Goal: Task Accomplishment & Management: Manage account settings

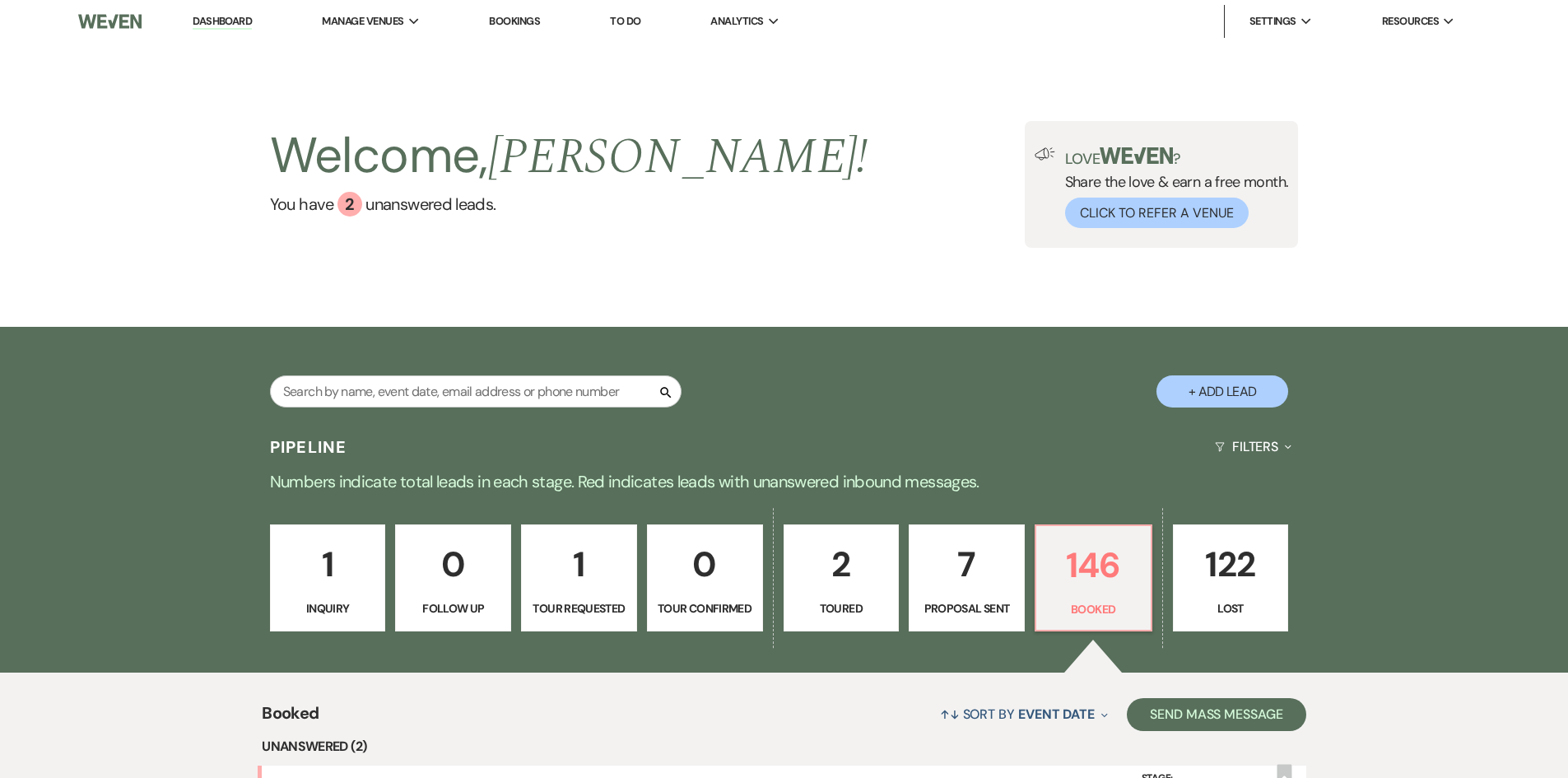
scroll to position [412, 0]
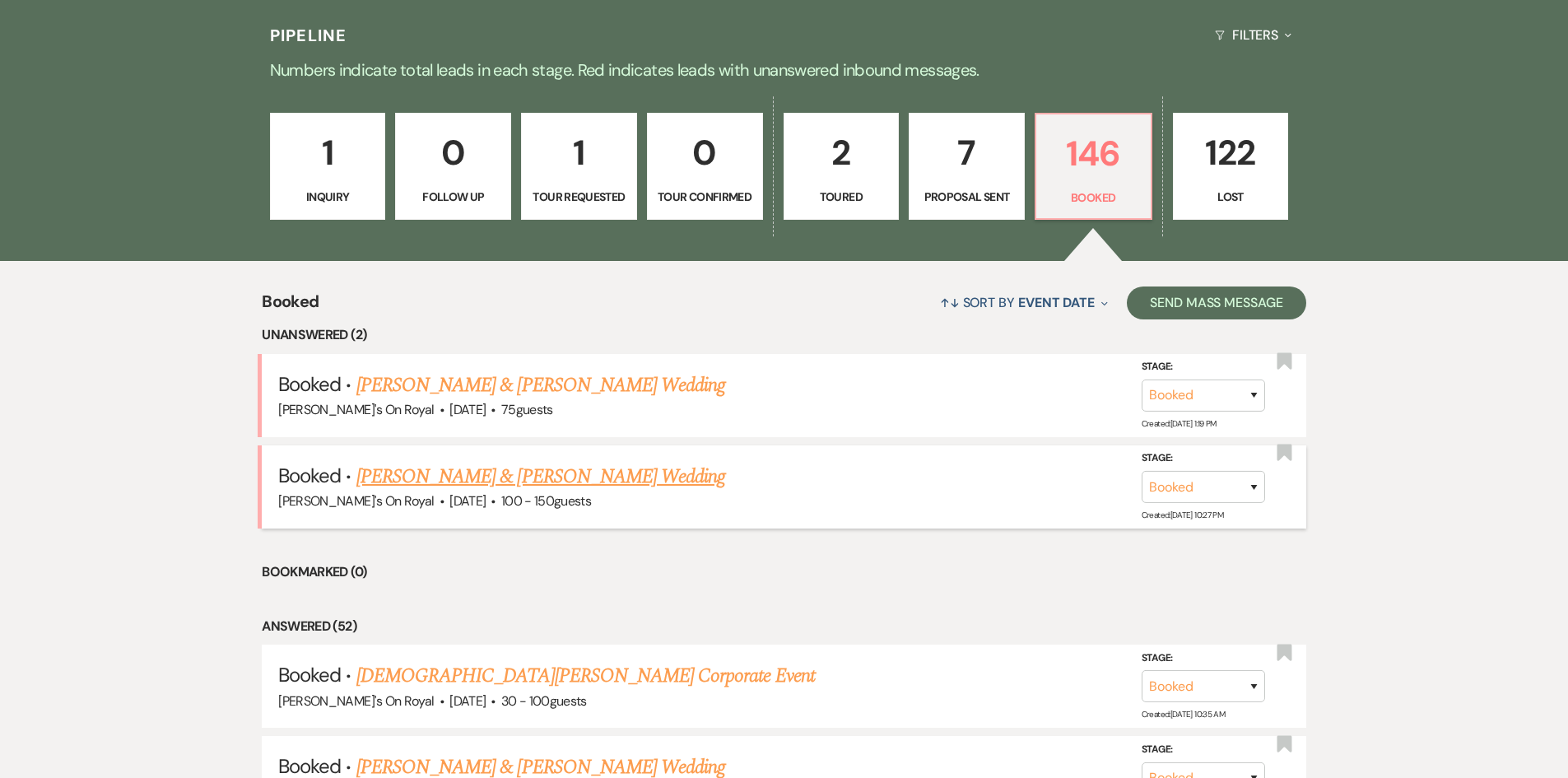
click at [526, 480] on link "[PERSON_NAME] & [PERSON_NAME] Wedding" at bounding box center [540, 476] width 368 height 29
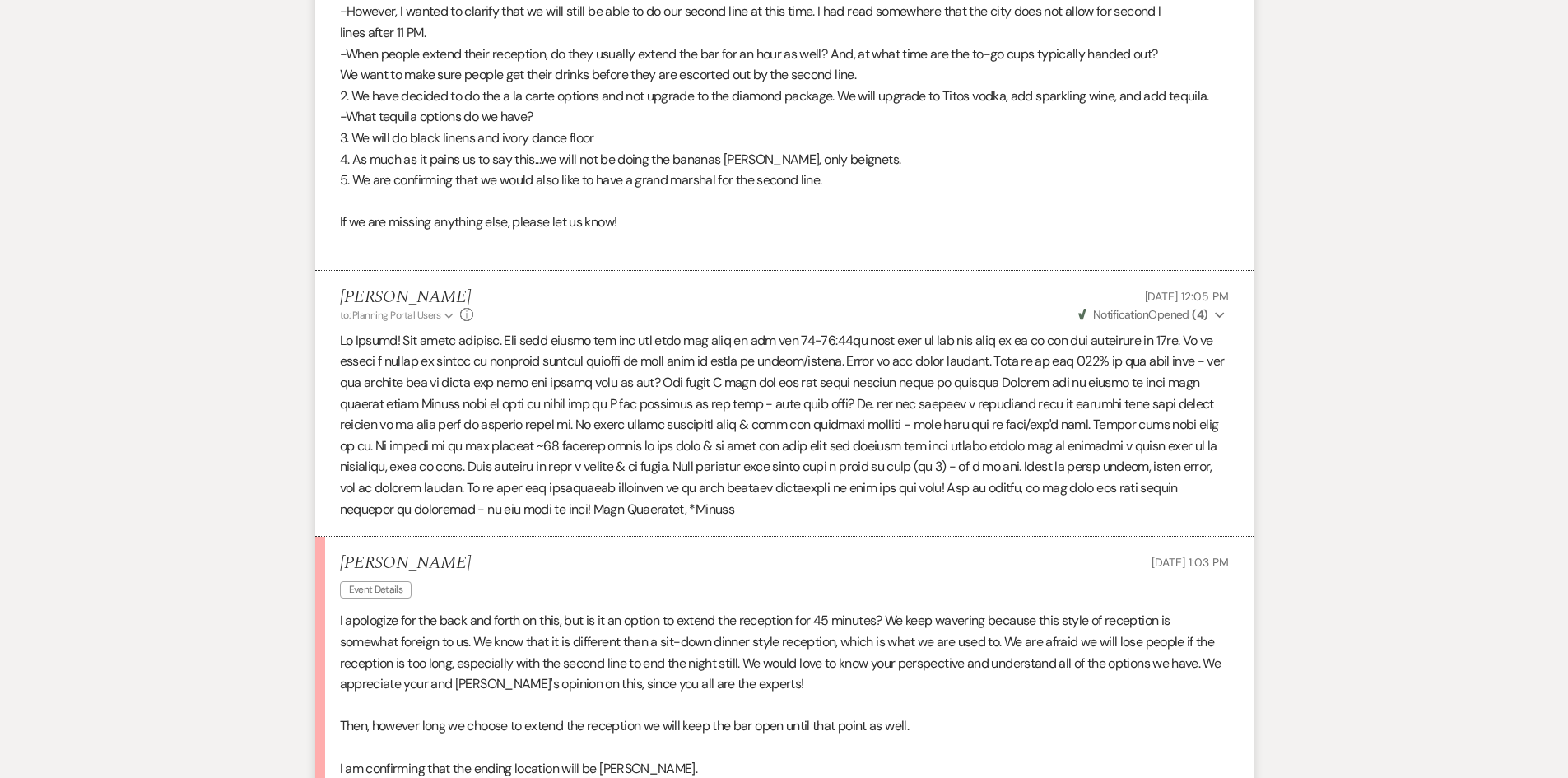
scroll to position [1810, 0]
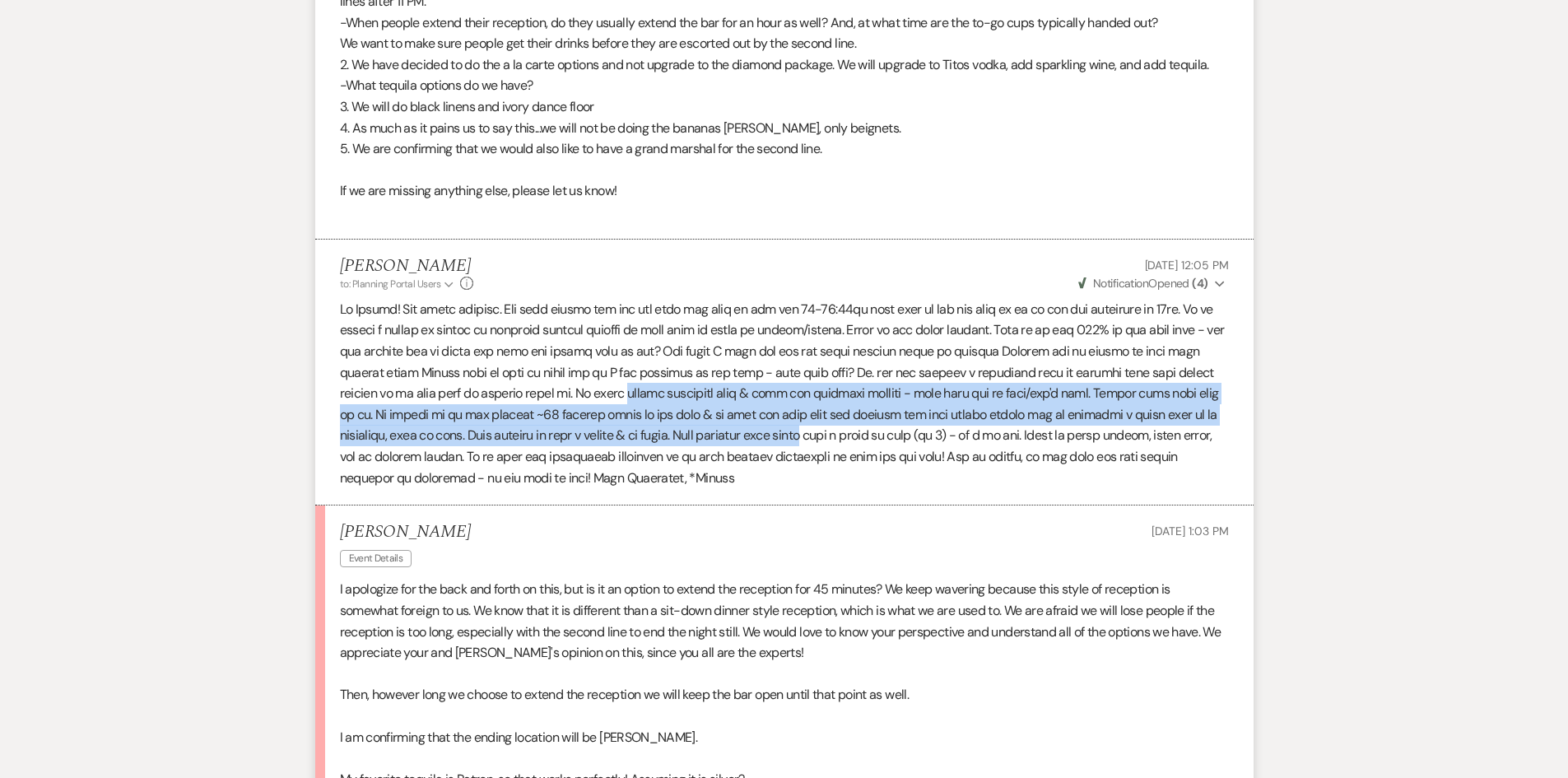
drag, startPoint x: 667, startPoint y: 388, endPoint x: 849, endPoint y: 439, distance: 189.0
click at [849, 439] on p at bounding box center [784, 393] width 889 height 190
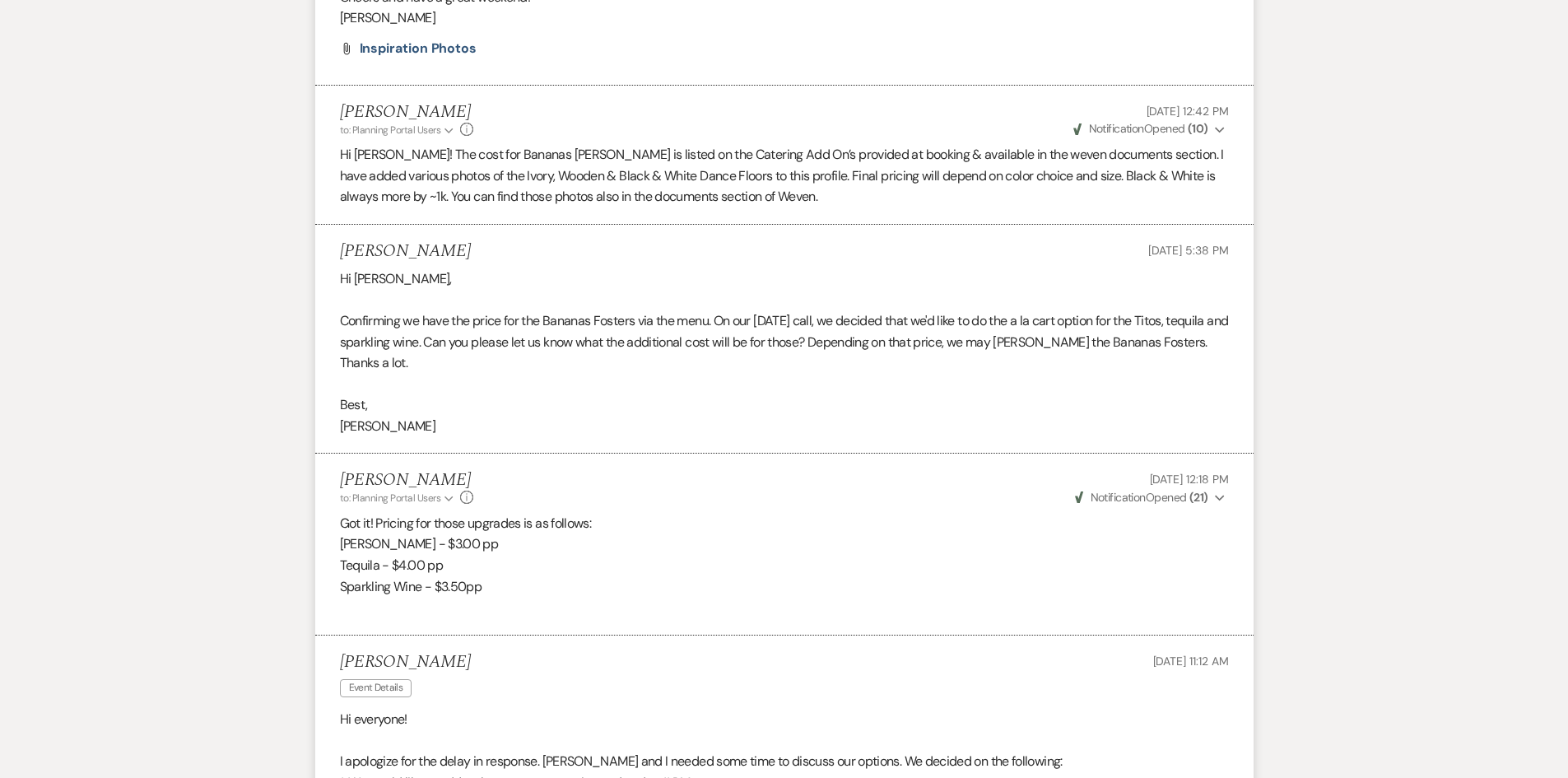
scroll to position [1317, 0]
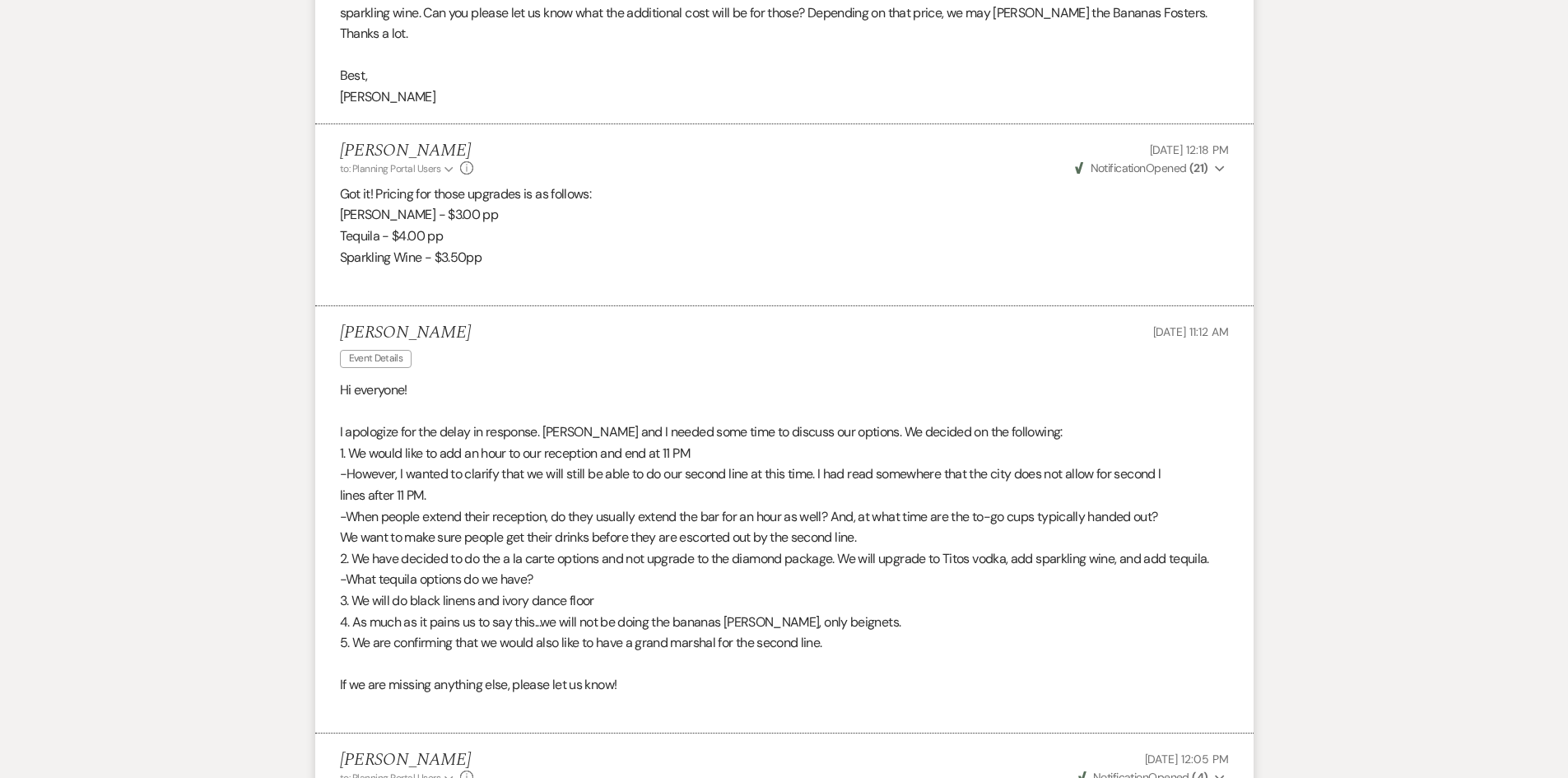
click at [904, 688] on p "If we are missing anything else, please let us know!" at bounding box center [784, 685] width 889 height 22
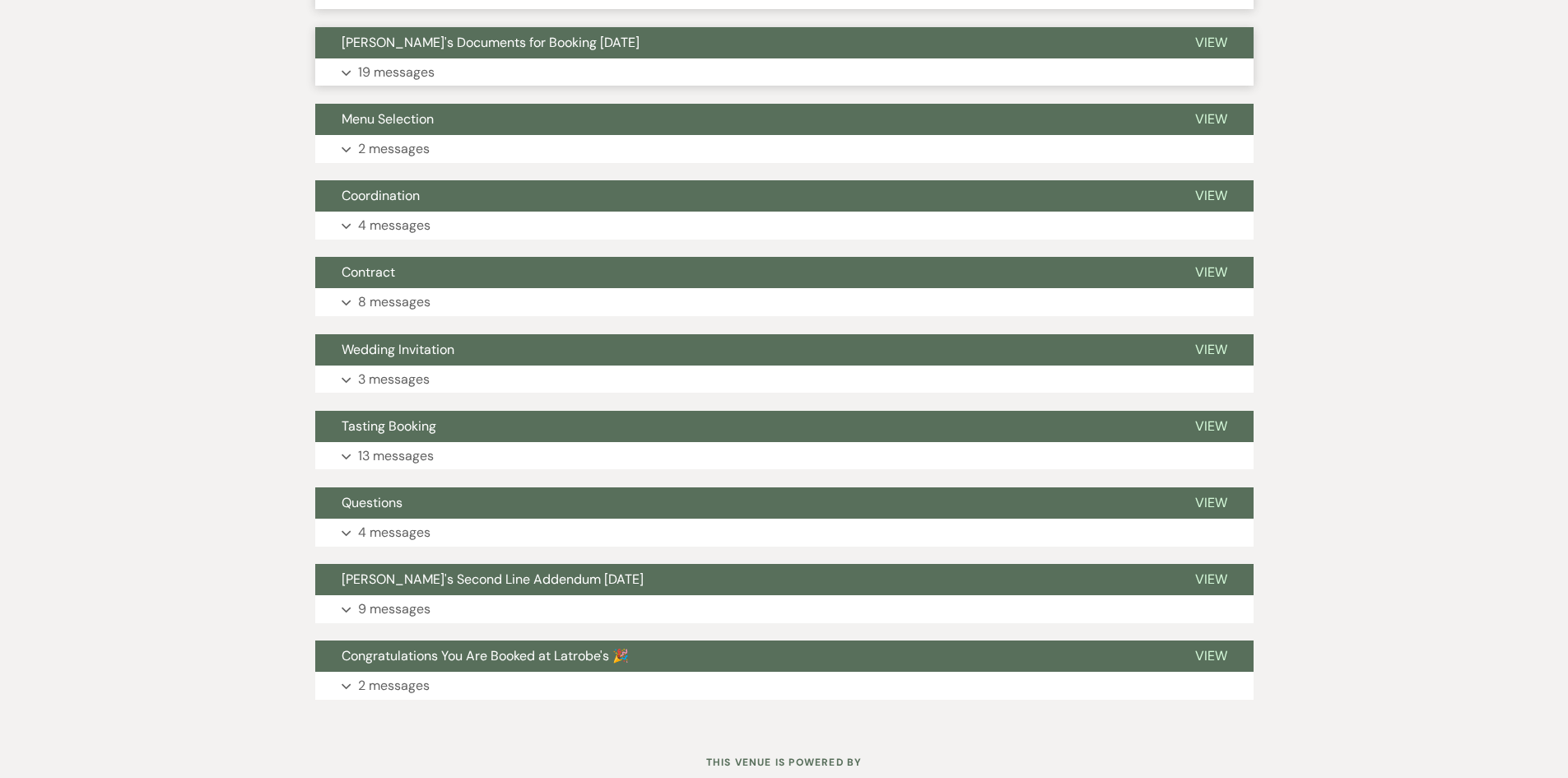
scroll to position [2812, 0]
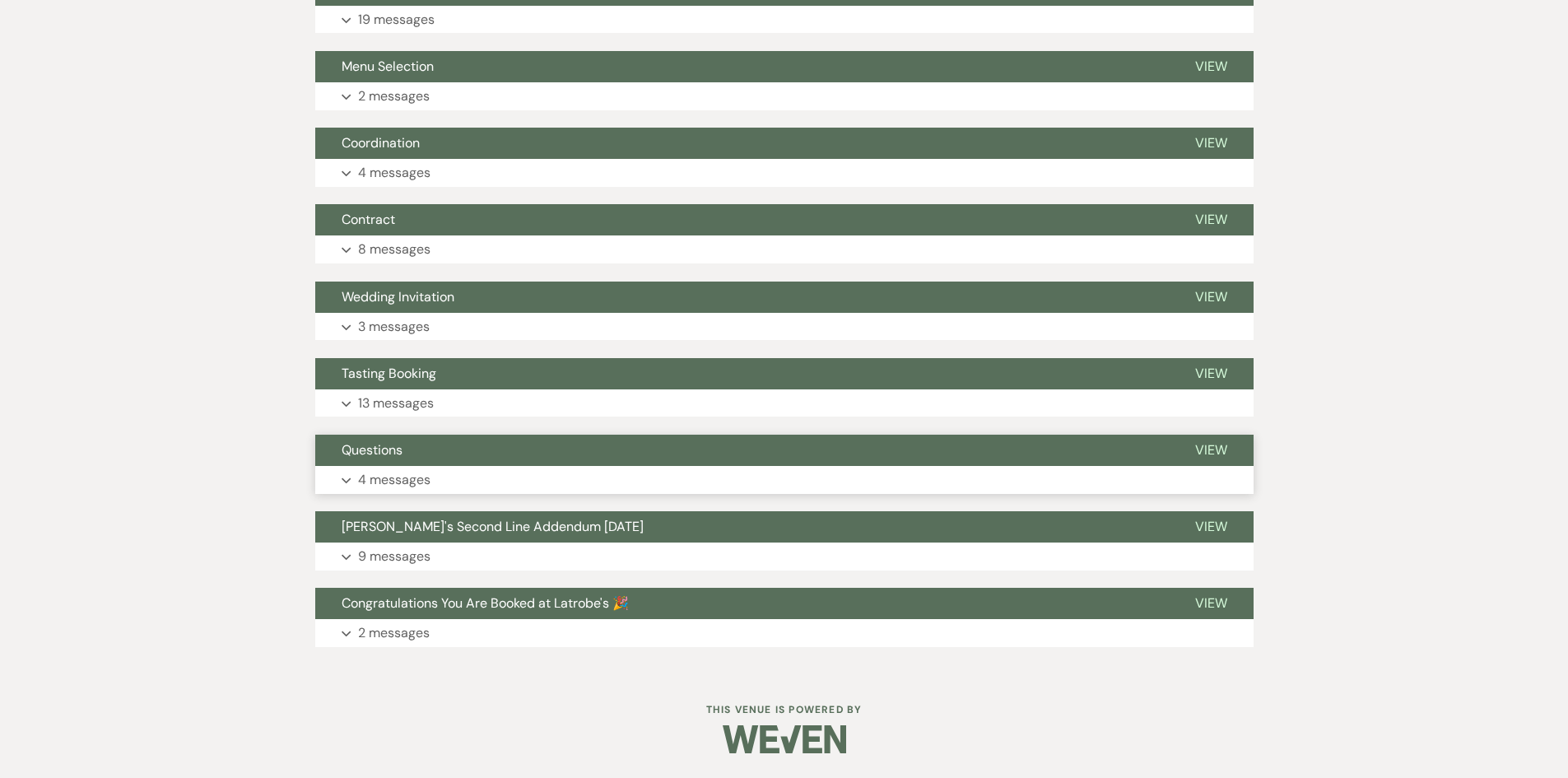
click at [501, 478] on button "Expand 4 messages" at bounding box center [784, 479] width 938 height 28
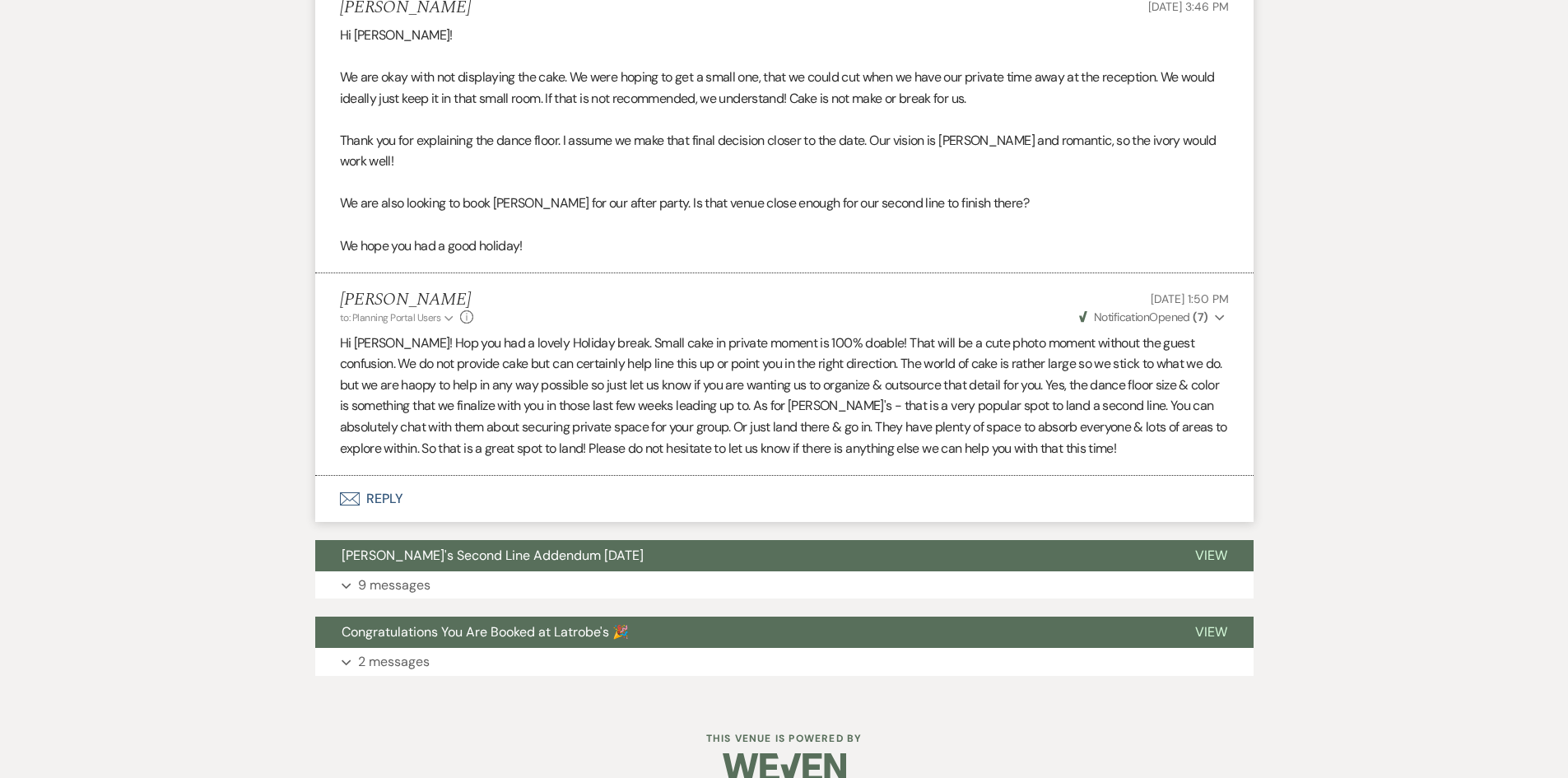
scroll to position [3914, 0]
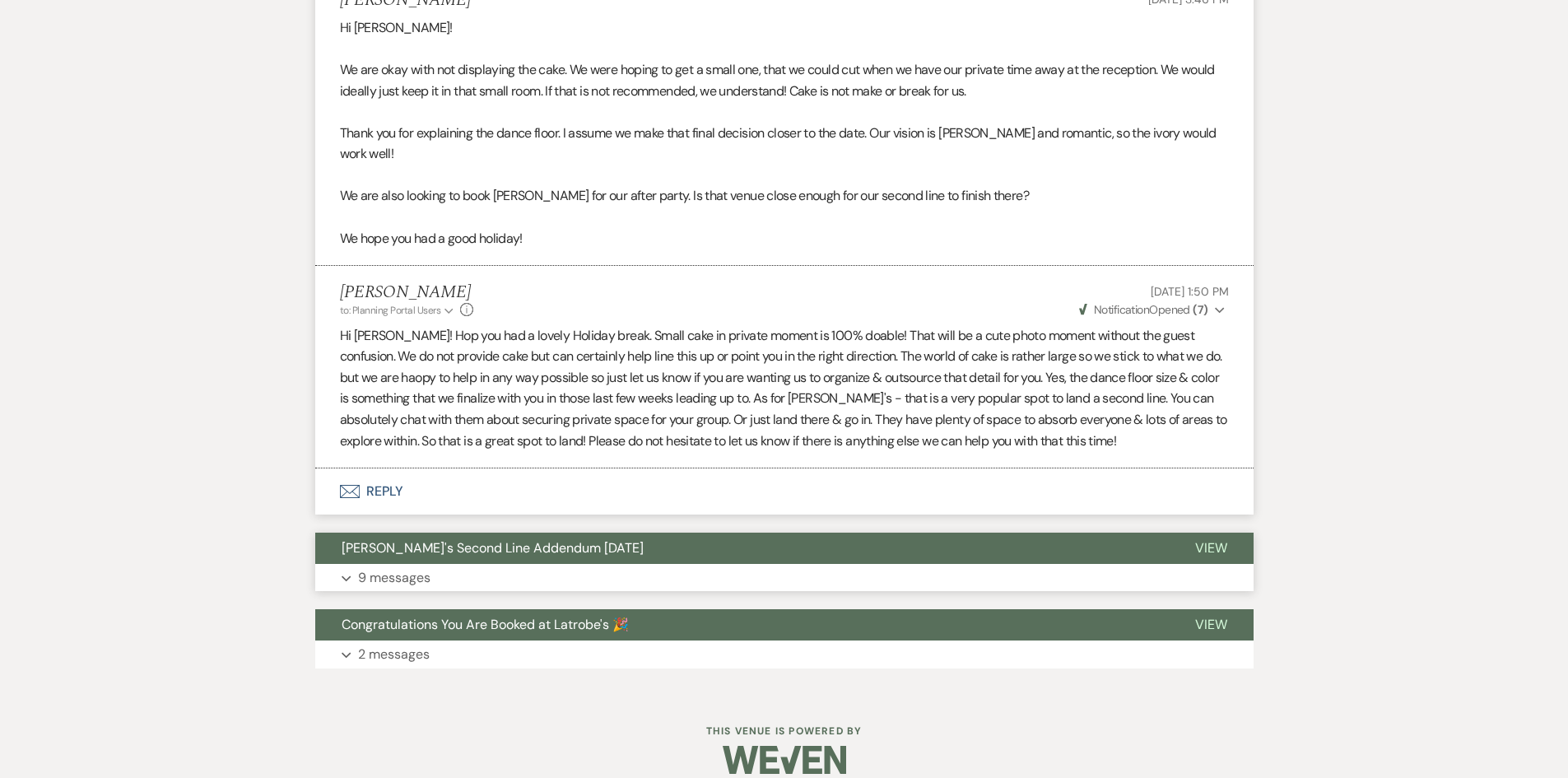
click at [546, 538] on button "[PERSON_NAME]'s Second Line Addendum [DATE]" at bounding box center [742, 548] width 854 height 31
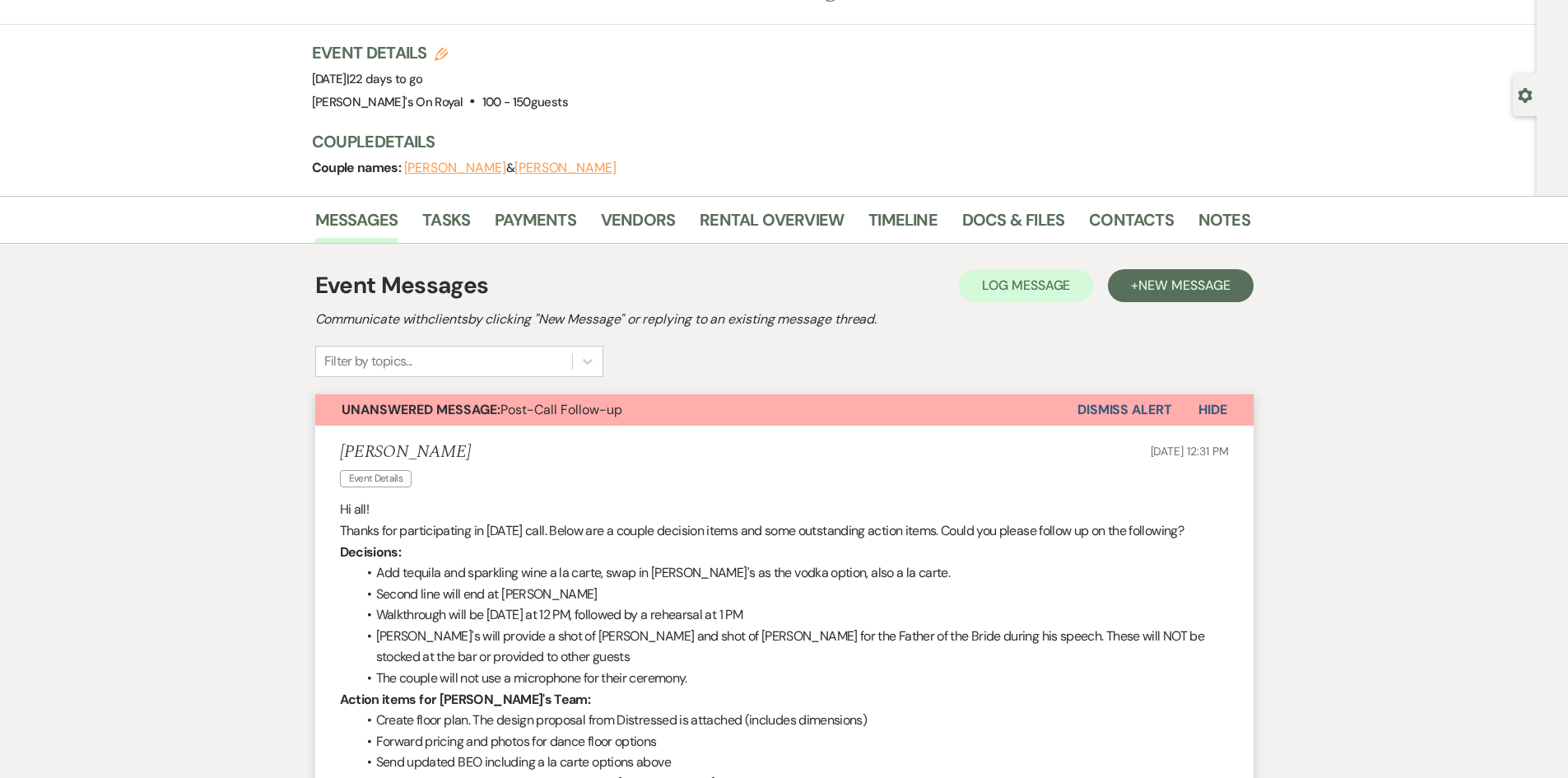
scroll to position [0, 0]
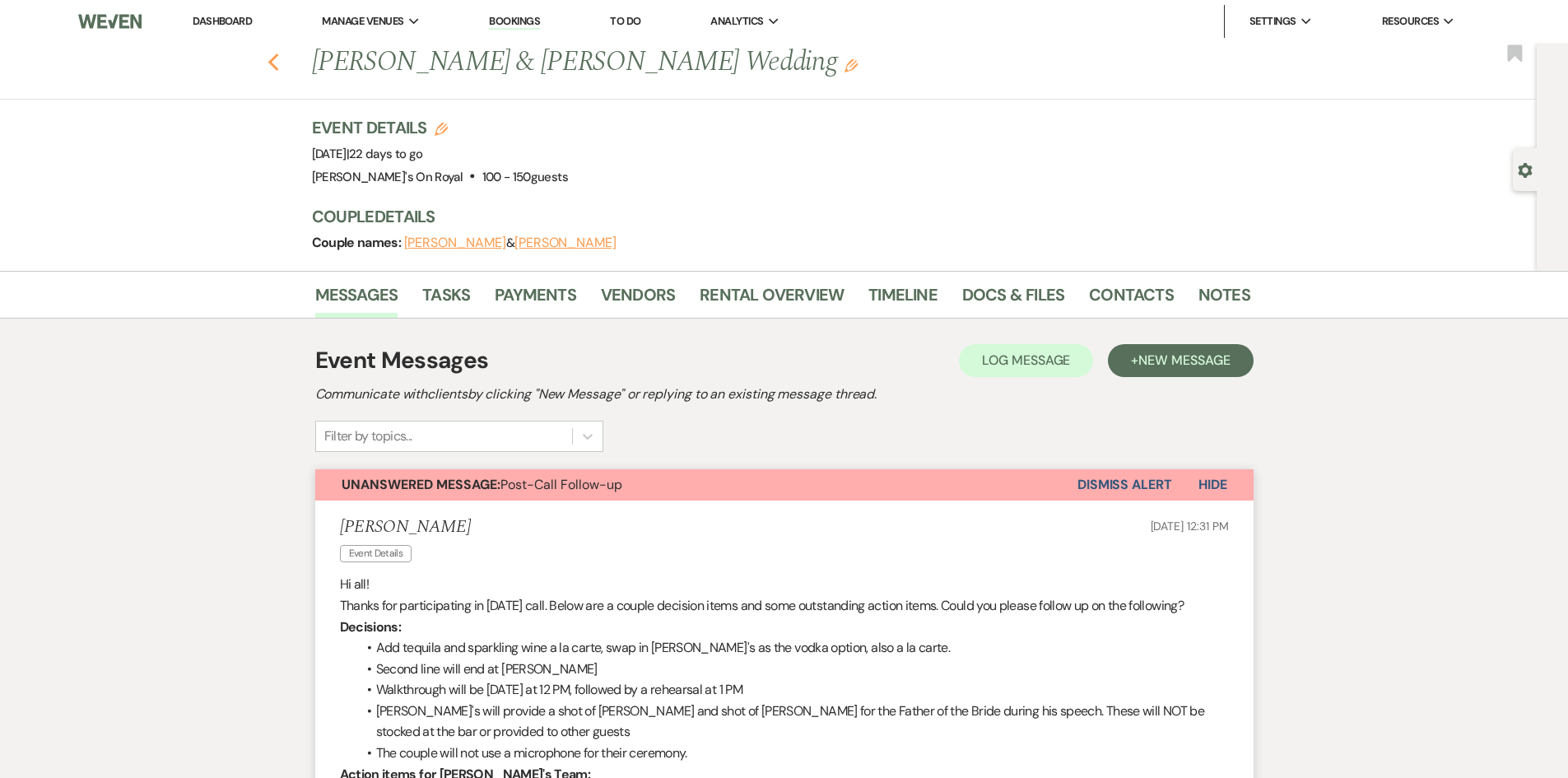
click at [278, 69] on use "button" at bounding box center [272, 62] width 11 height 18
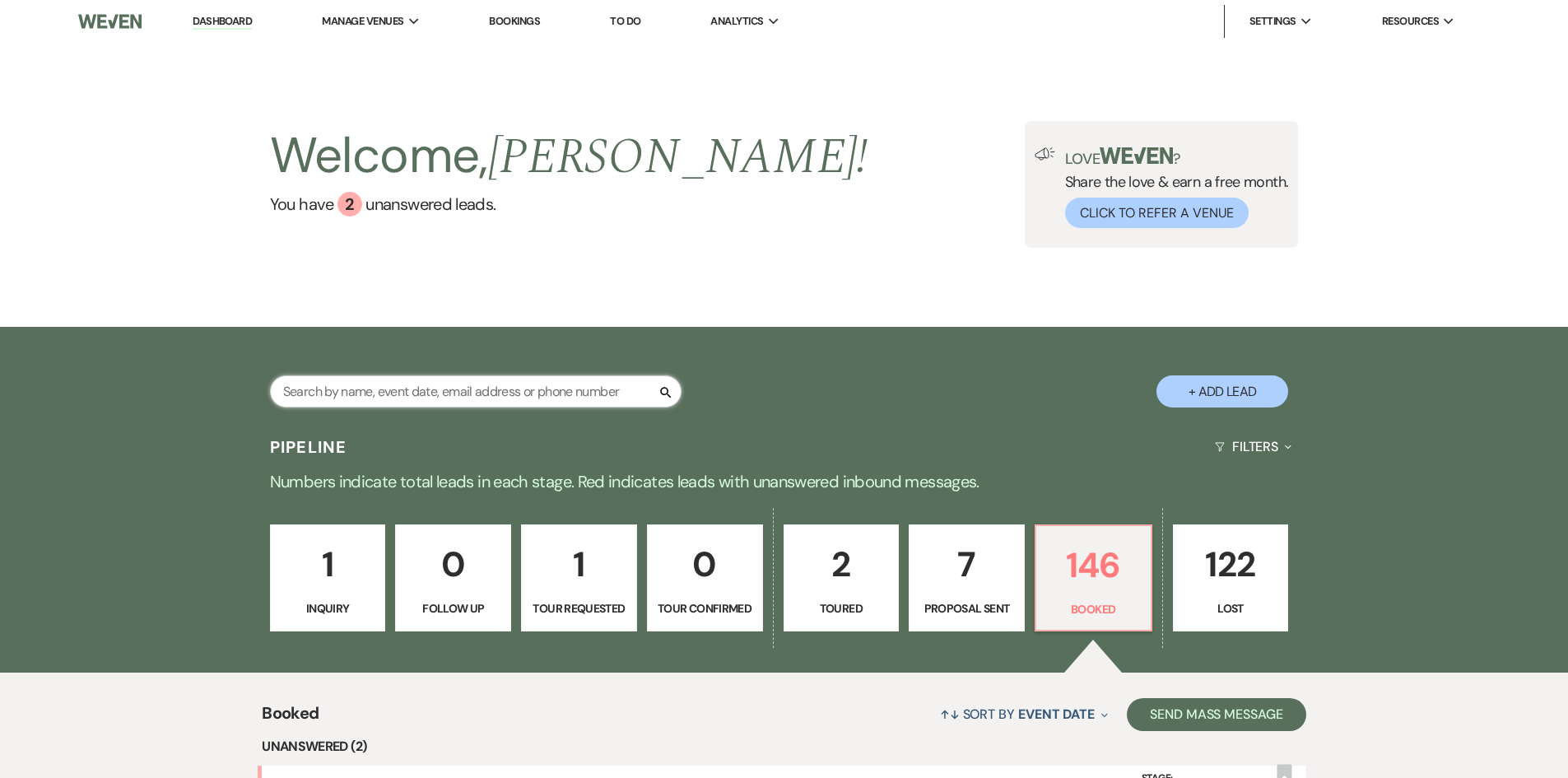
click at [394, 398] on input "text" at bounding box center [476, 391] width 412 height 32
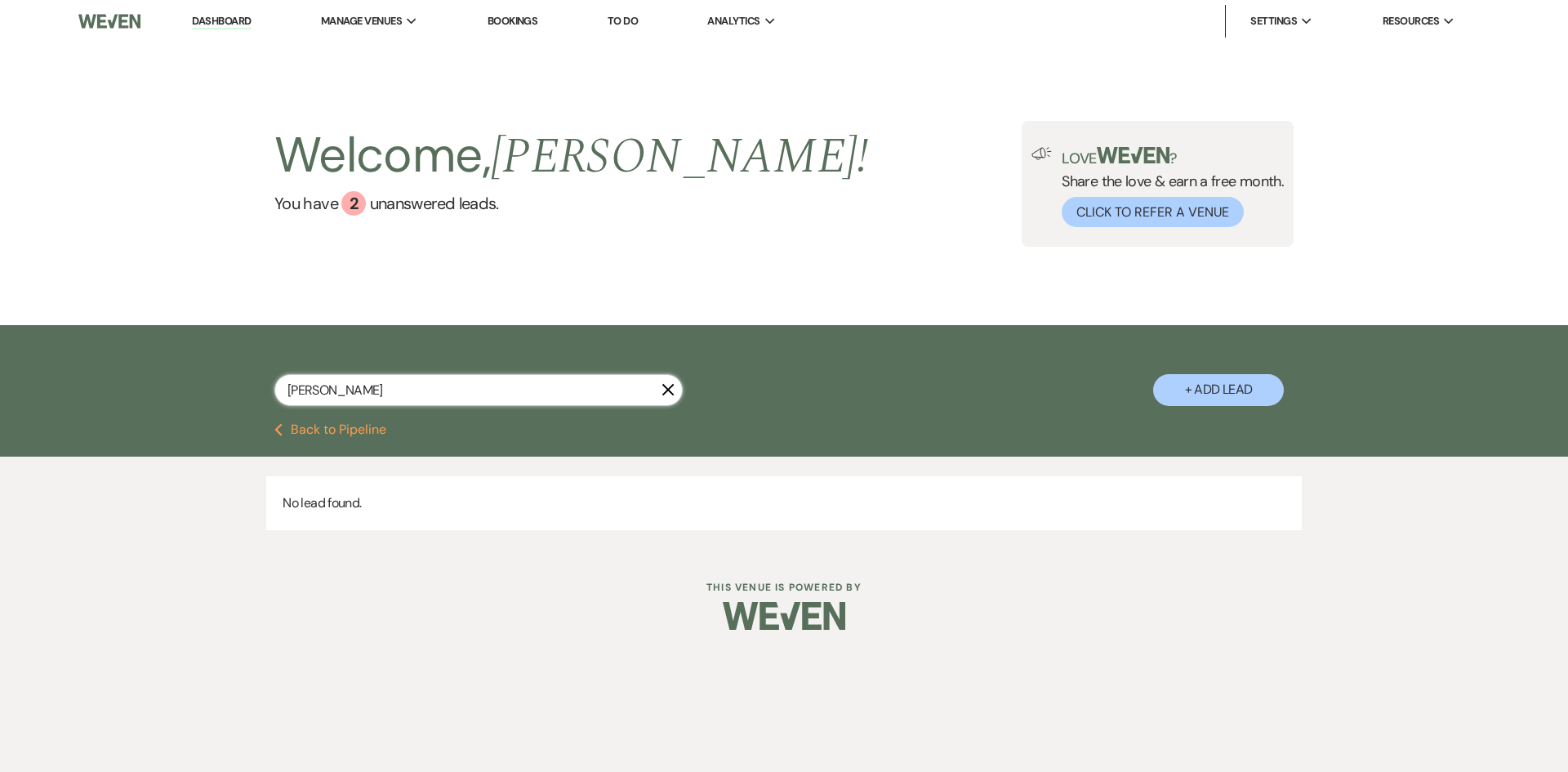
type input "[PERSON_NAME]"
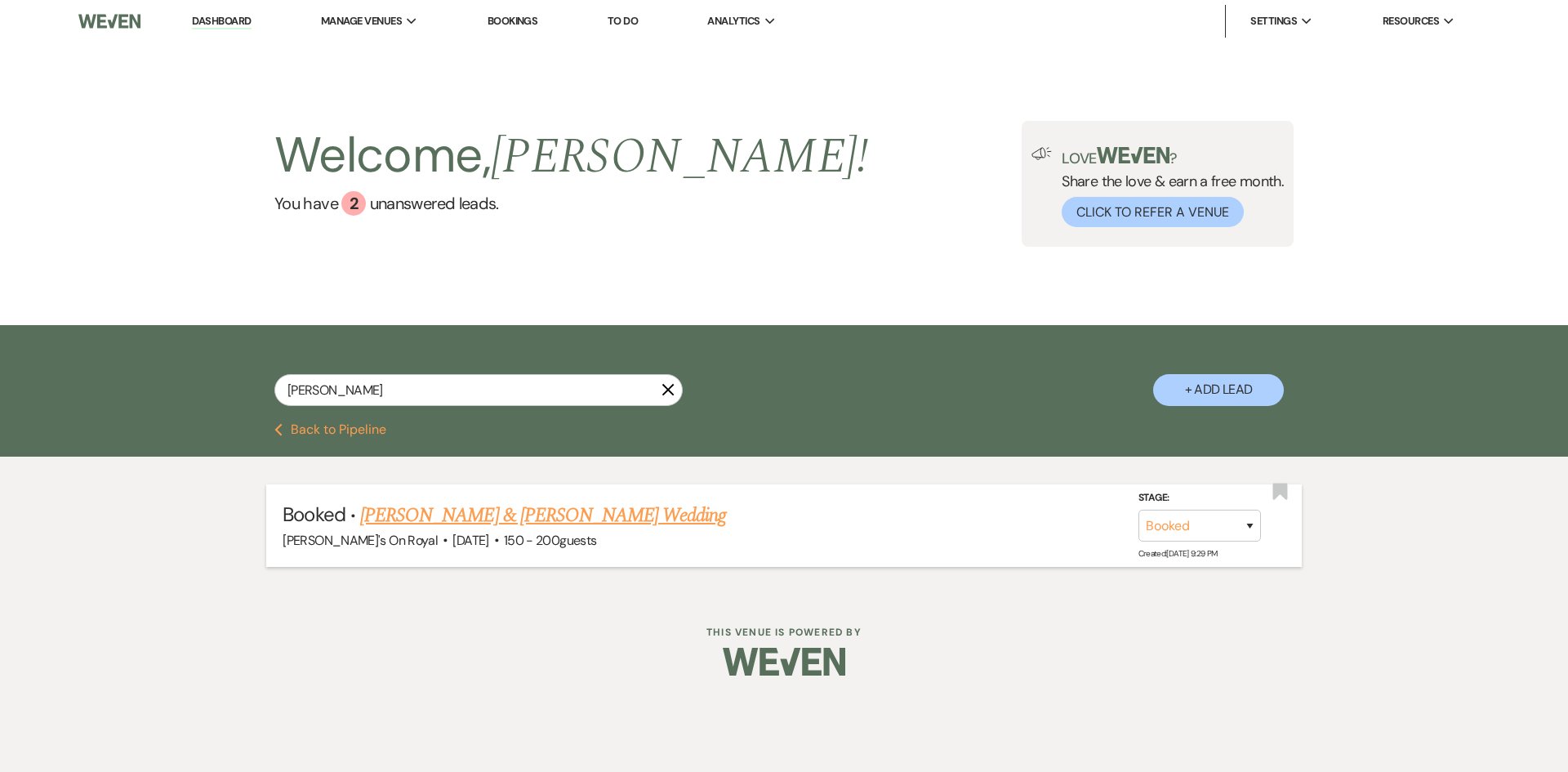
click at [546, 518] on link "[PERSON_NAME] & [PERSON_NAME] Wedding" at bounding box center [543, 516] width 365 height 29
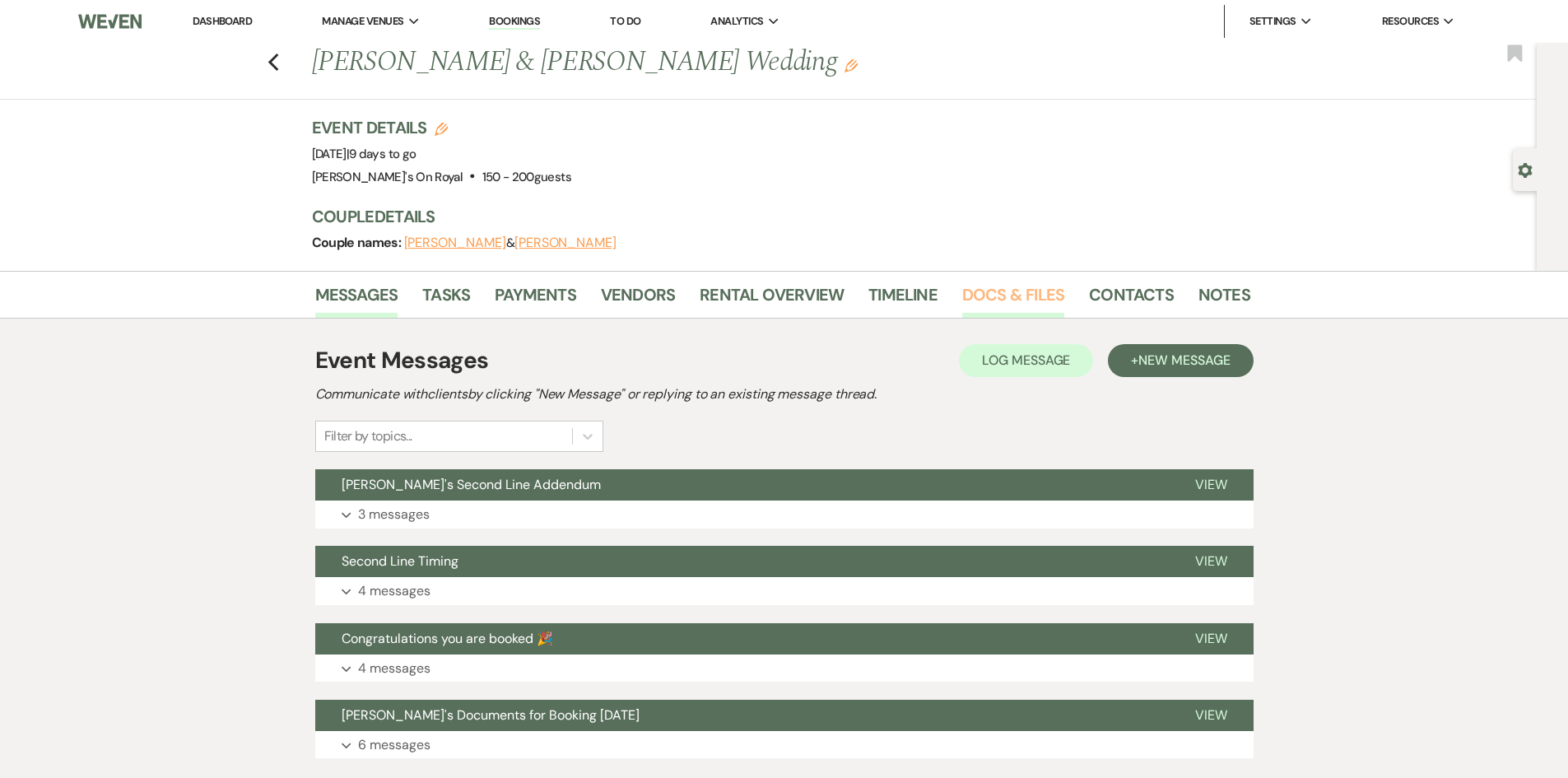
click at [1031, 290] on link "Docs & Files" at bounding box center [1014, 300] width 102 height 36
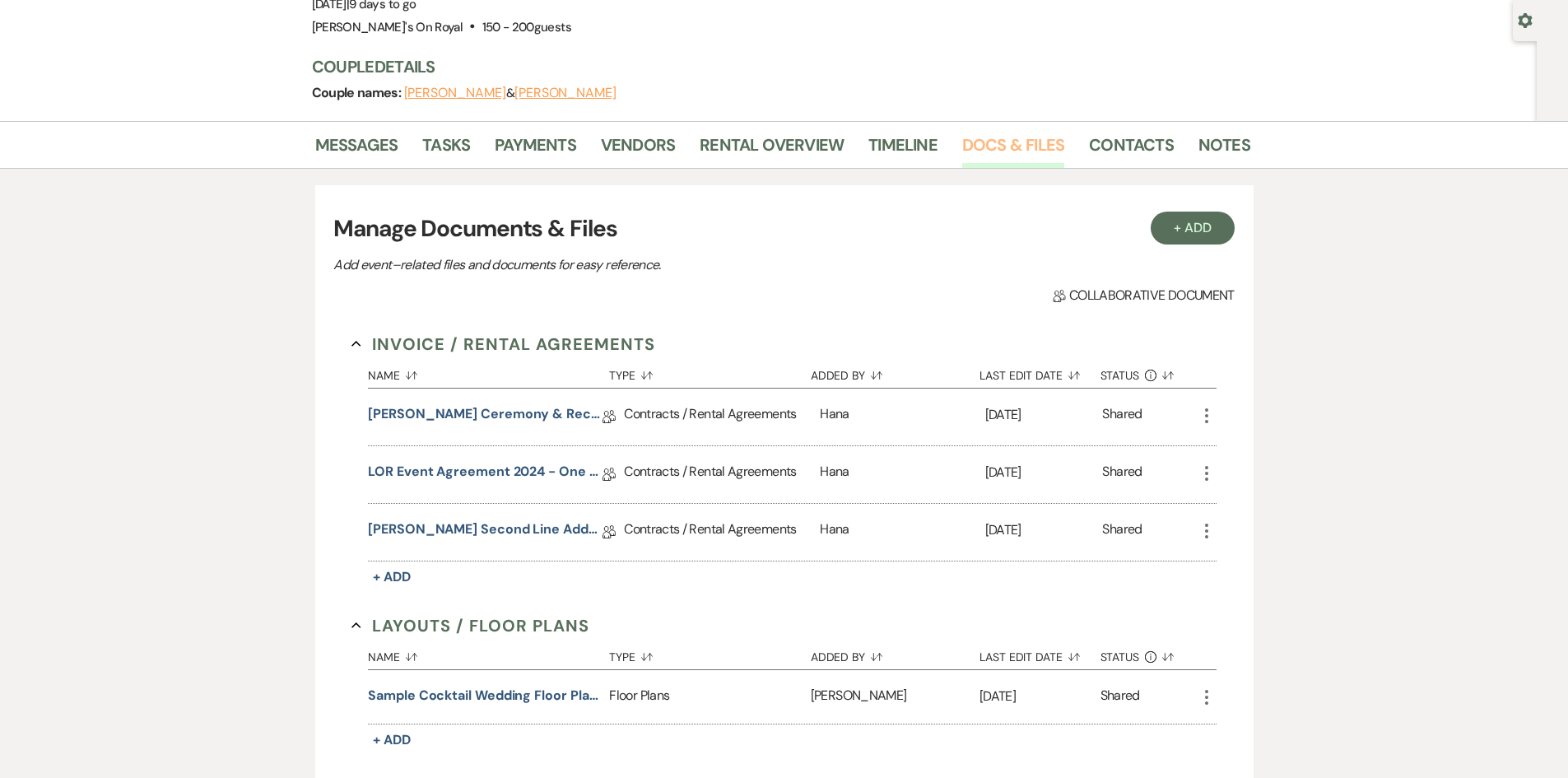
scroll to position [165, 0]
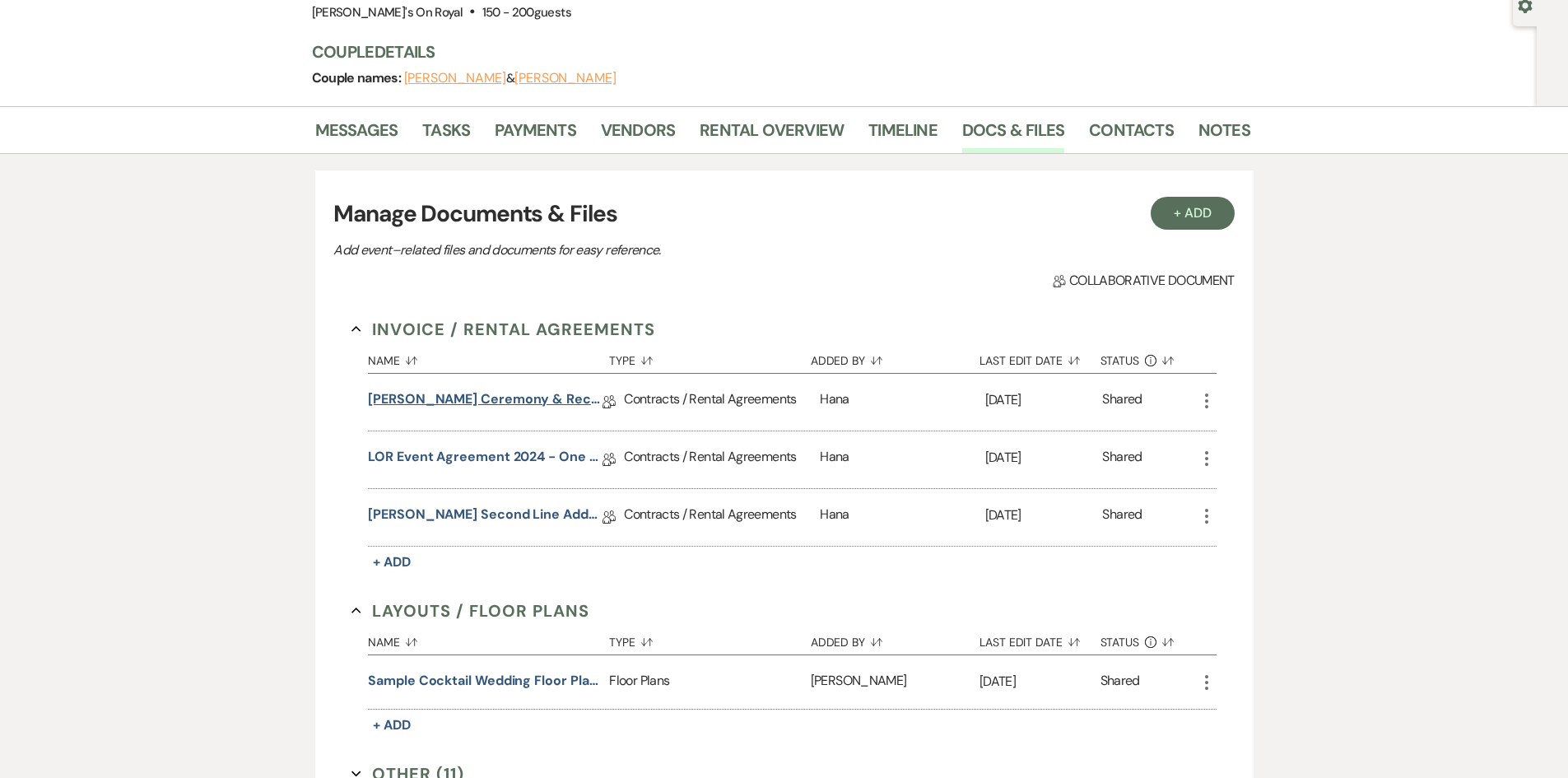
click at [525, 394] on link "[PERSON_NAME] Ceremony & Reception Contract [DATE]" at bounding box center [485, 402] width 235 height 26
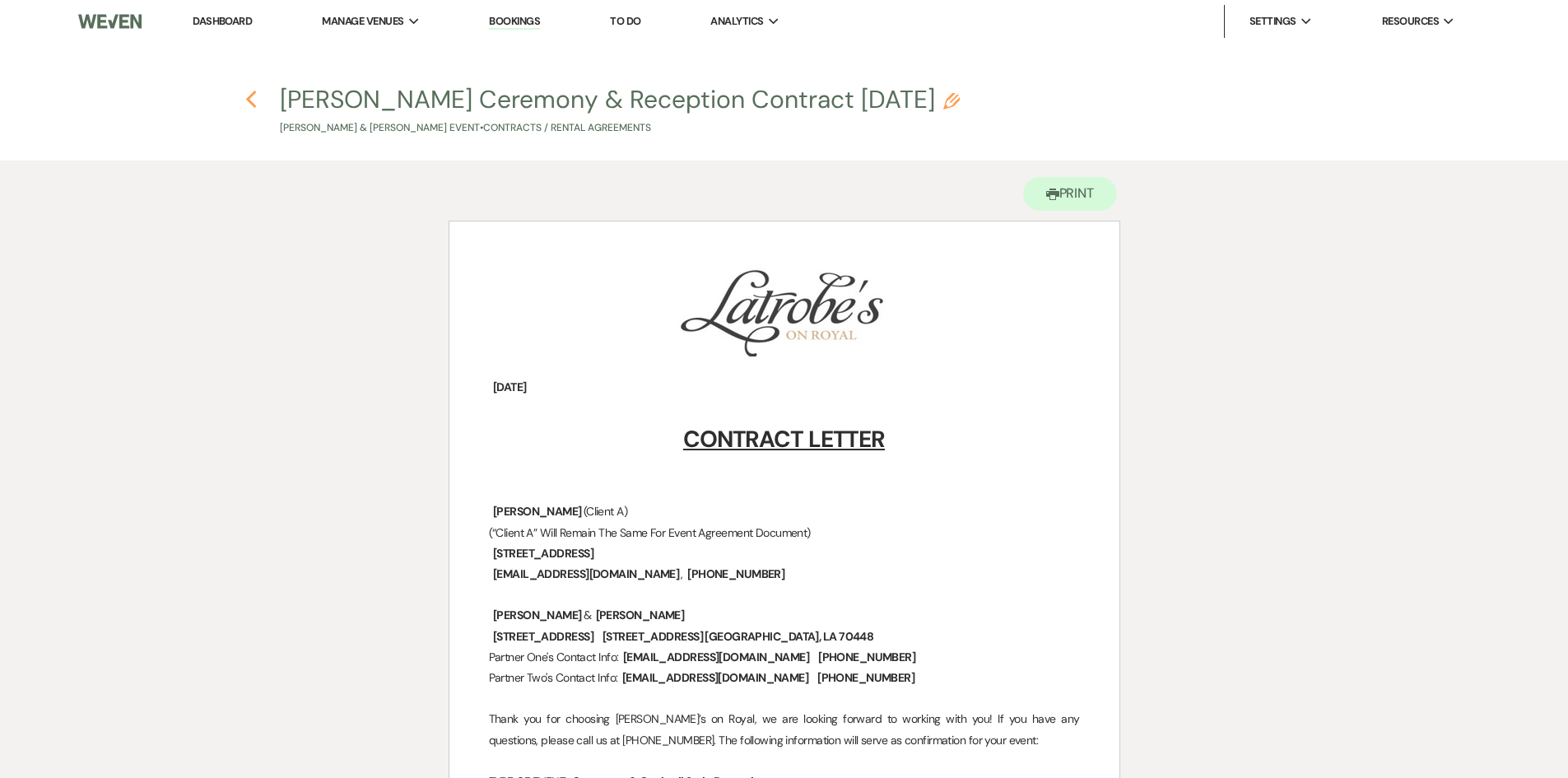
click at [248, 99] on use "button" at bounding box center [252, 99] width 11 height 18
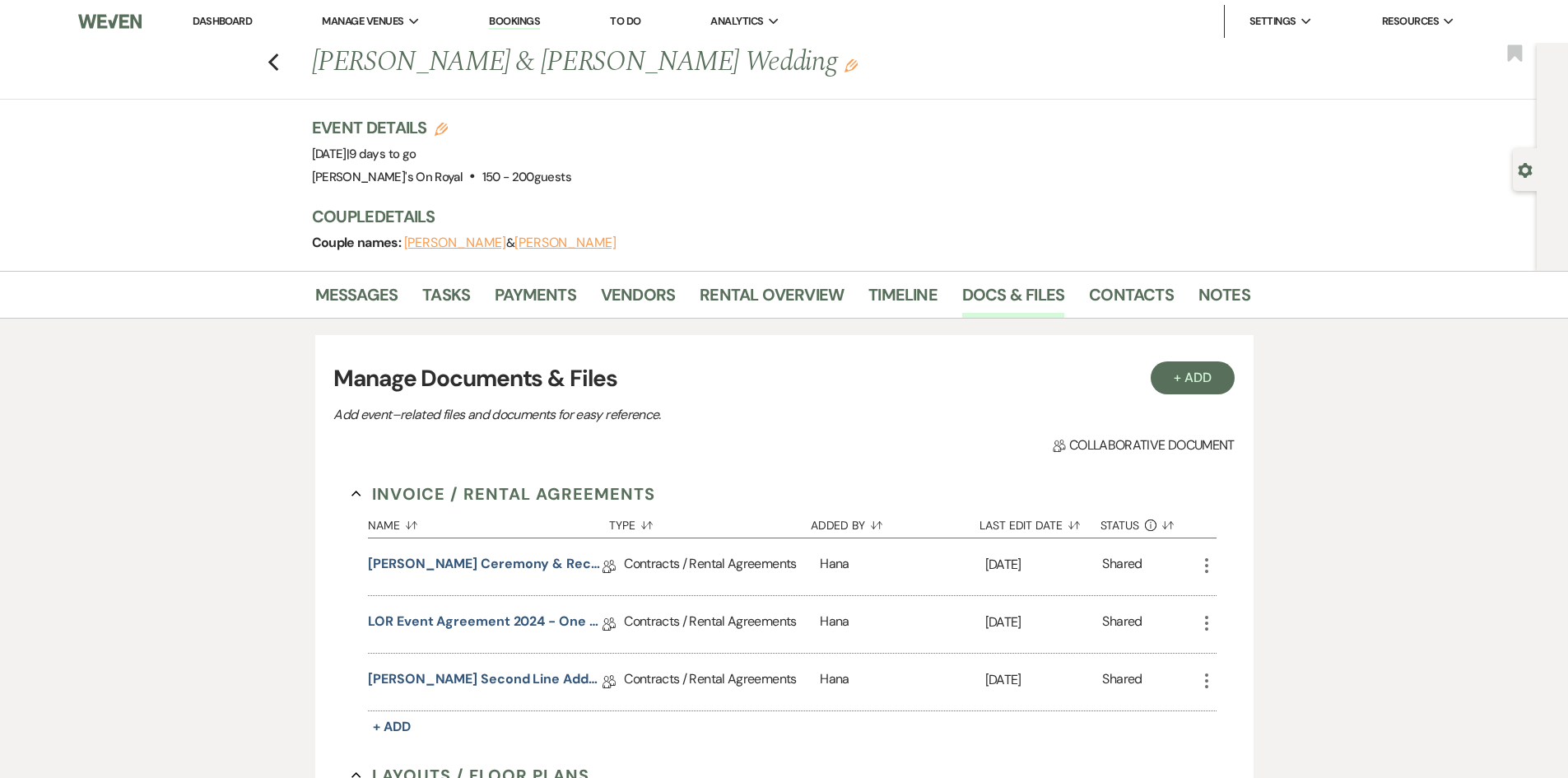
scroll to position [165, 0]
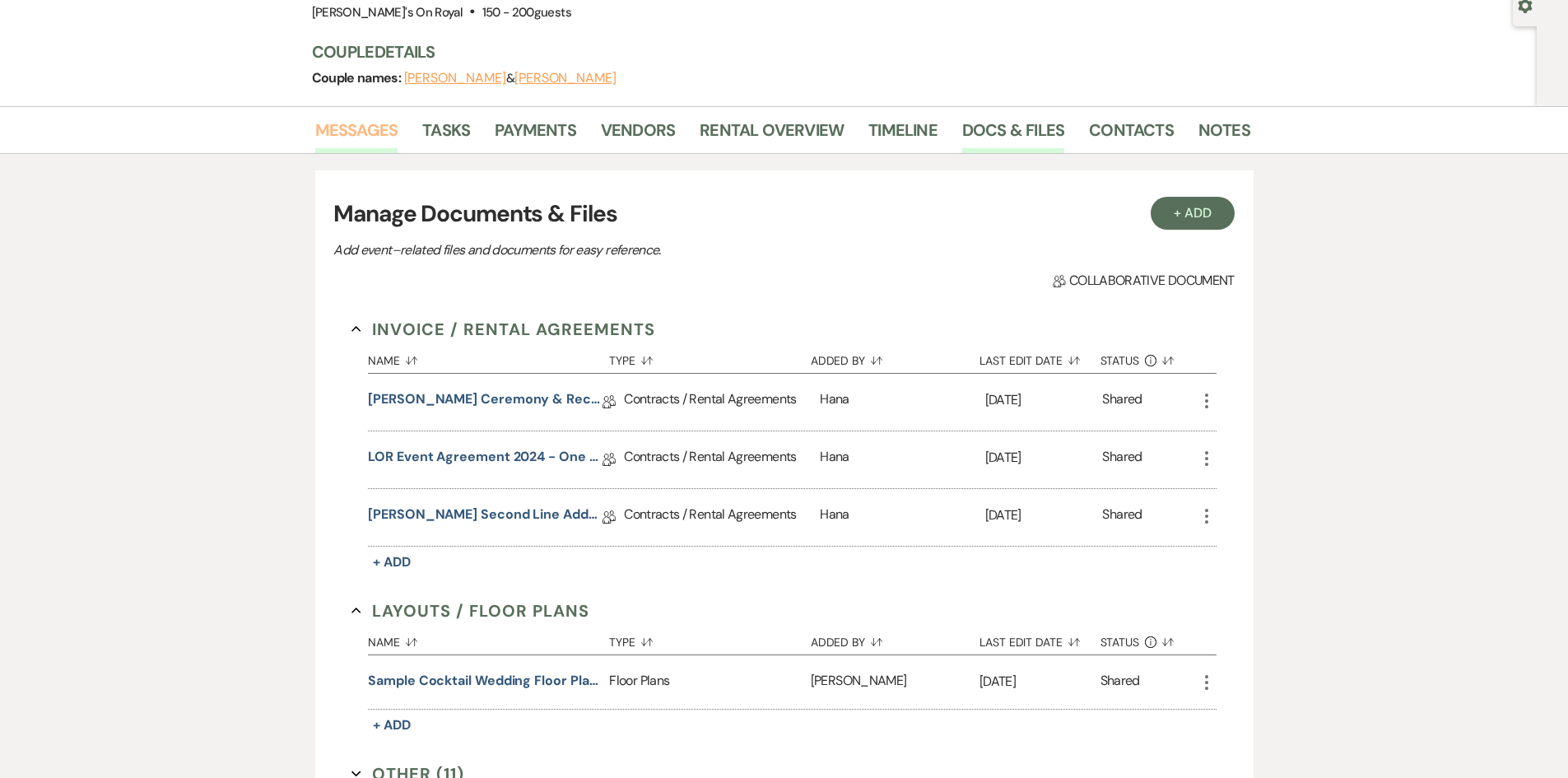
click at [352, 125] on link "Messages" at bounding box center [357, 135] width 84 height 36
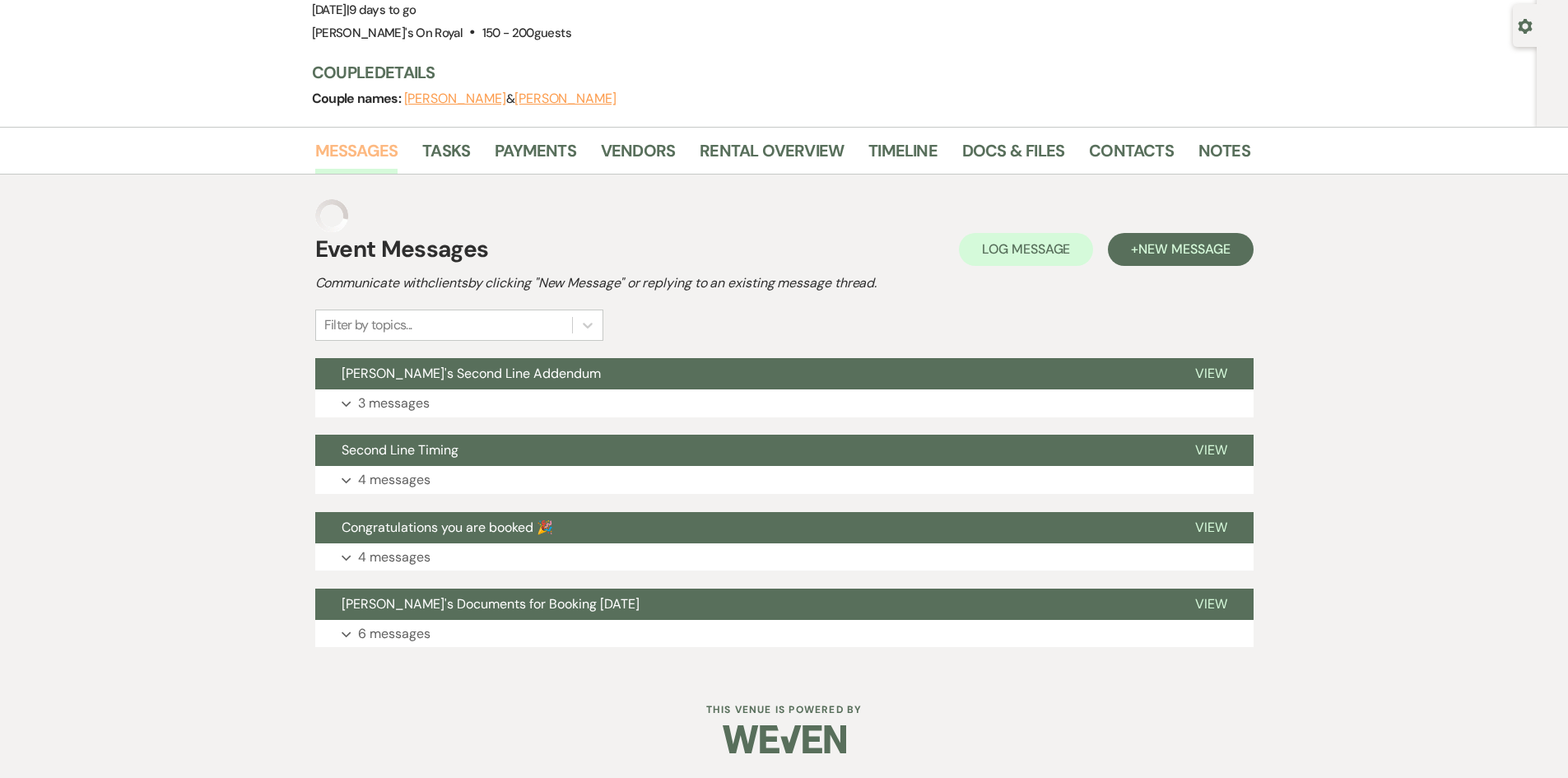
scroll to position [111, 0]
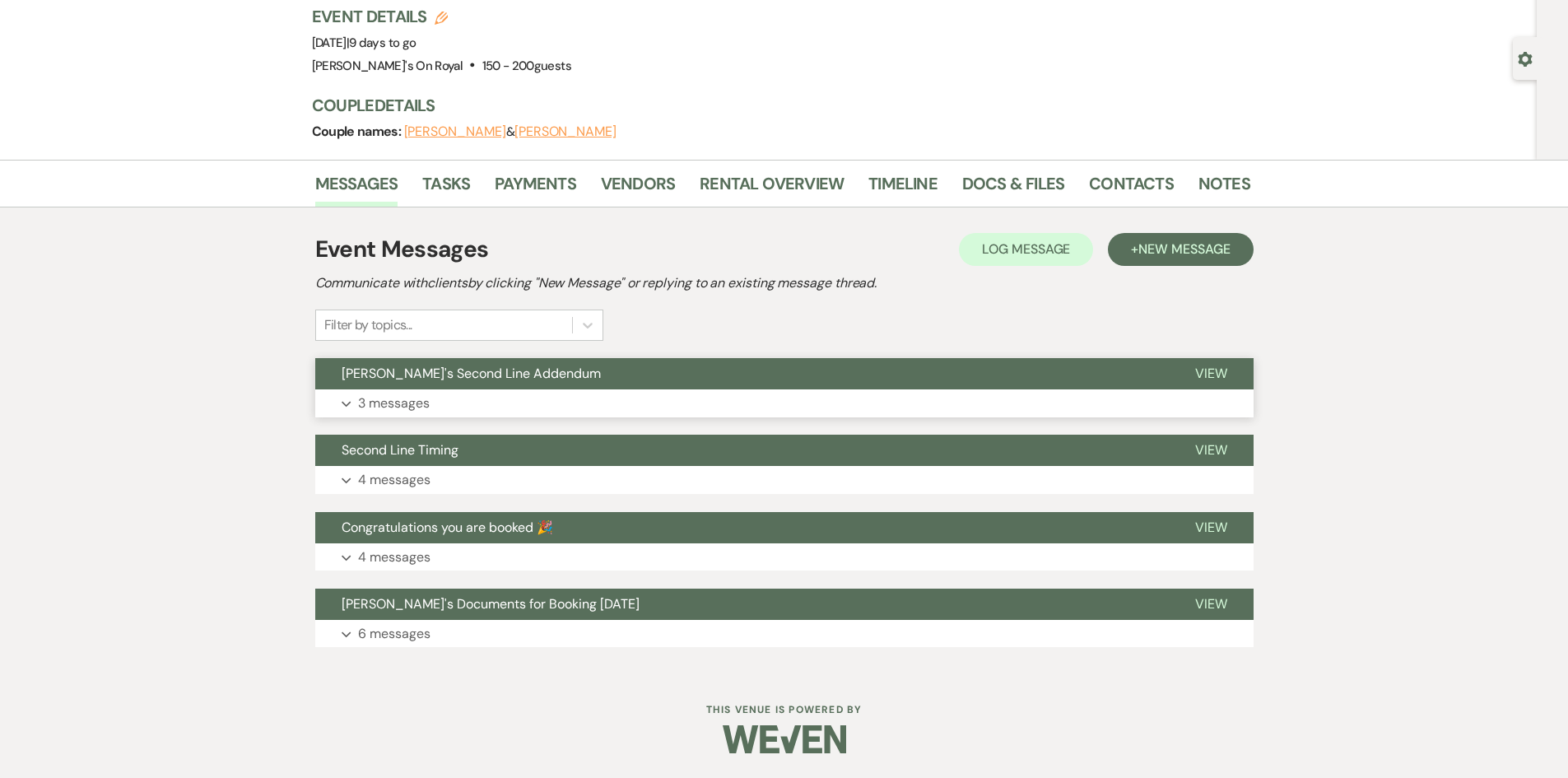
click at [530, 399] on button "Expand 3 messages" at bounding box center [784, 403] width 938 height 28
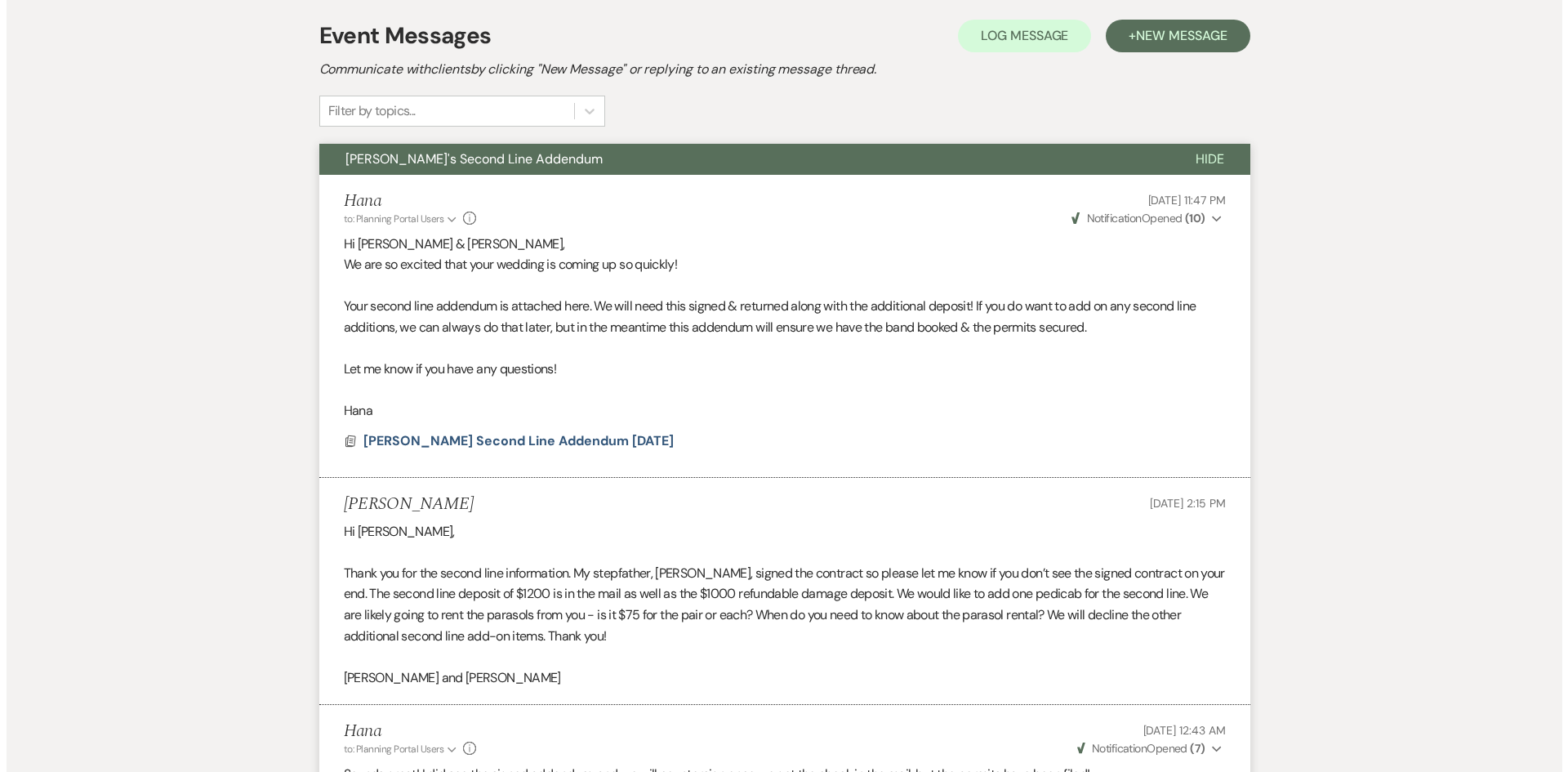
scroll to position [355, 0]
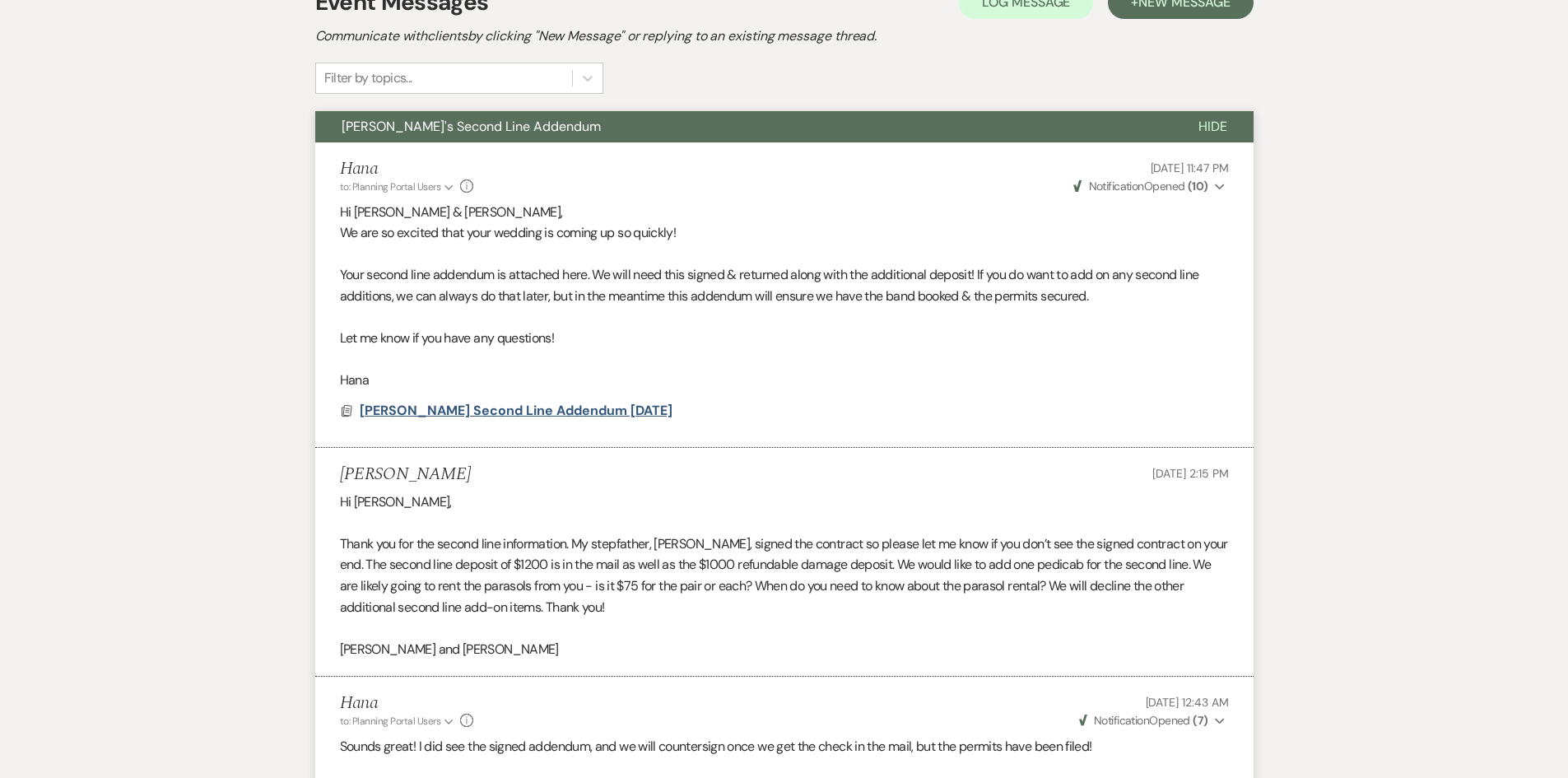
click at [495, 402] on span "[PERSON_NAME] Second Line Addendum [DATE]" at bounding box center [516, 411] width 312 height 18
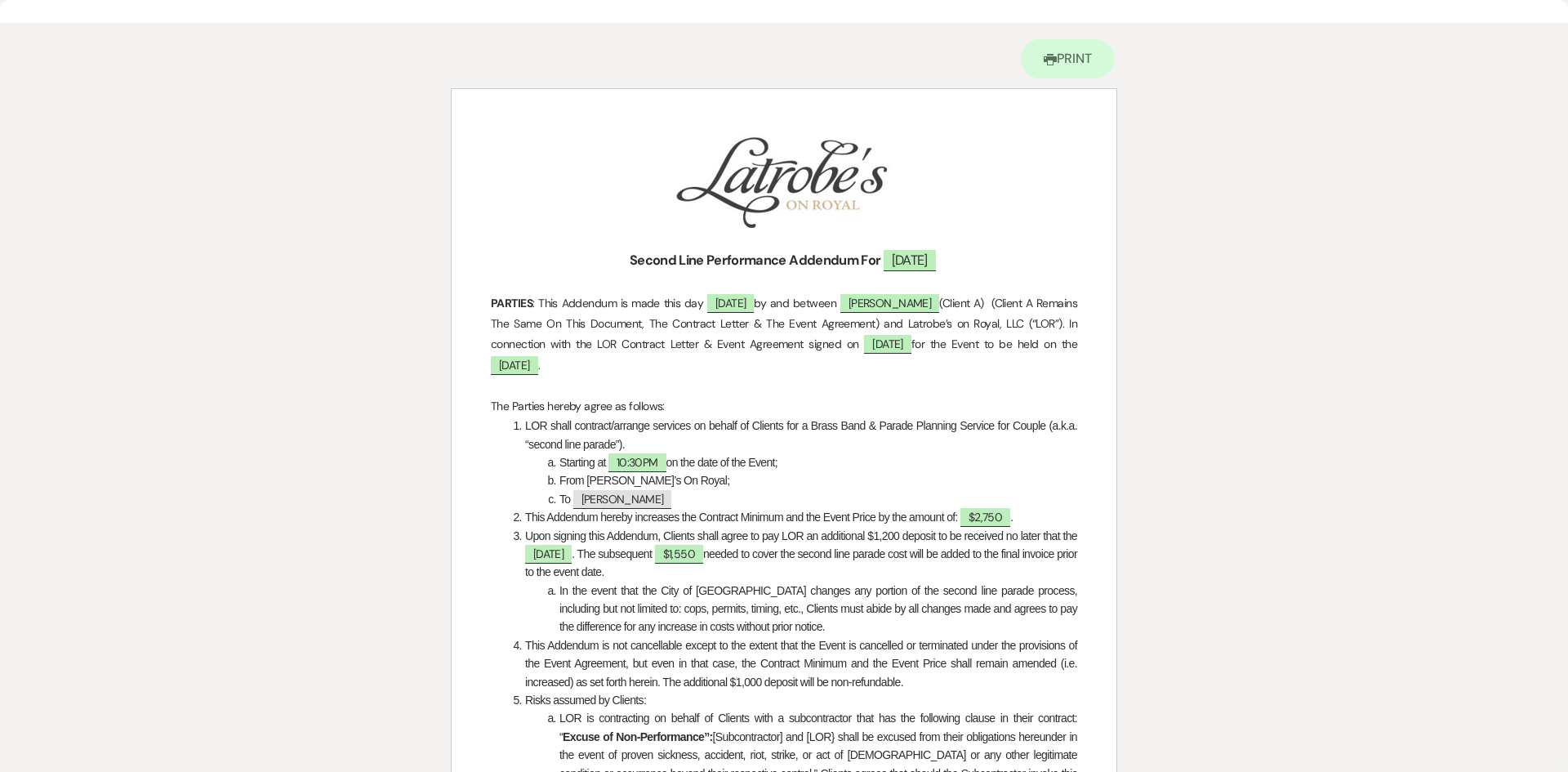
scroll to position [0, 0]
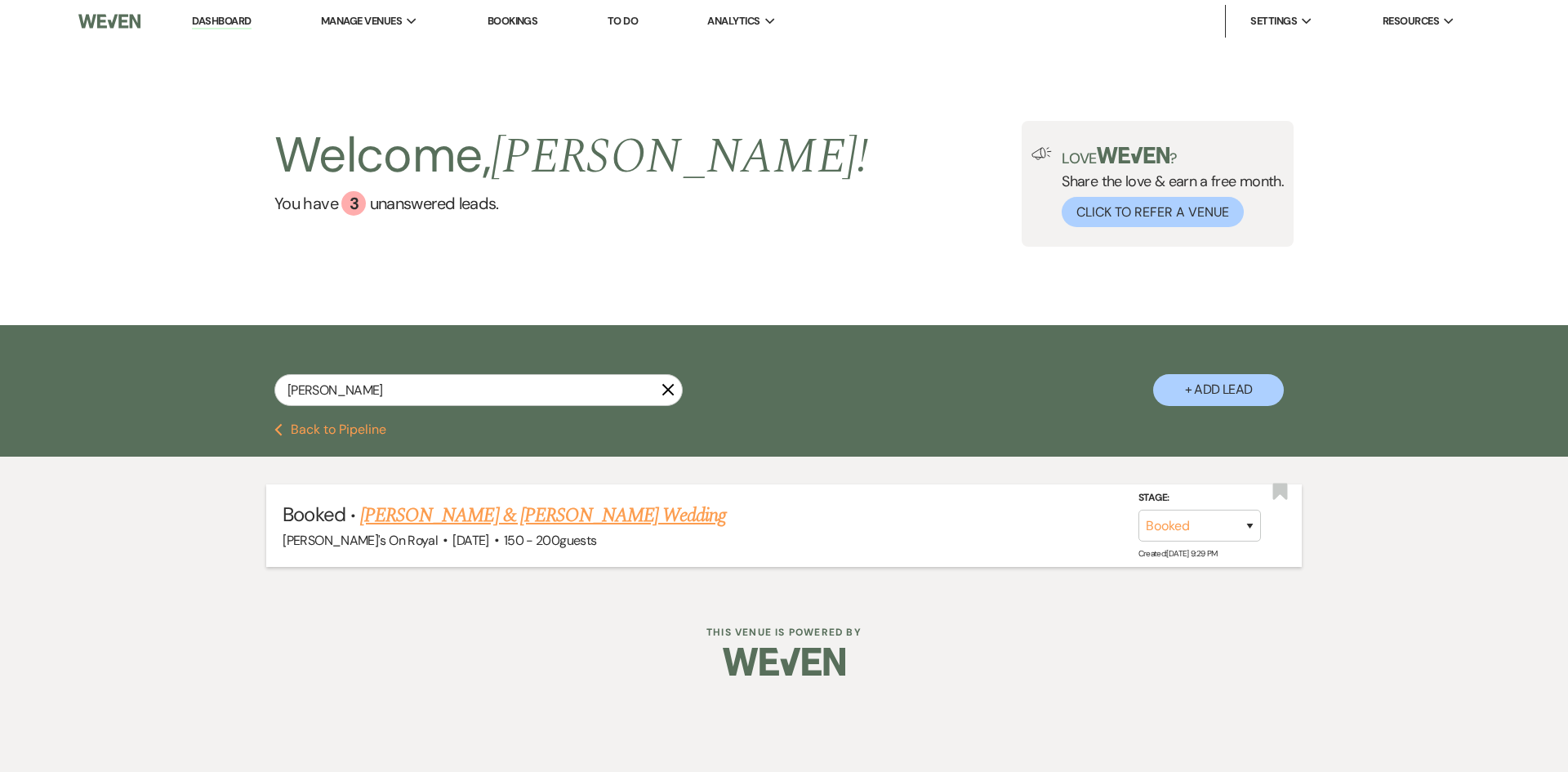
click at [456, 512] on link "[PERSON_NAME] & [PERSON_NAME] Wedding" at bounding box center [543, 516] width 365 height 29
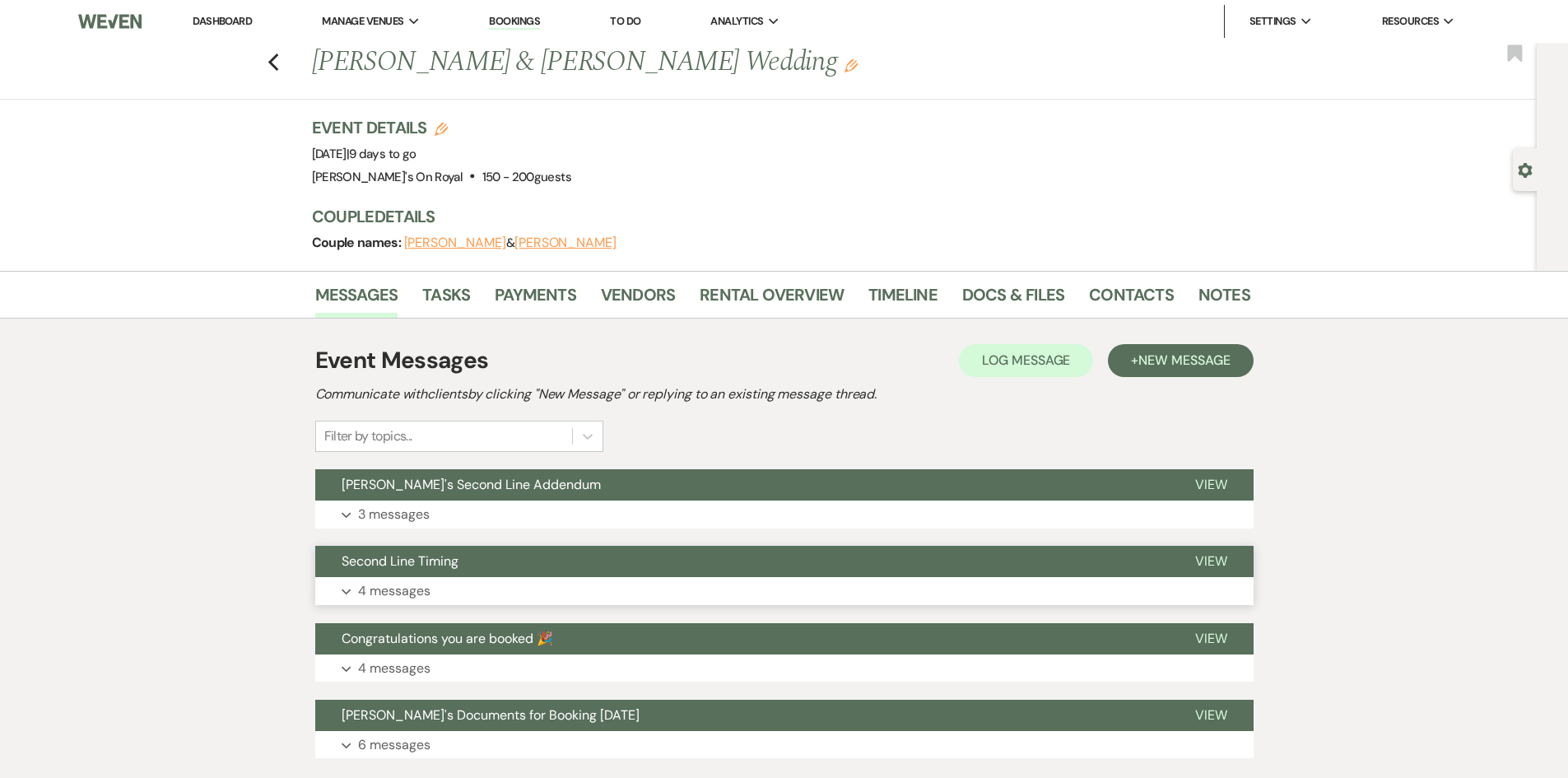
click at [490, 584] on button "Expand 4 messages" at bounding box center [784, 590] width 938 height 28
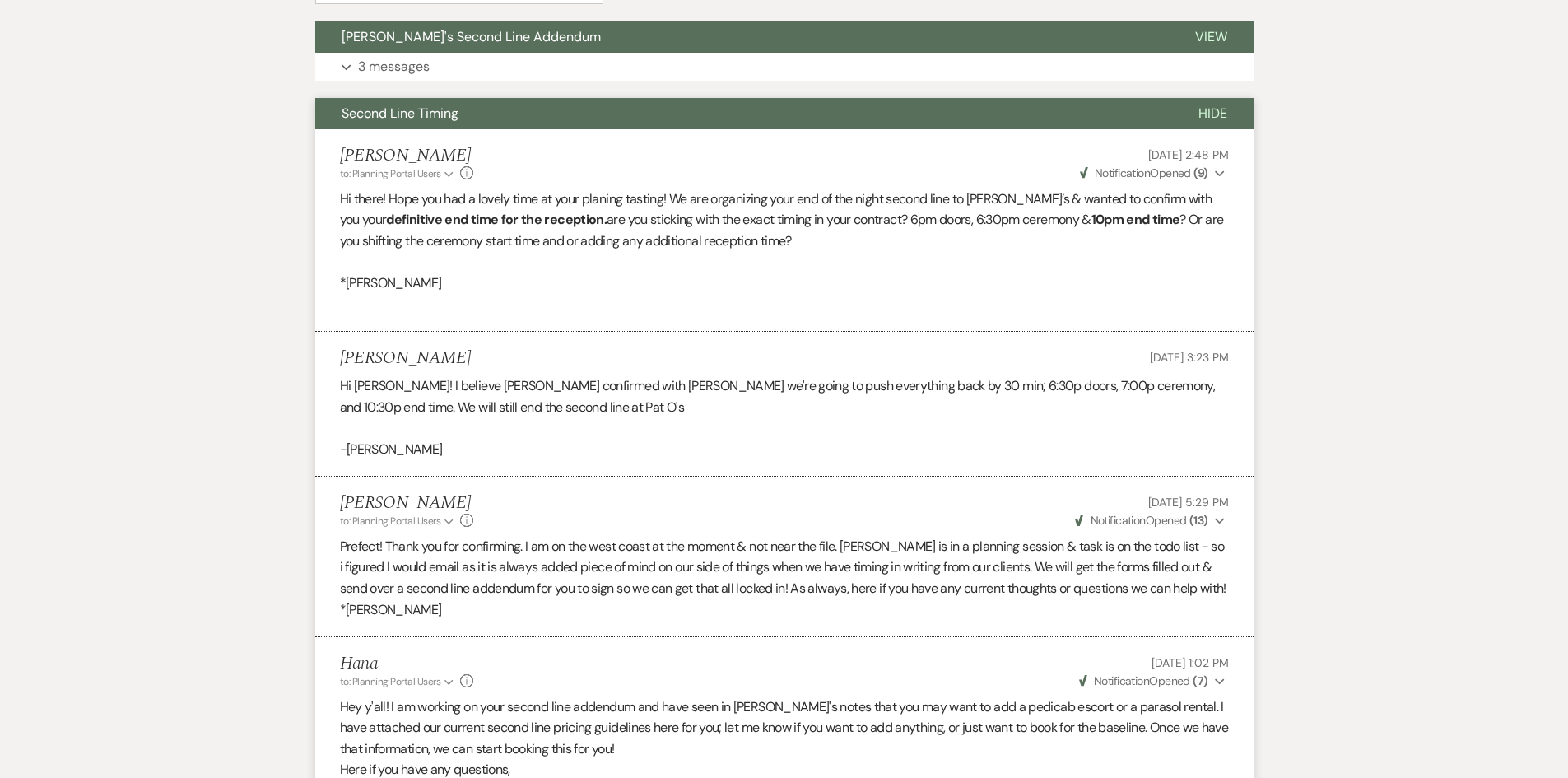
scroll to position [494, 0]
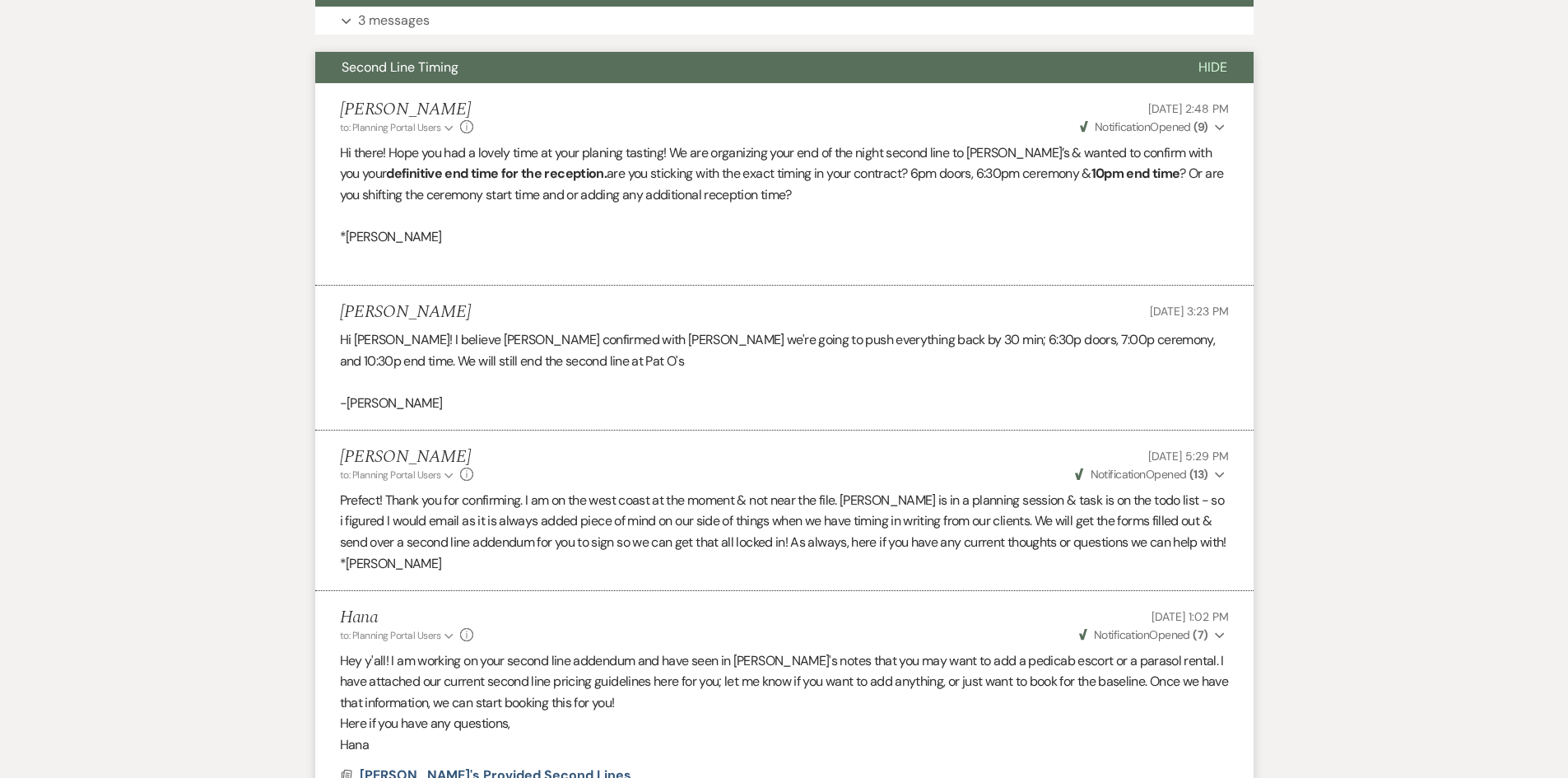
click at [1185, 215] on p at bounding box center [784, 216] width 889 height 22
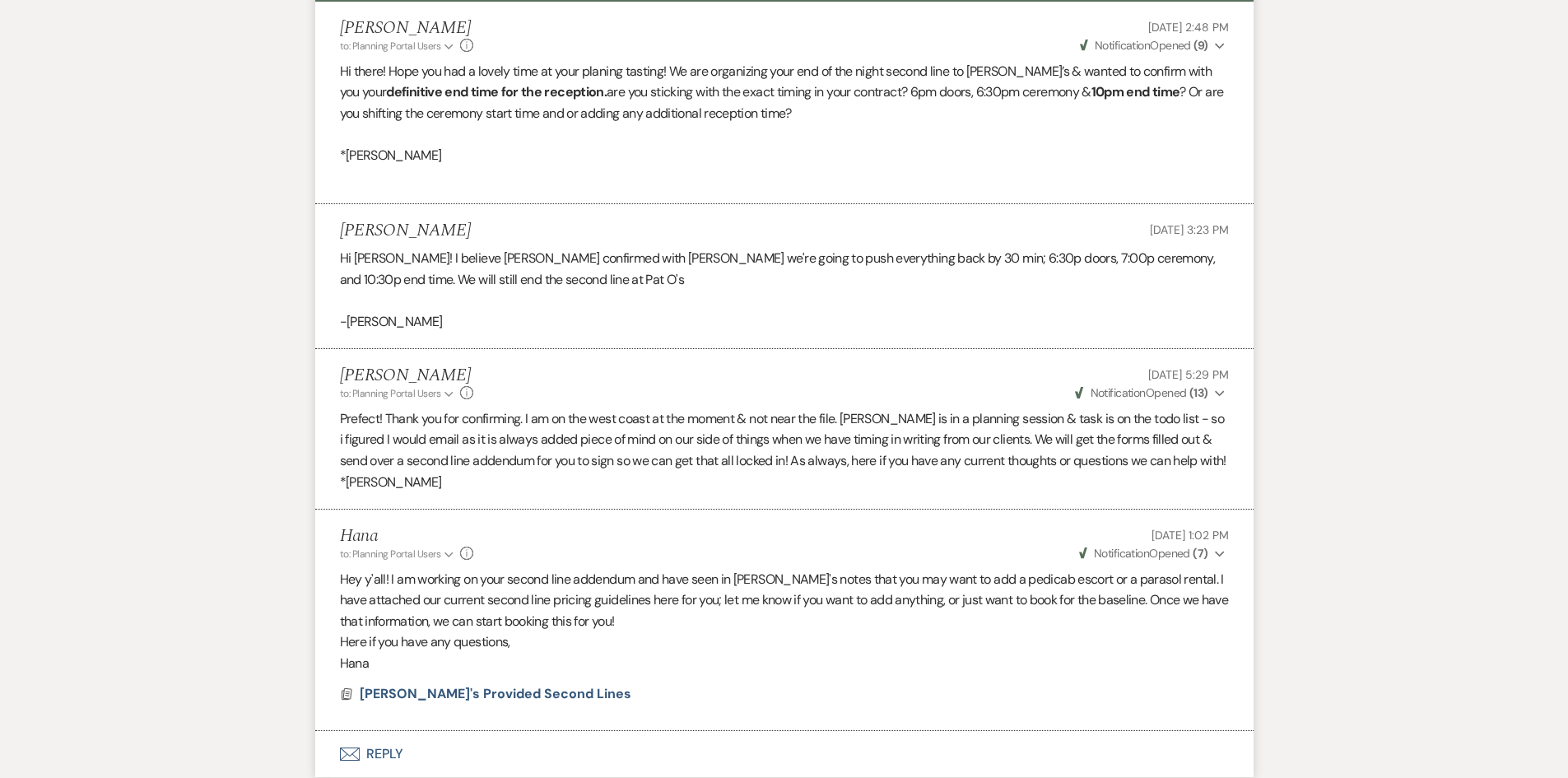
scroll to position [577, 0]
click at [485, 176] on p at bounding box center [784, 176] width 889 height 22
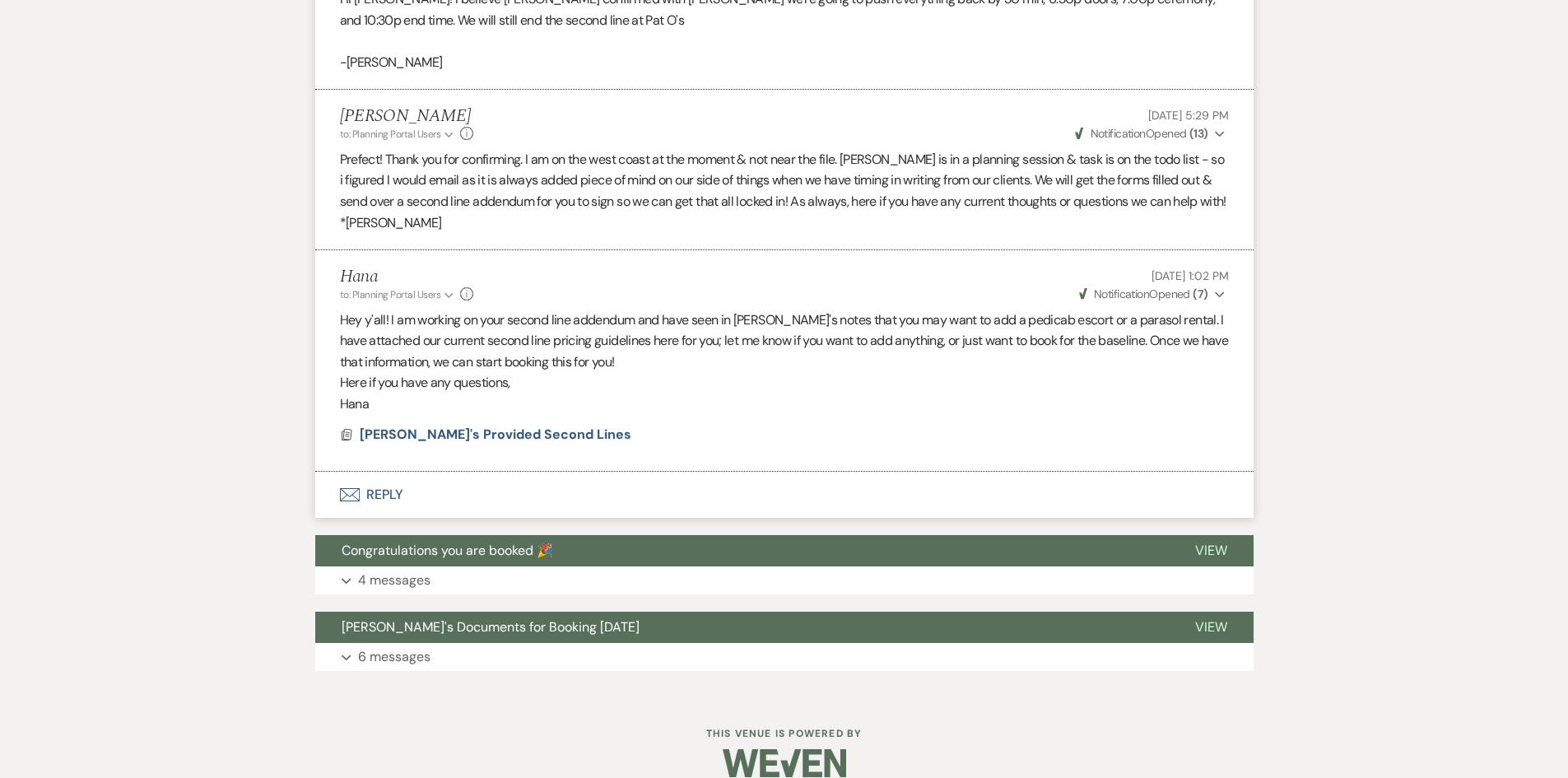
scroll to position [837, 0]
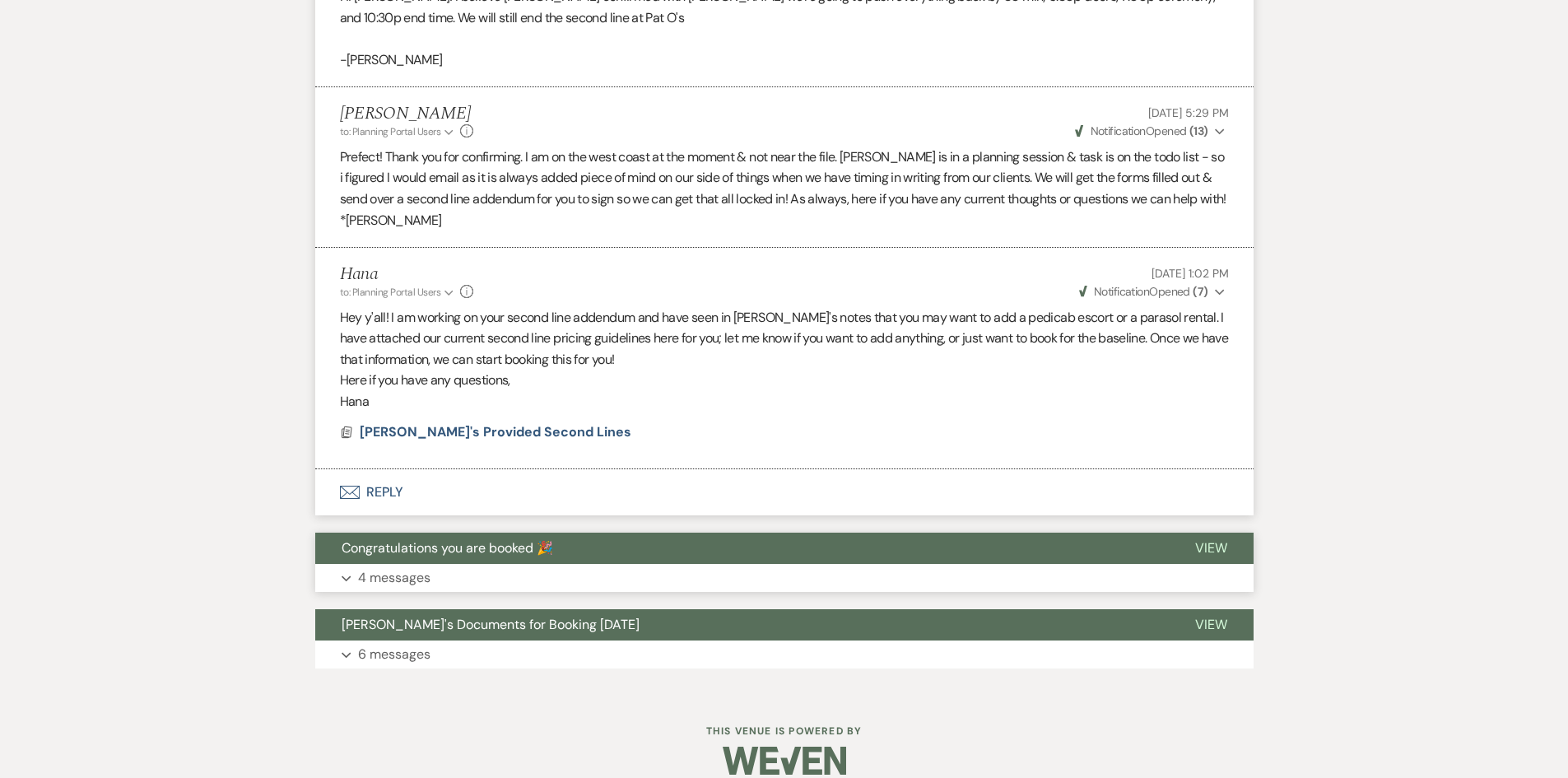
click at [468, 541] on button "Congratulations you are booked 🎉" at bounding box center [742, 548] width 854 height 31
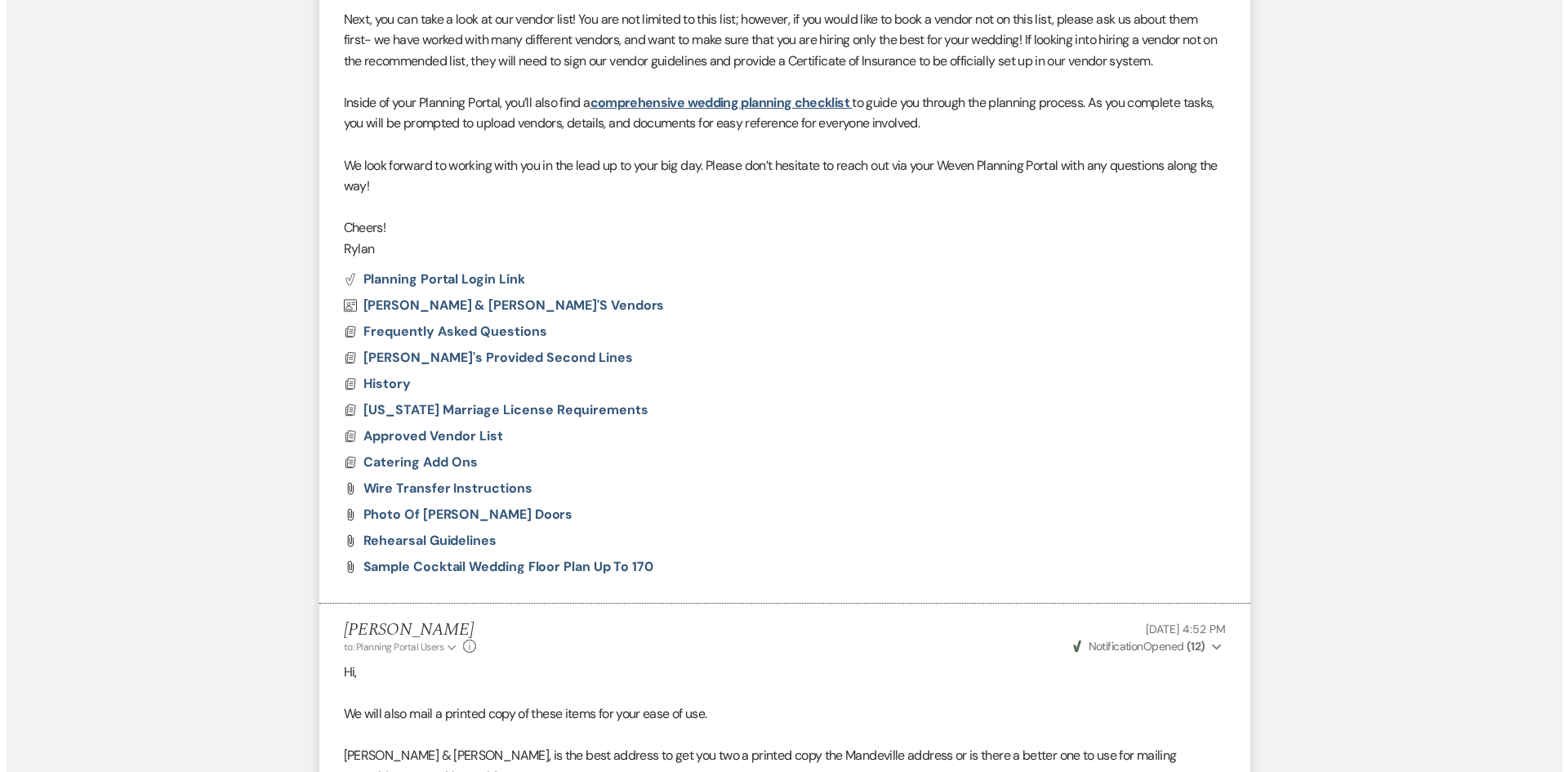
scroll to position [1647, 0]
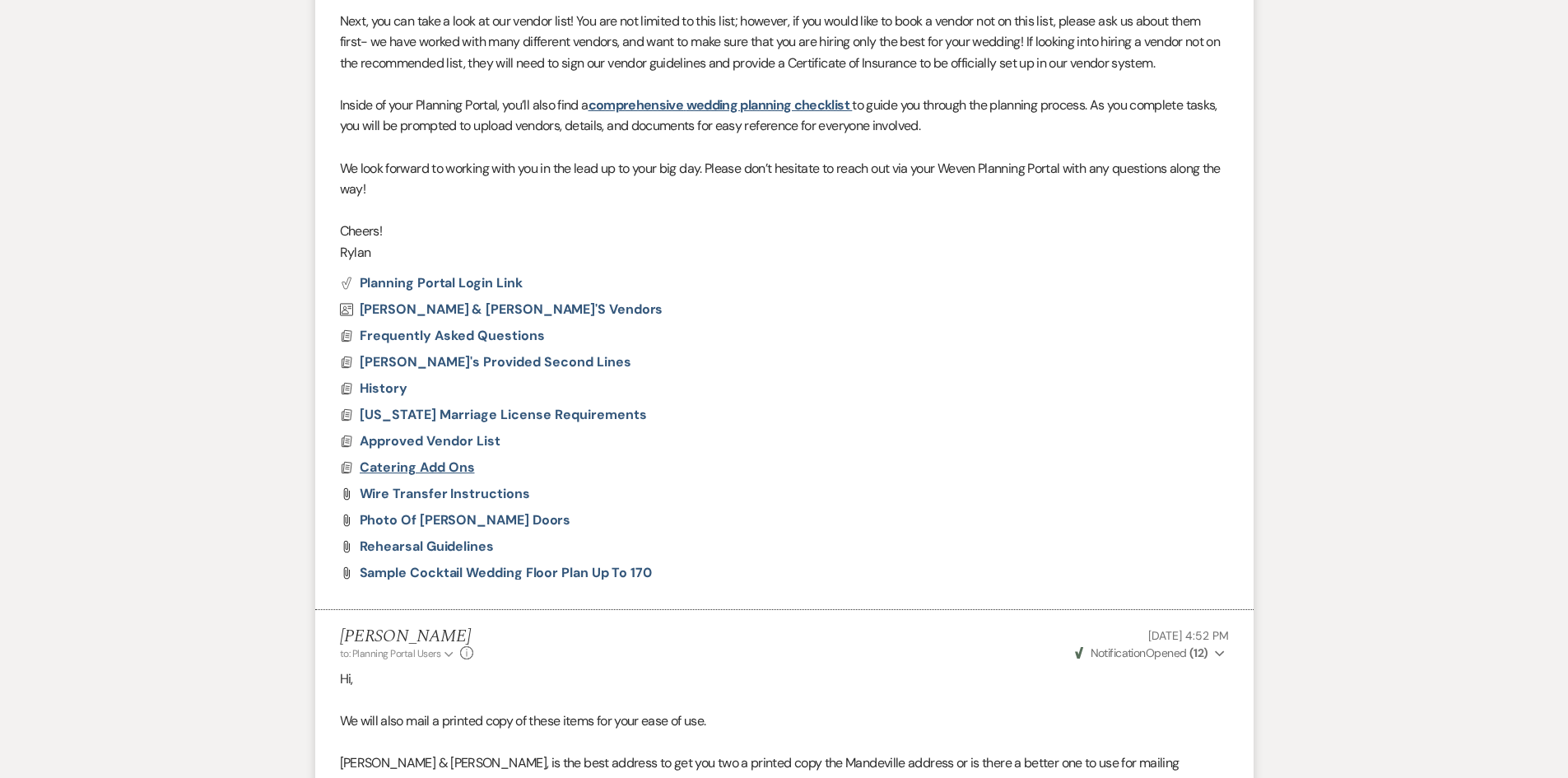
click at [459, 459] on span "Catering Add Ons" at bounding box center [417, 468] width 115 height 18
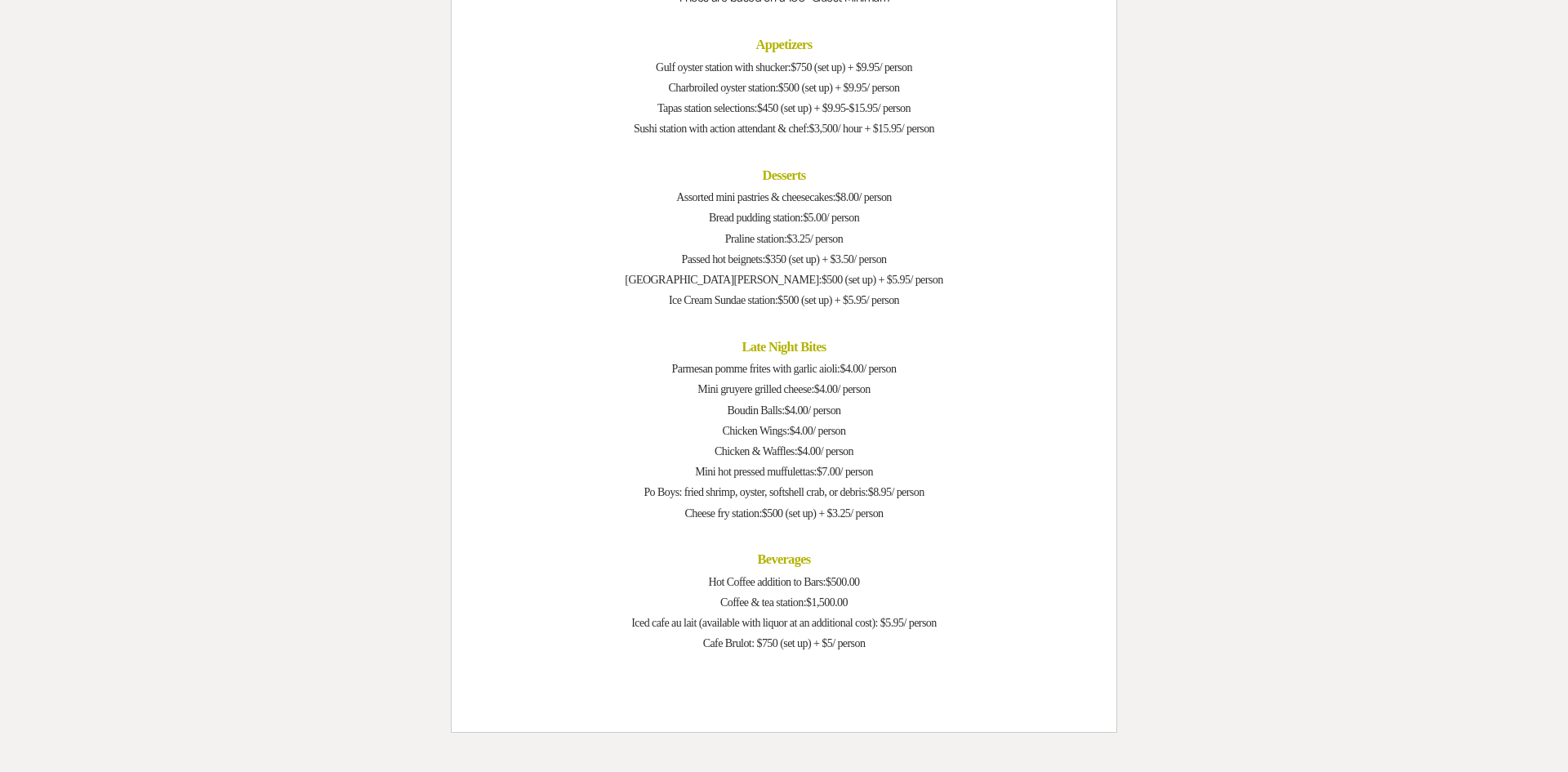
scroll to position [405, 0]
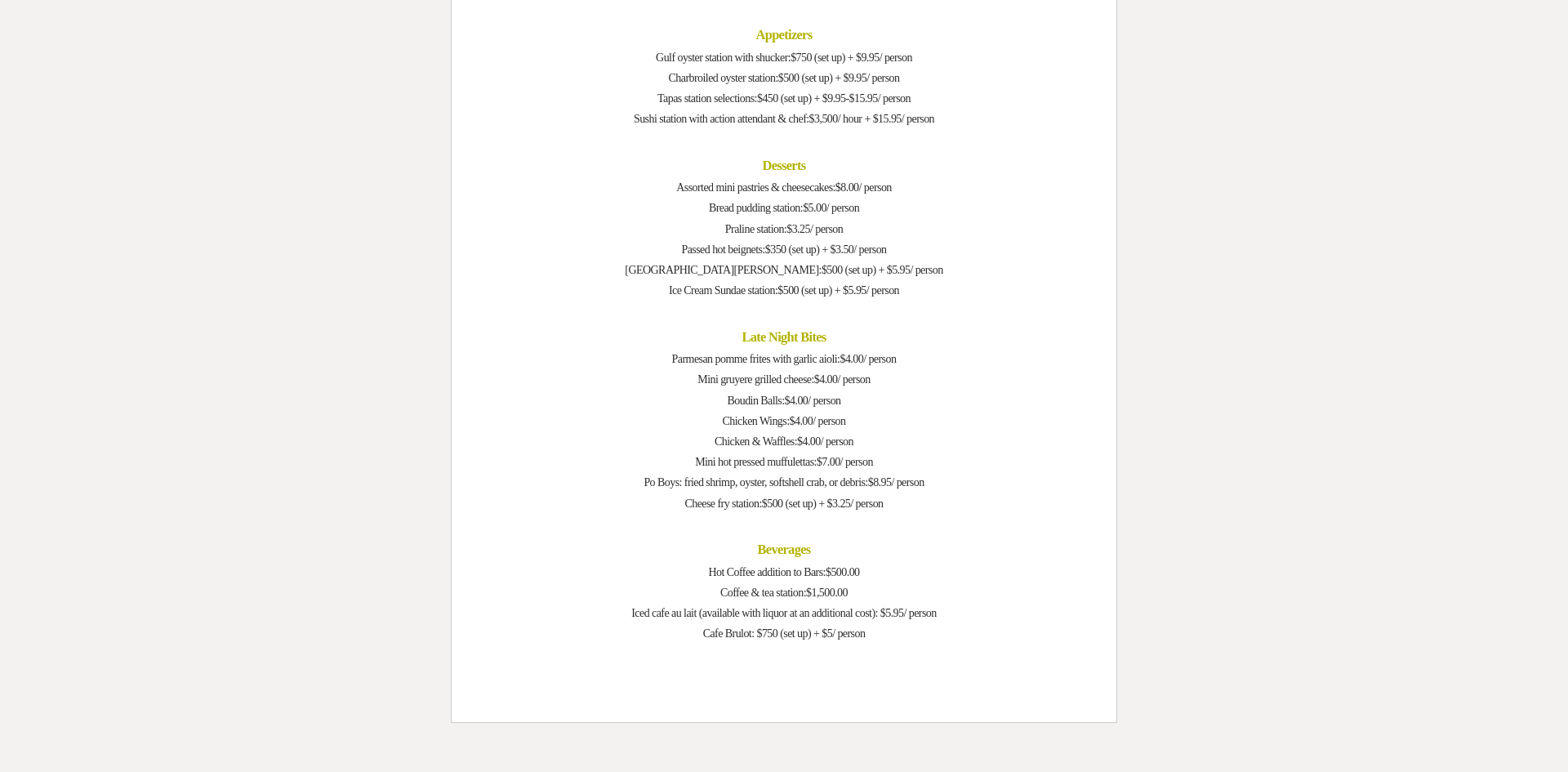
click at [599, 428] on p "Chicken Wings: $4.00/ person" at bounding box center [784, 420] width 587 height 20
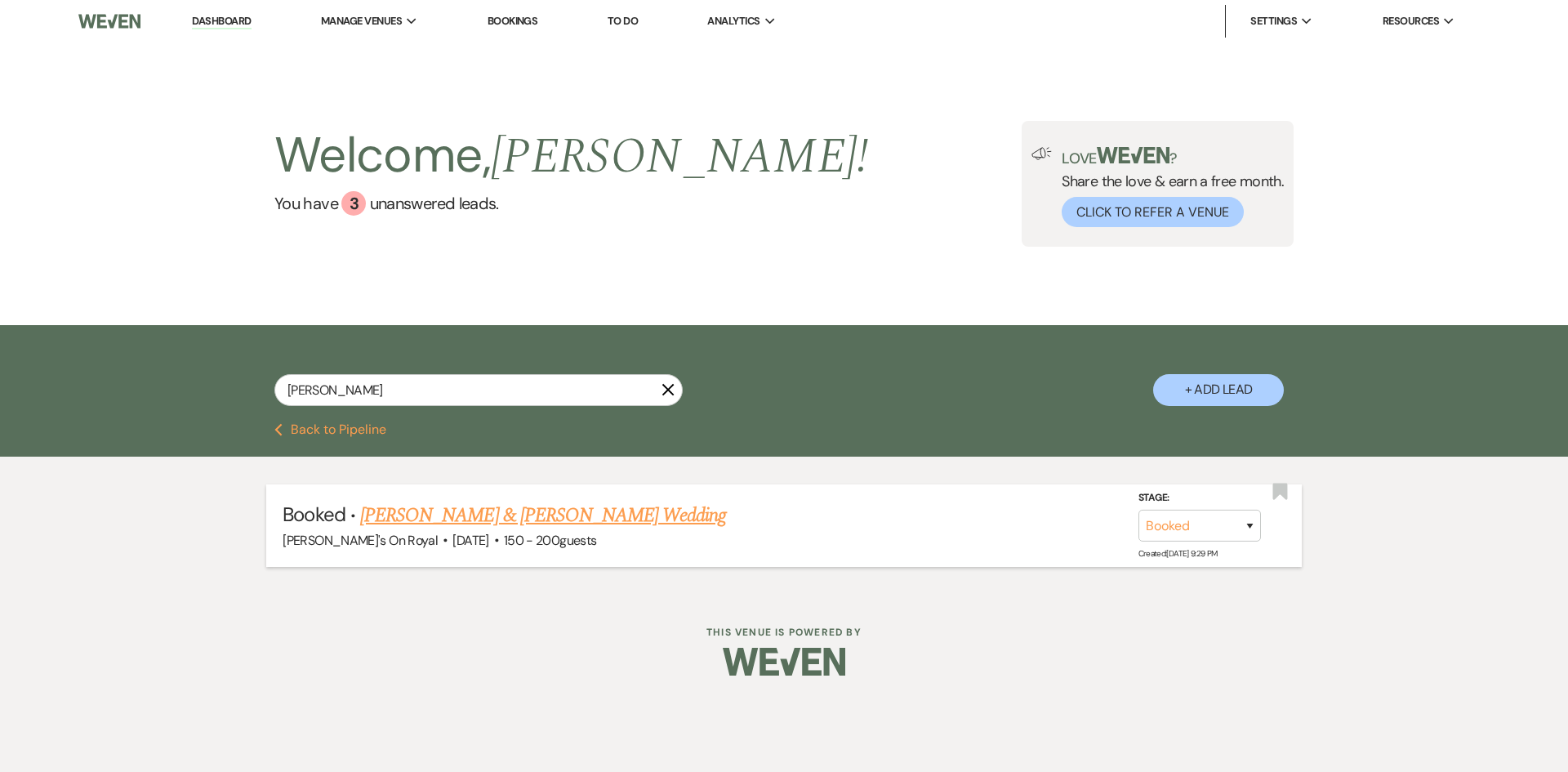
click at [444, 510] on link "[PERSON_NAME] & [PERSON_NAME] Wedding" at bounding box center [543, 516] width 365 height 29
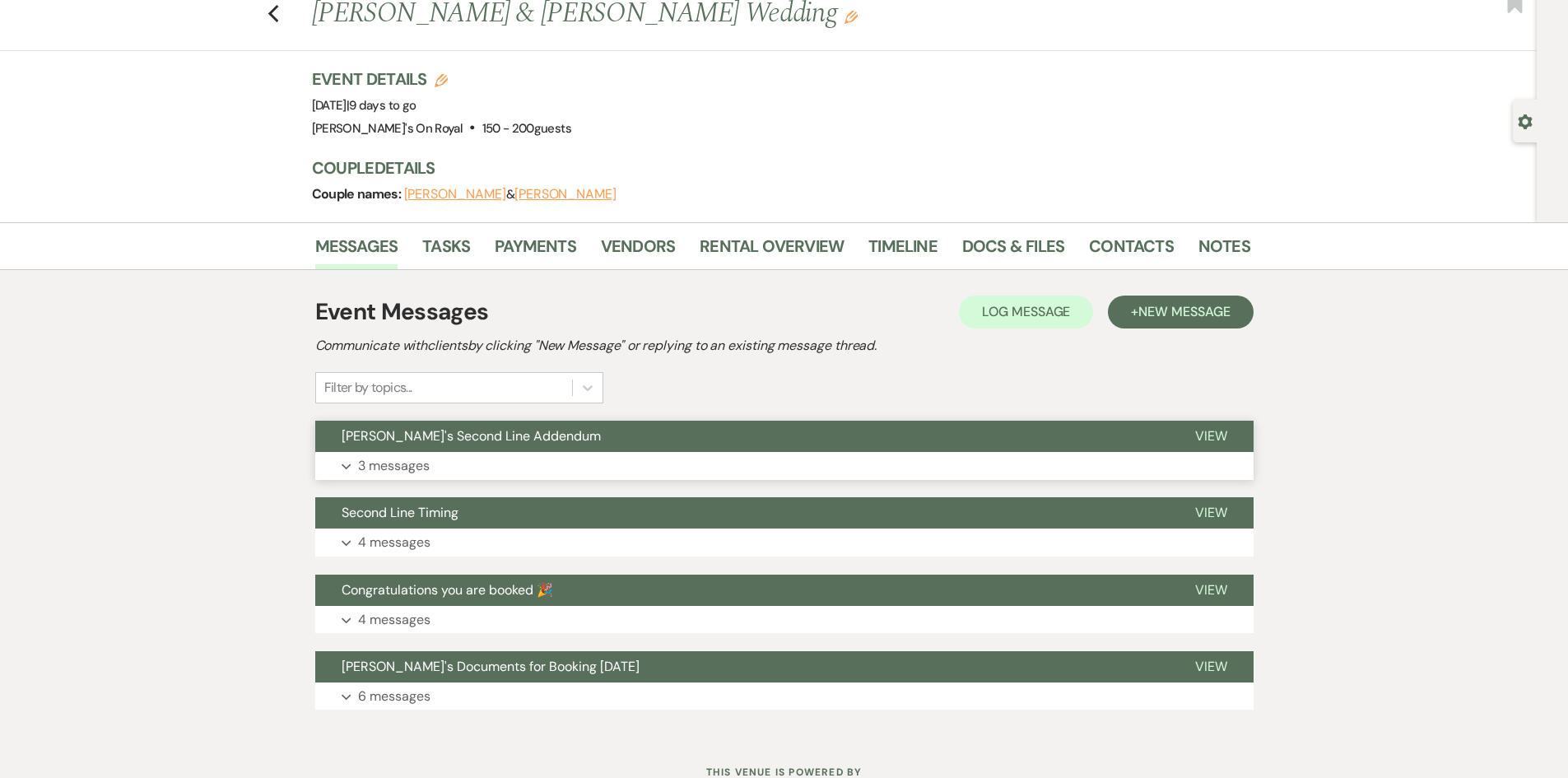
scroll to position [83, 0]
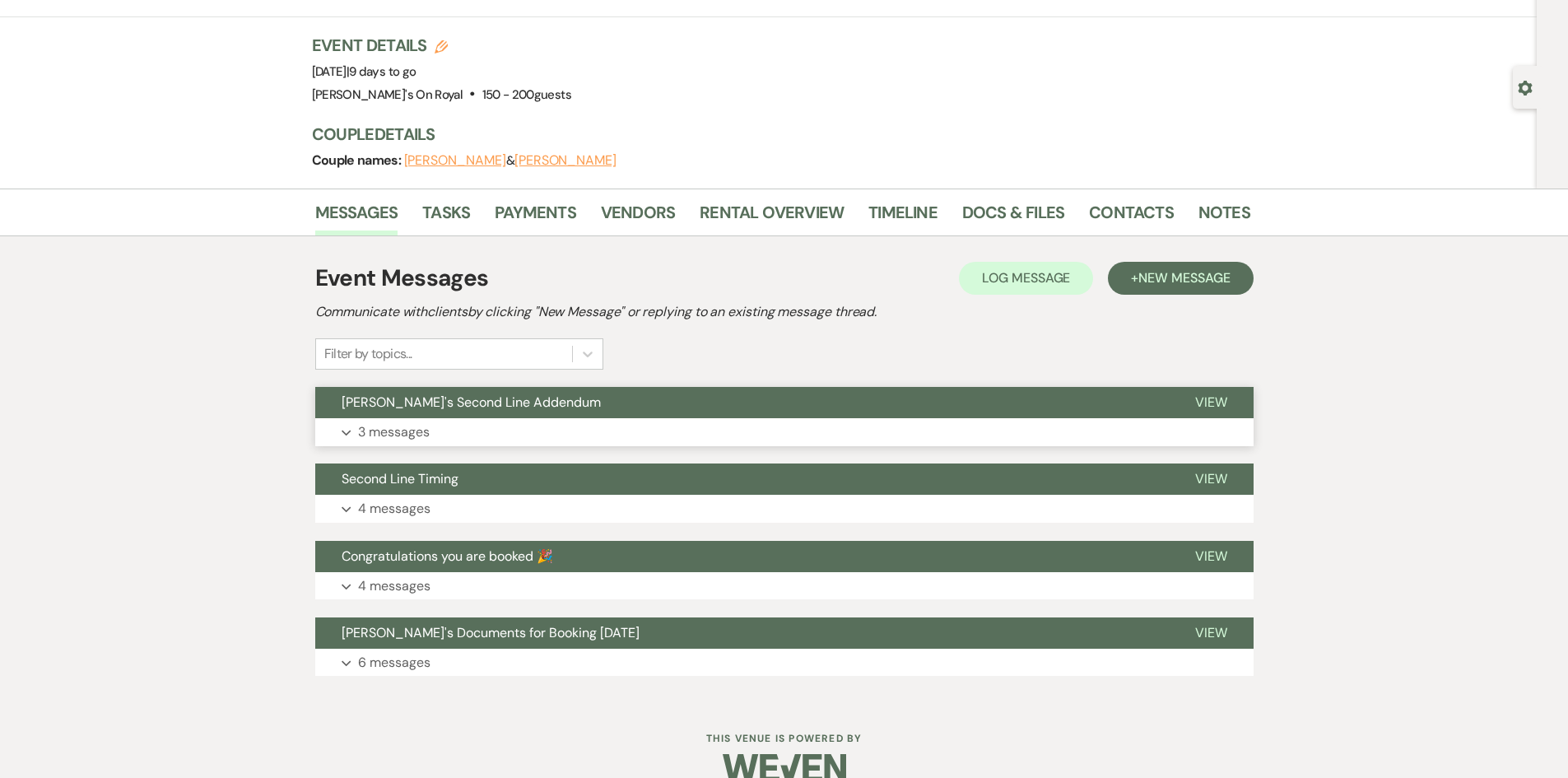
click at [610, 427] on button "Expand 3 messages" at bounding box center [784, 432] width 938 height 28
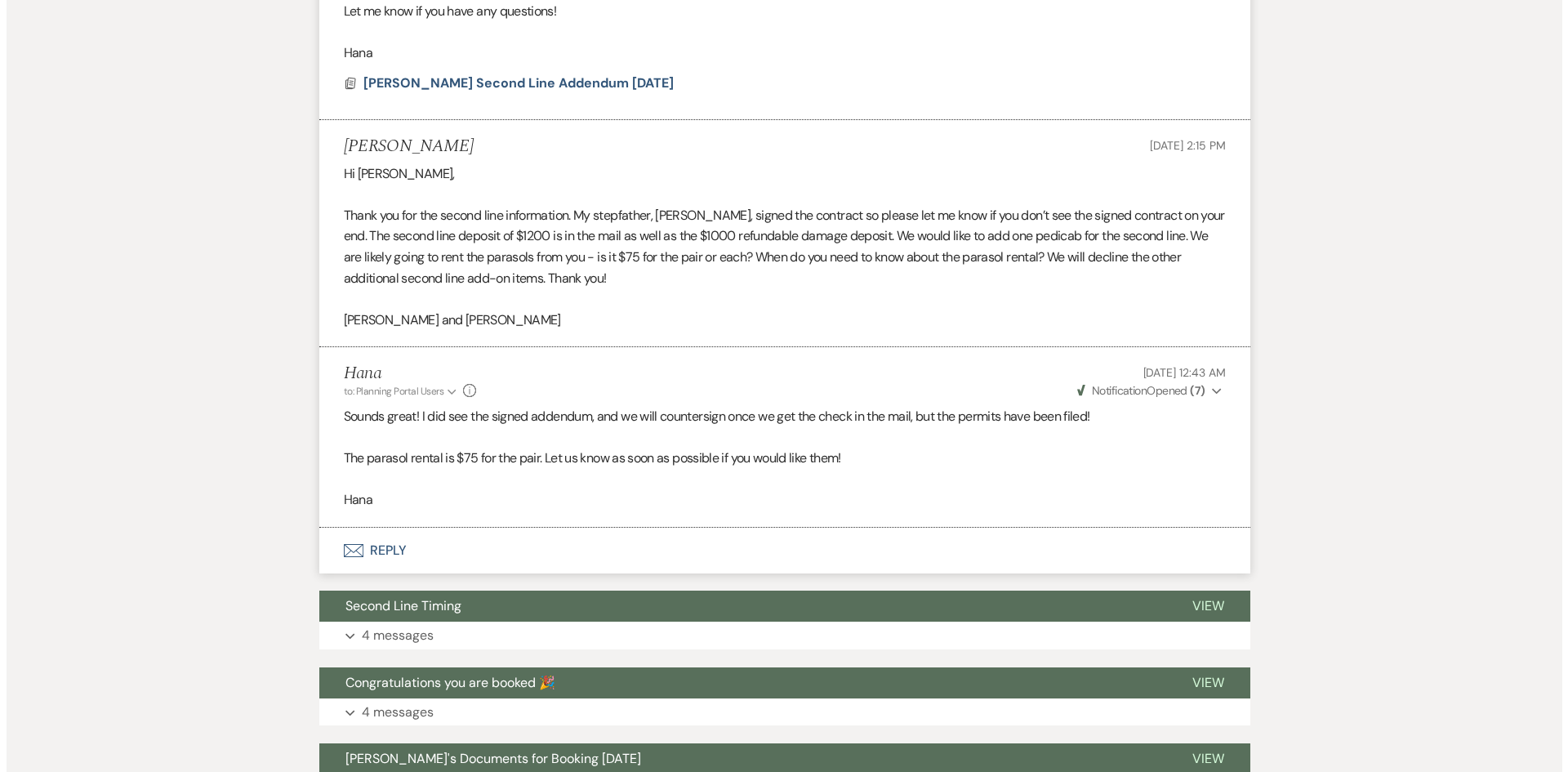
scroll to position [431, 0]
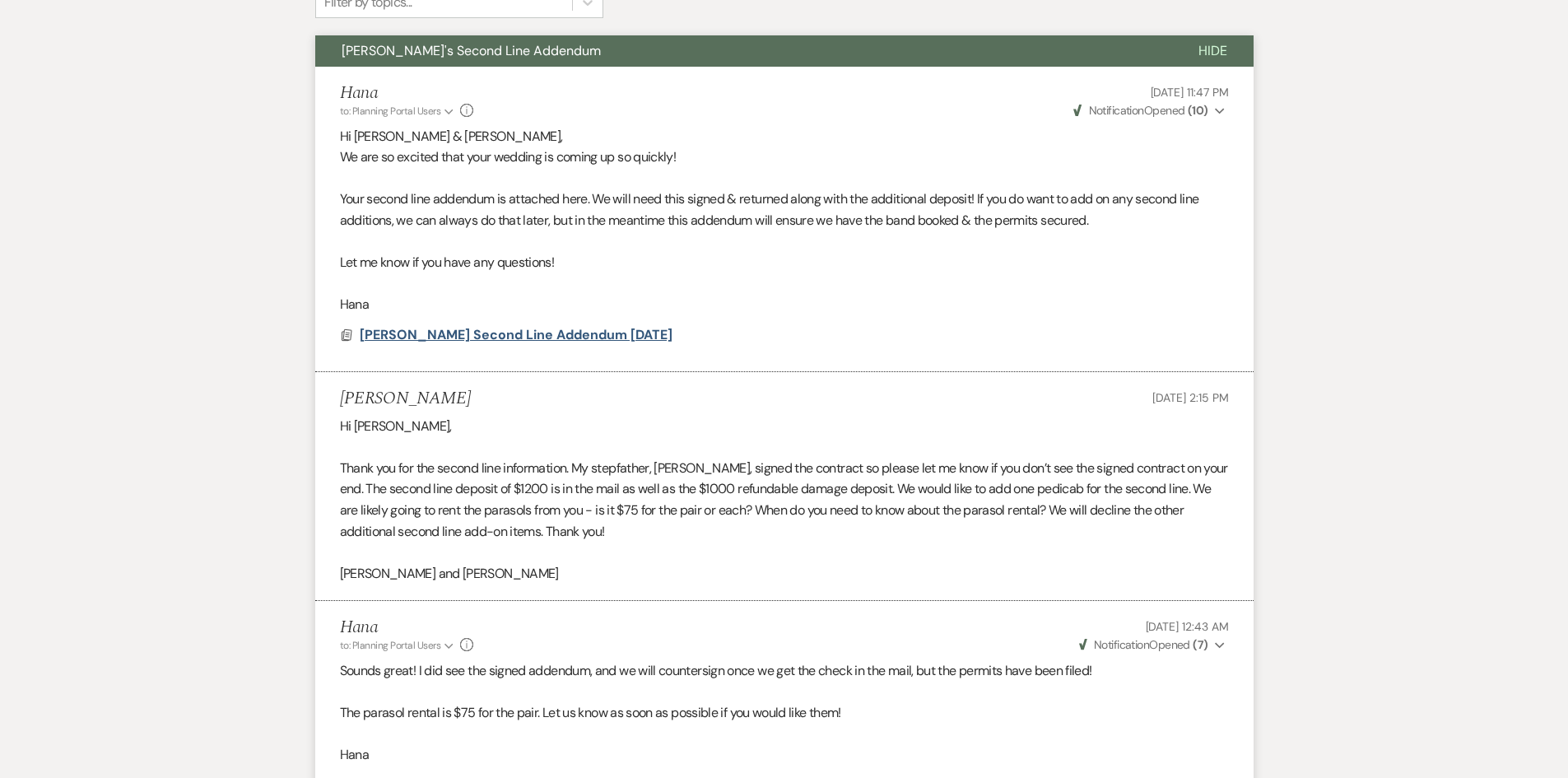
click at [571, 327] on span "[PERSON_NAME] Second Line Addendum [DATE]" at bounding box center [516, 335] width 312 height 18
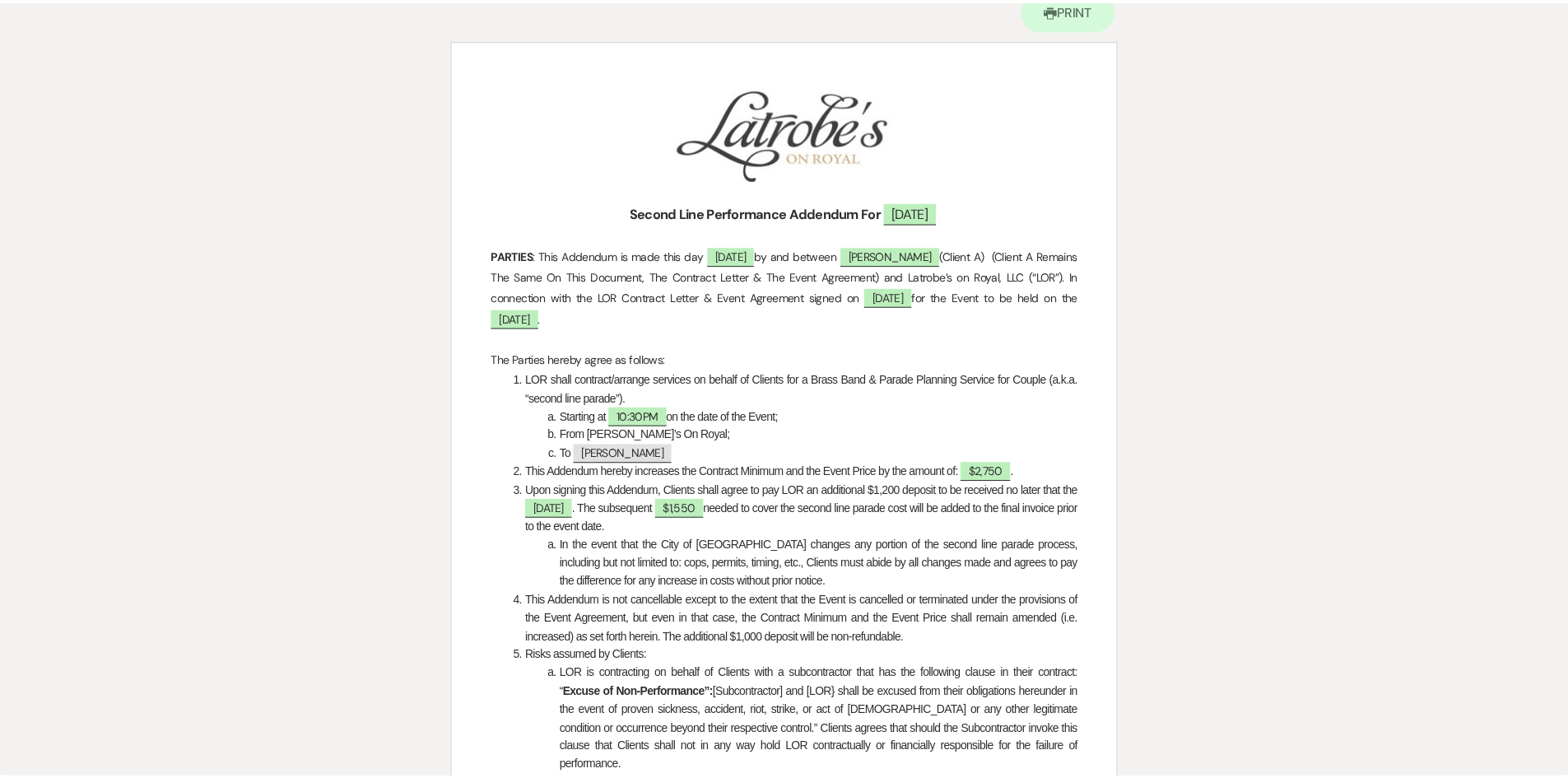
scroll to position [0, 0]
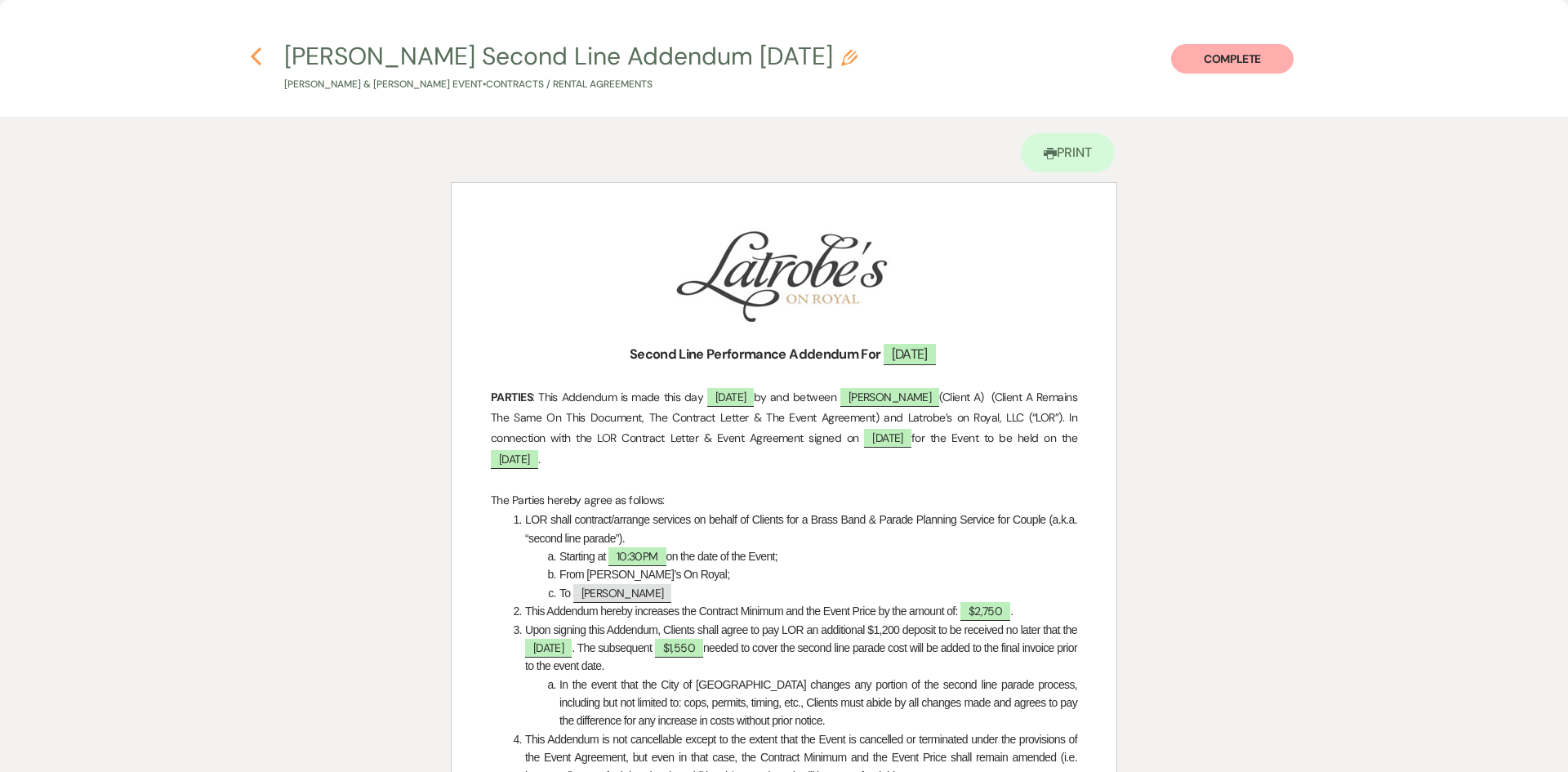
click at [254, 53] on use "button" at bounding box center [255, 57] width 11 height 18
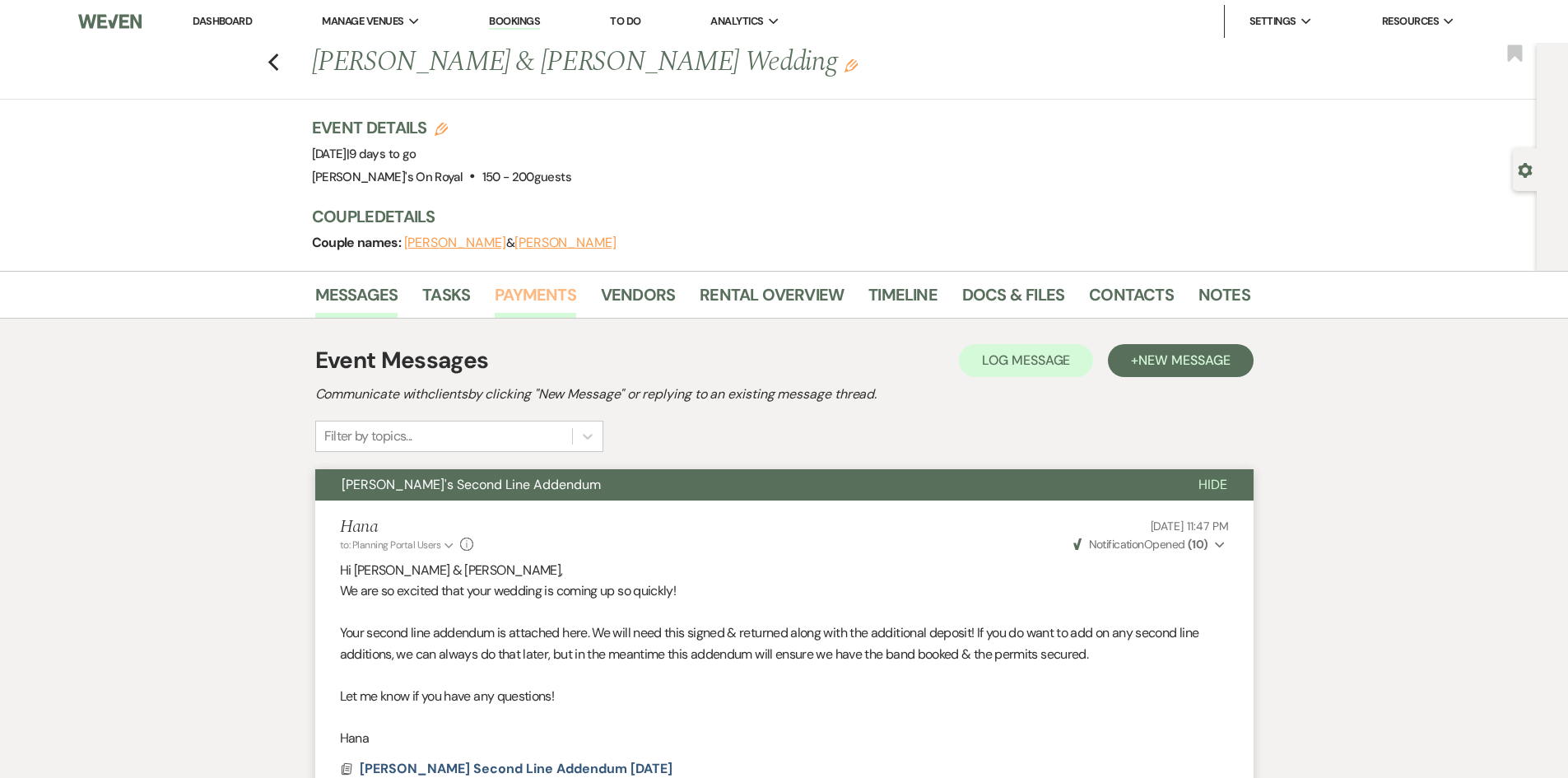
click at [557, 294] on link "Payments" at bounding box center [535, 300] width 82 height 36
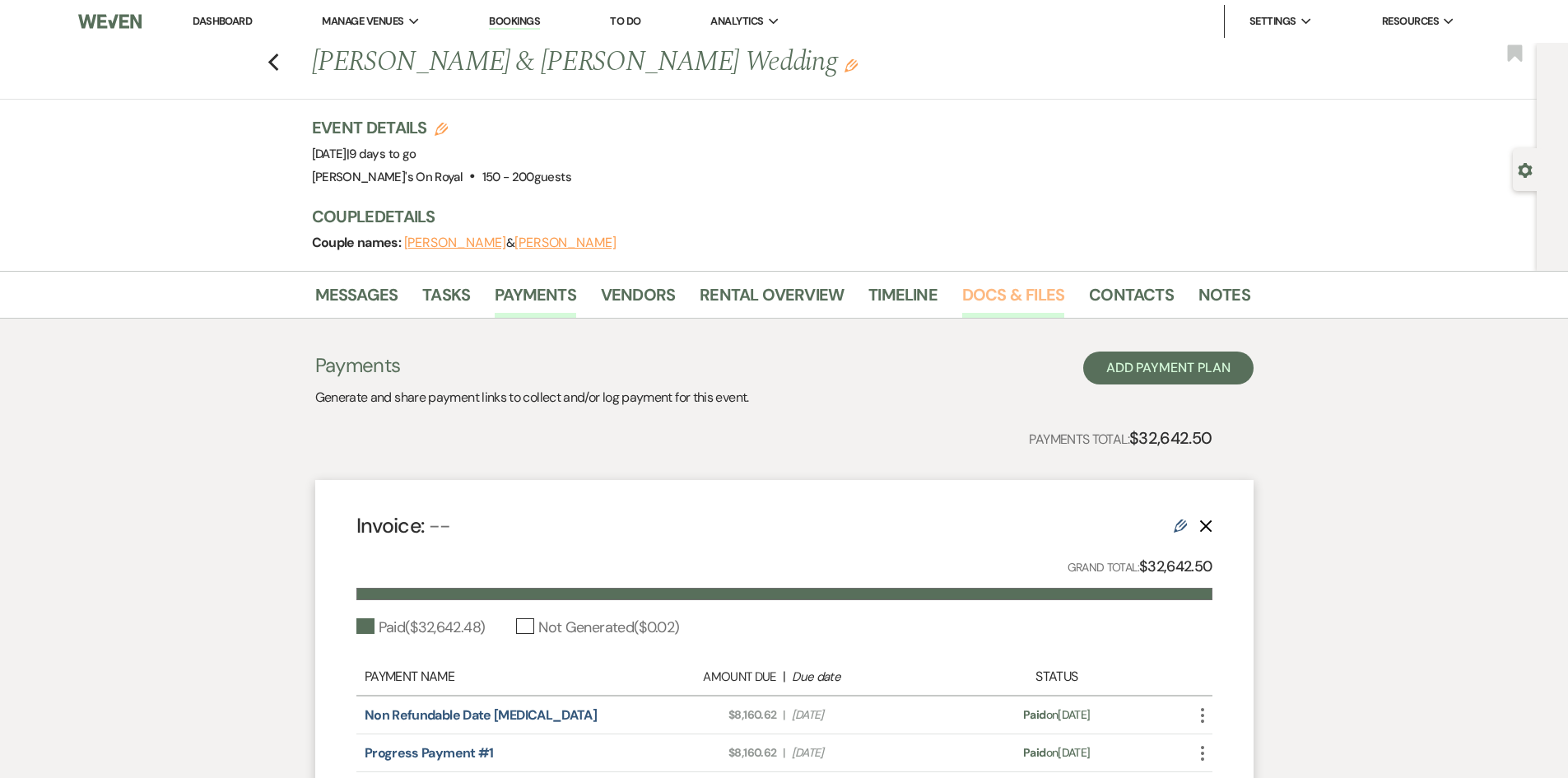
click at [1031, 292] on link "Docs & Files" at bounding box center [1014, 300] width 102 height 36
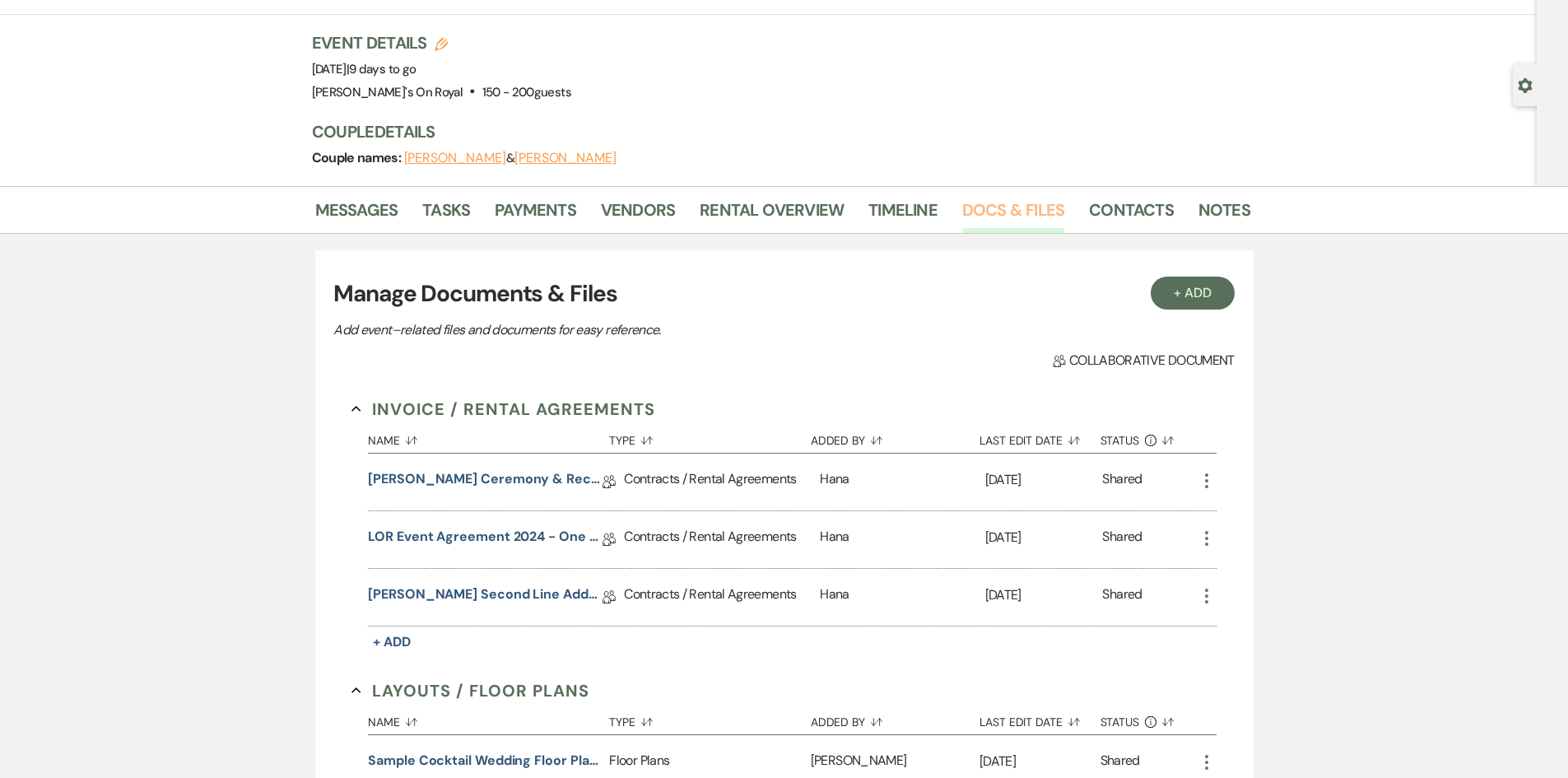
scroll to position [83, 0]
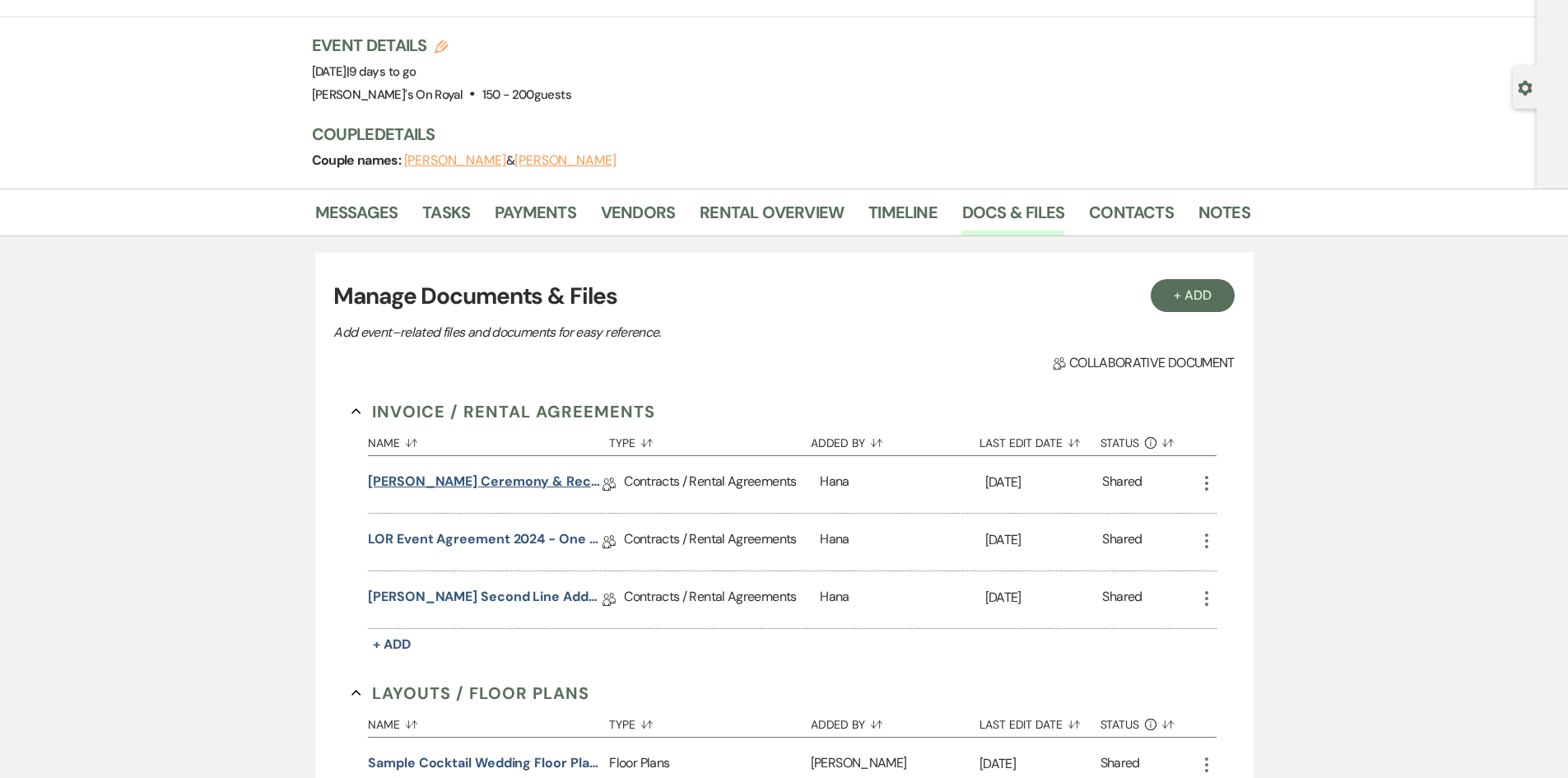
click at [568, 480] on link "[PERSON_NAME] Ceremony & Reception Contract [DATE]" at bounding box center [485, 484] width 235 height 26
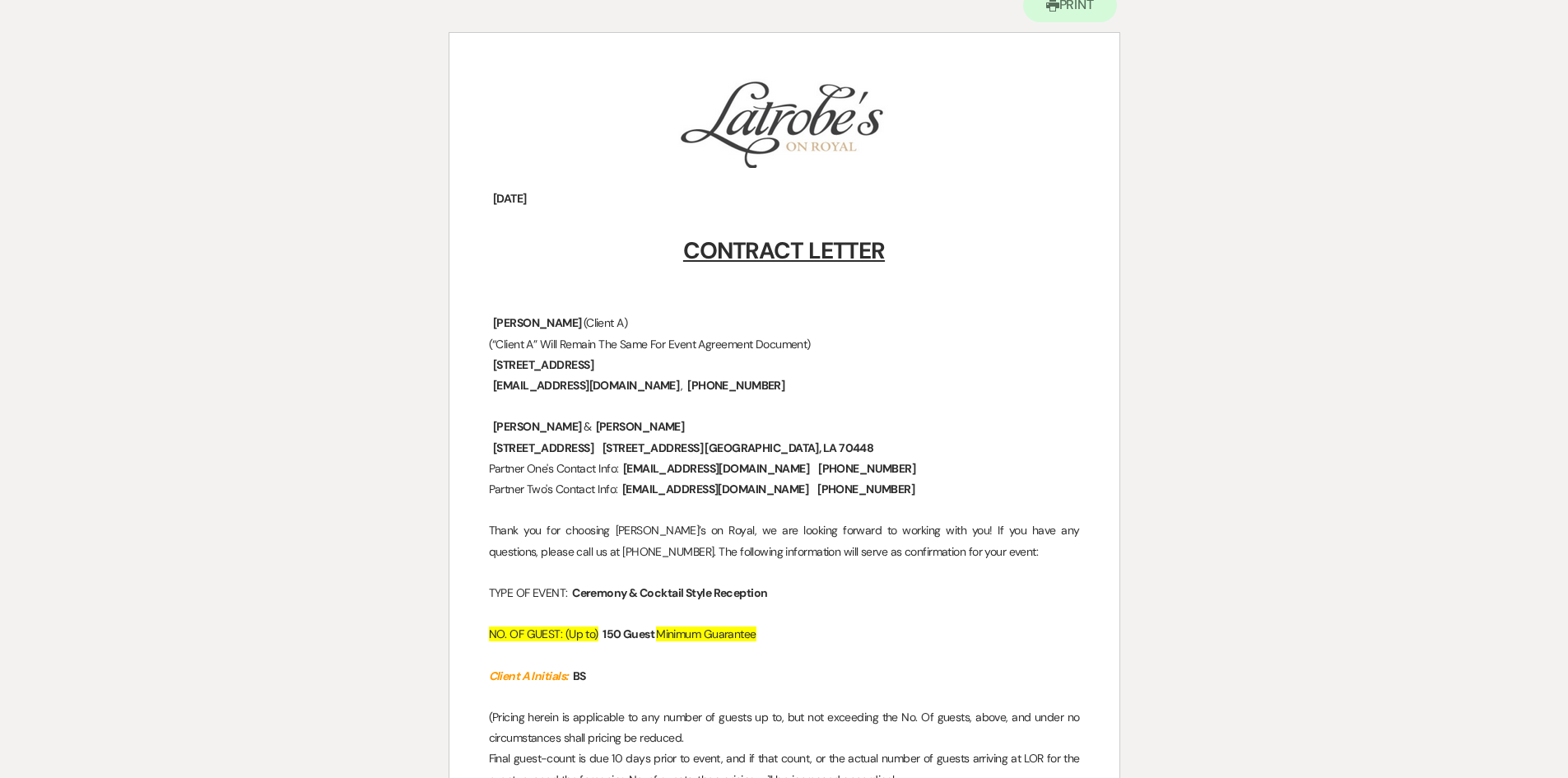
scroll to position [86, 0]
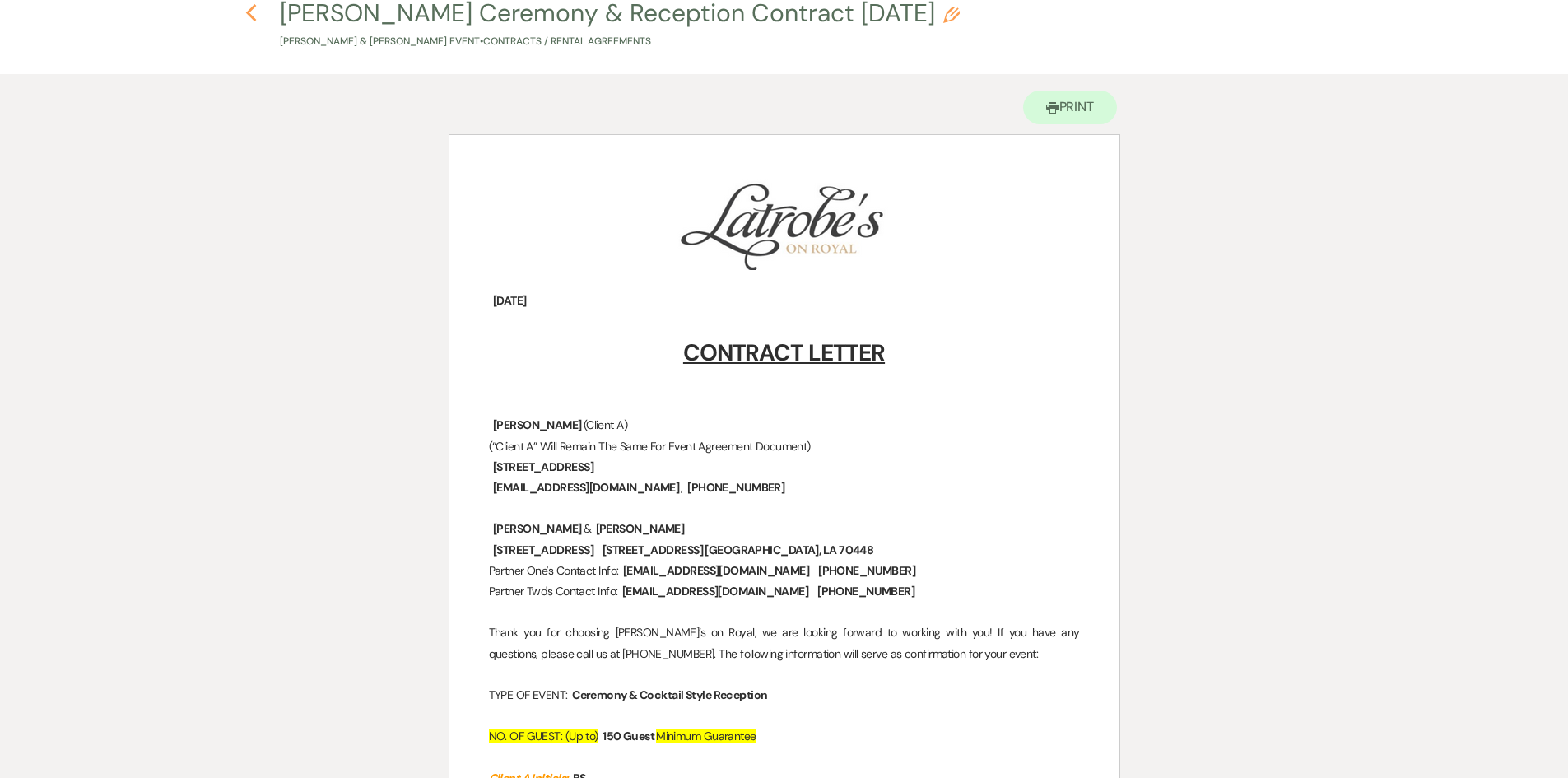
click at [255, 21] on use "button" at bounding box center [252, 13] width 11 height 18
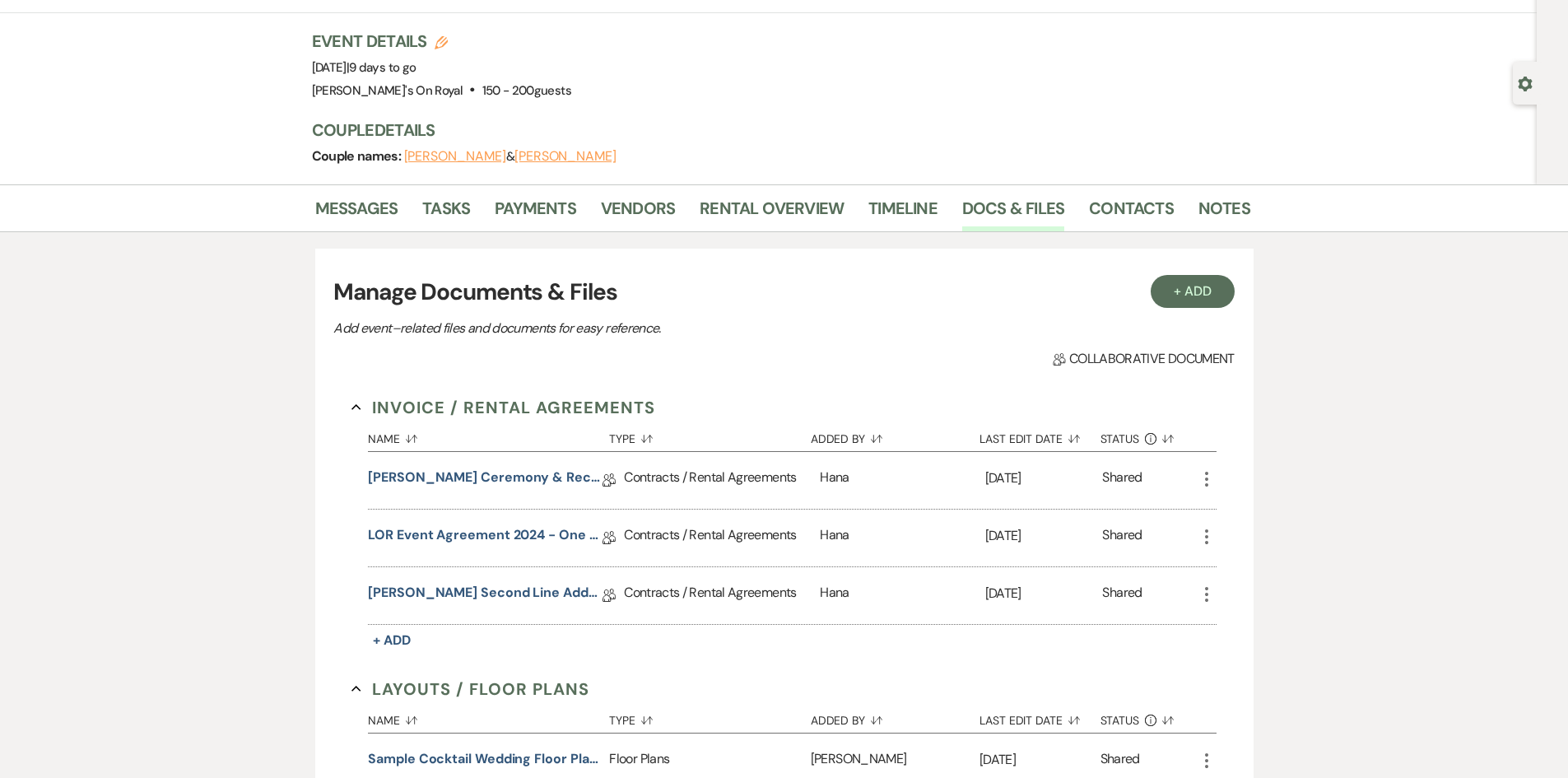
scroll to position [83, 0]
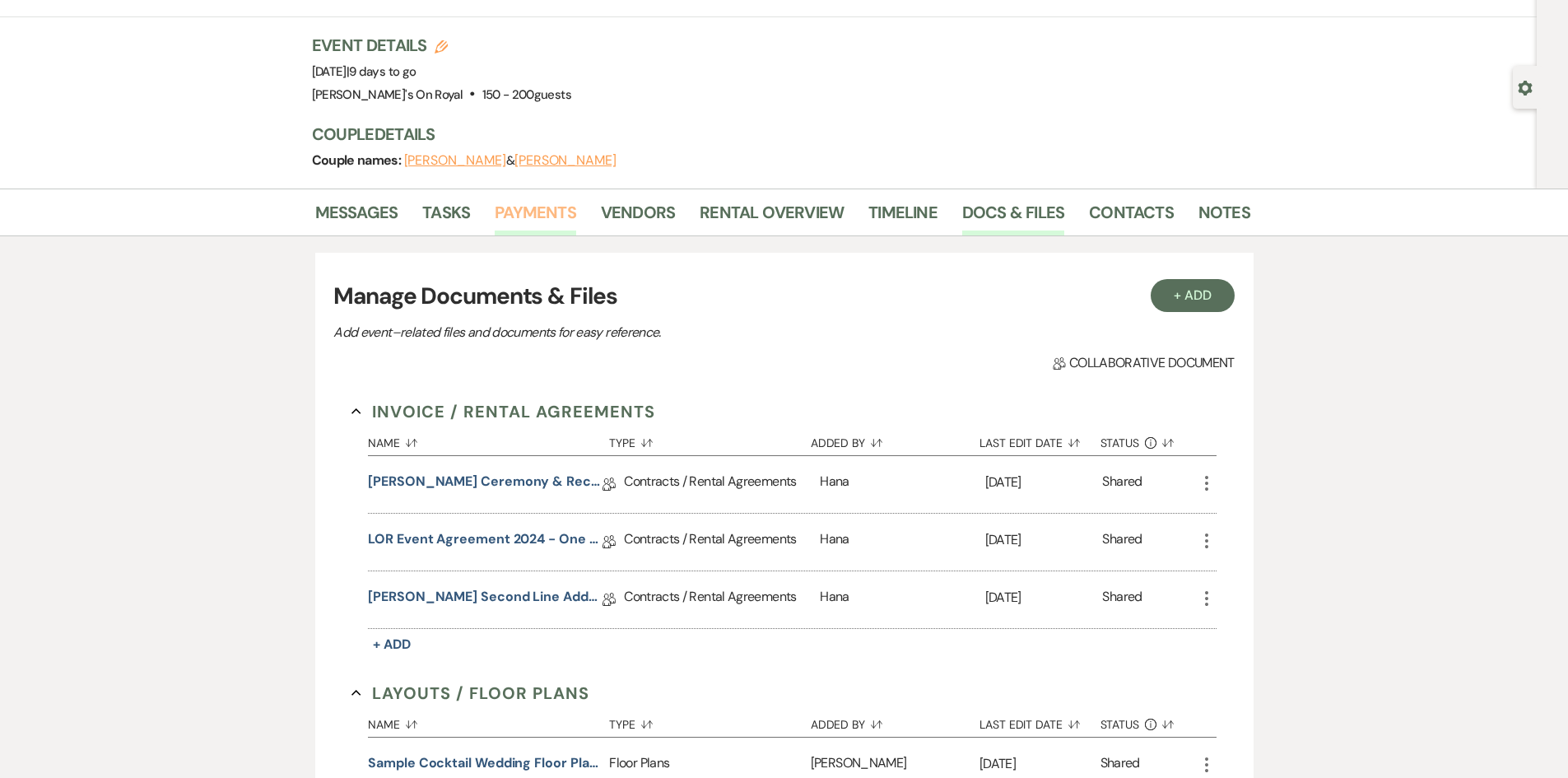
click at [556, 214] on link "Payments" at bounding box center [535, 217] width 82 height 36
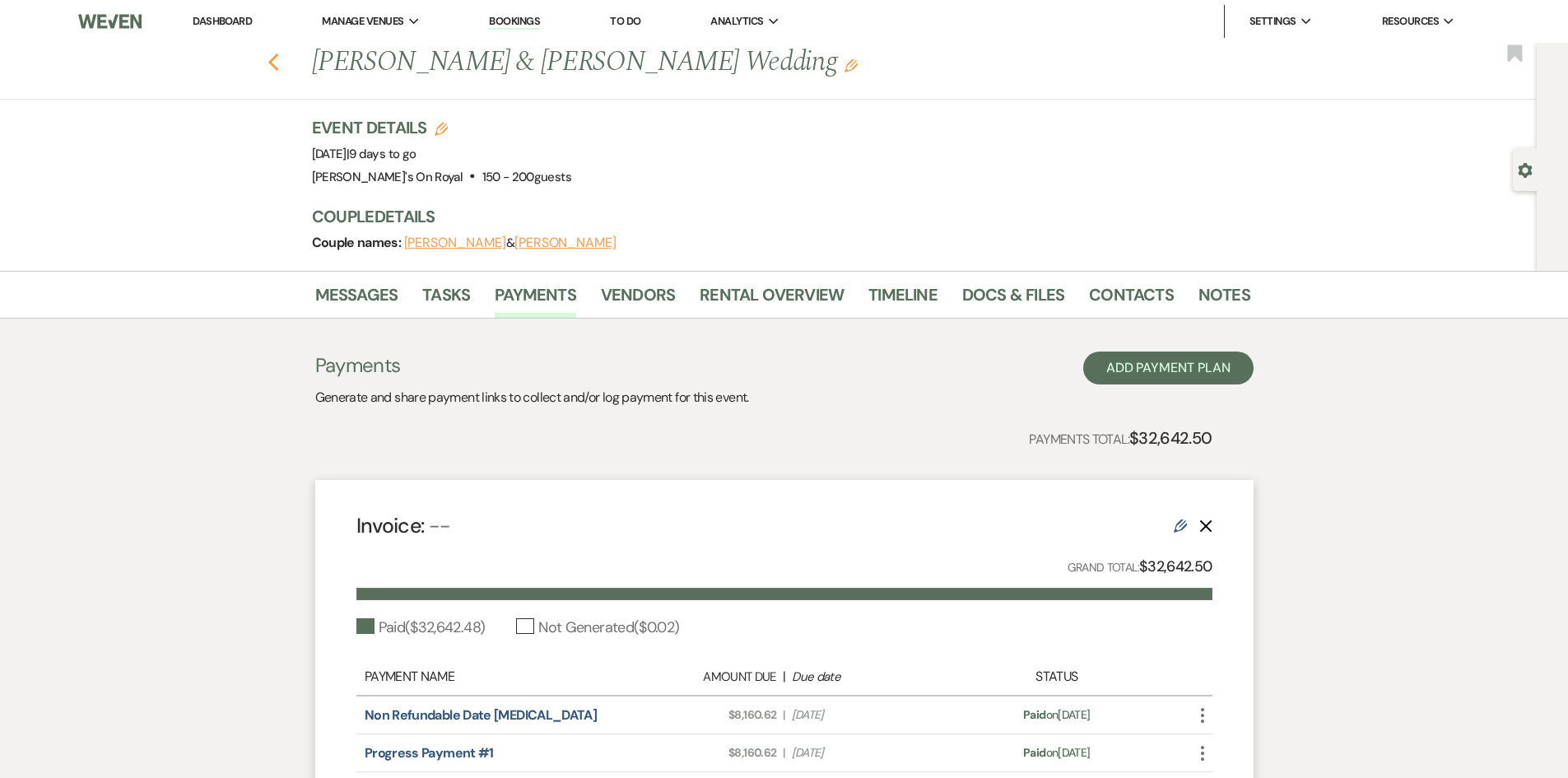
click at [278, 70] on use "button" at bounding box center [272, 62] width 11 height 18
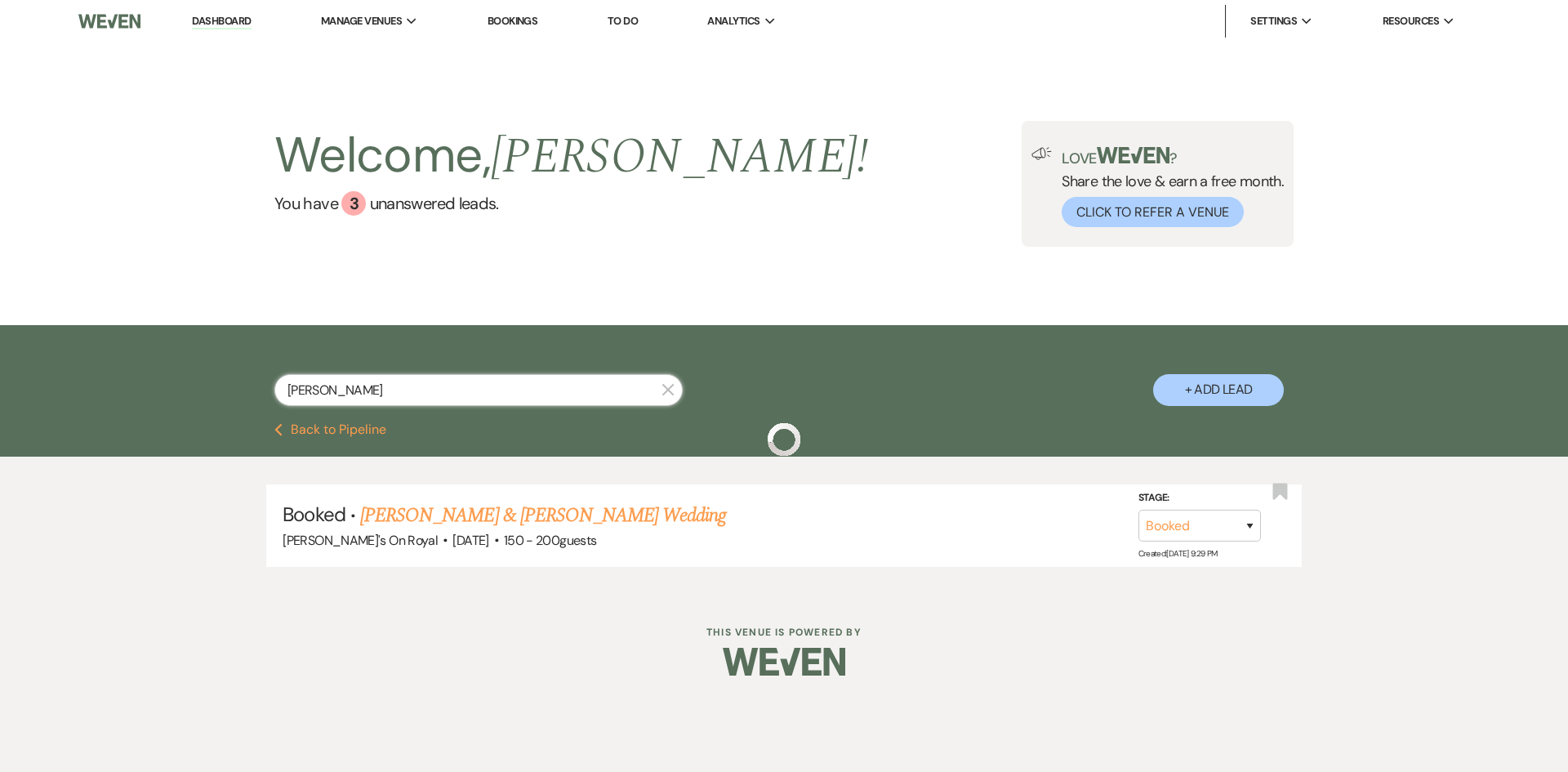
click at [368, 395] on input "waddell" at bounding box center [478, 390] width 408 height 32
drag, startPoint x: 246, startPoint y: 395, endPoint x: 233, endPoint y: 395, distance: 13.0
click at [233, 395] on div "waddell X + Add Lead" at bounding box center [784, 376] width 1176 height 86
type input "meade"
click at [610, 506] on link "[PERSON_NAME] & [PERSON_NAME] Wedding" at bounding box center [543, 516] width 365 height 29
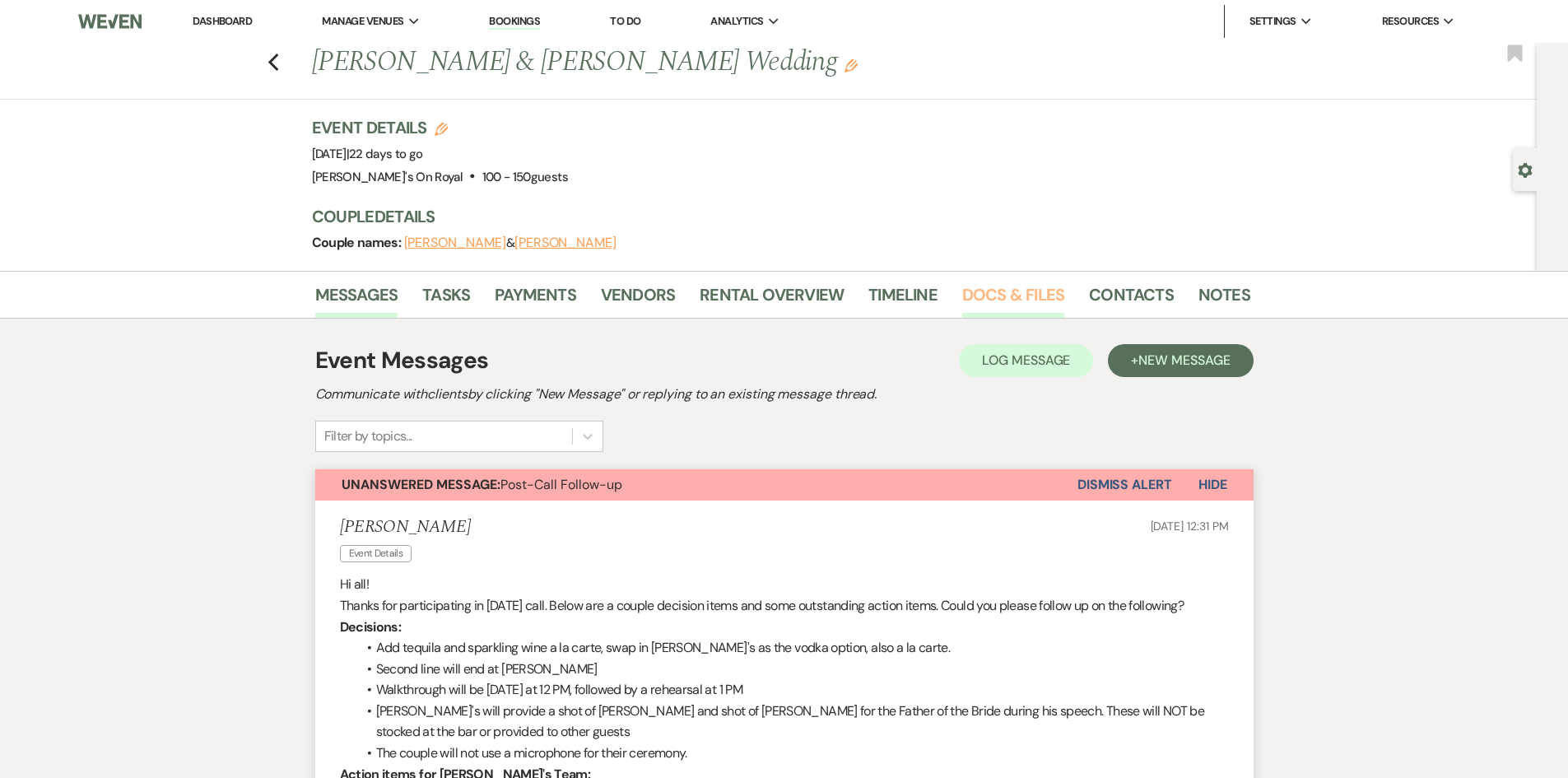
click at [1013, 291] on link "Docs & Files" at bounding box center [1014, 300] width 102 height 36
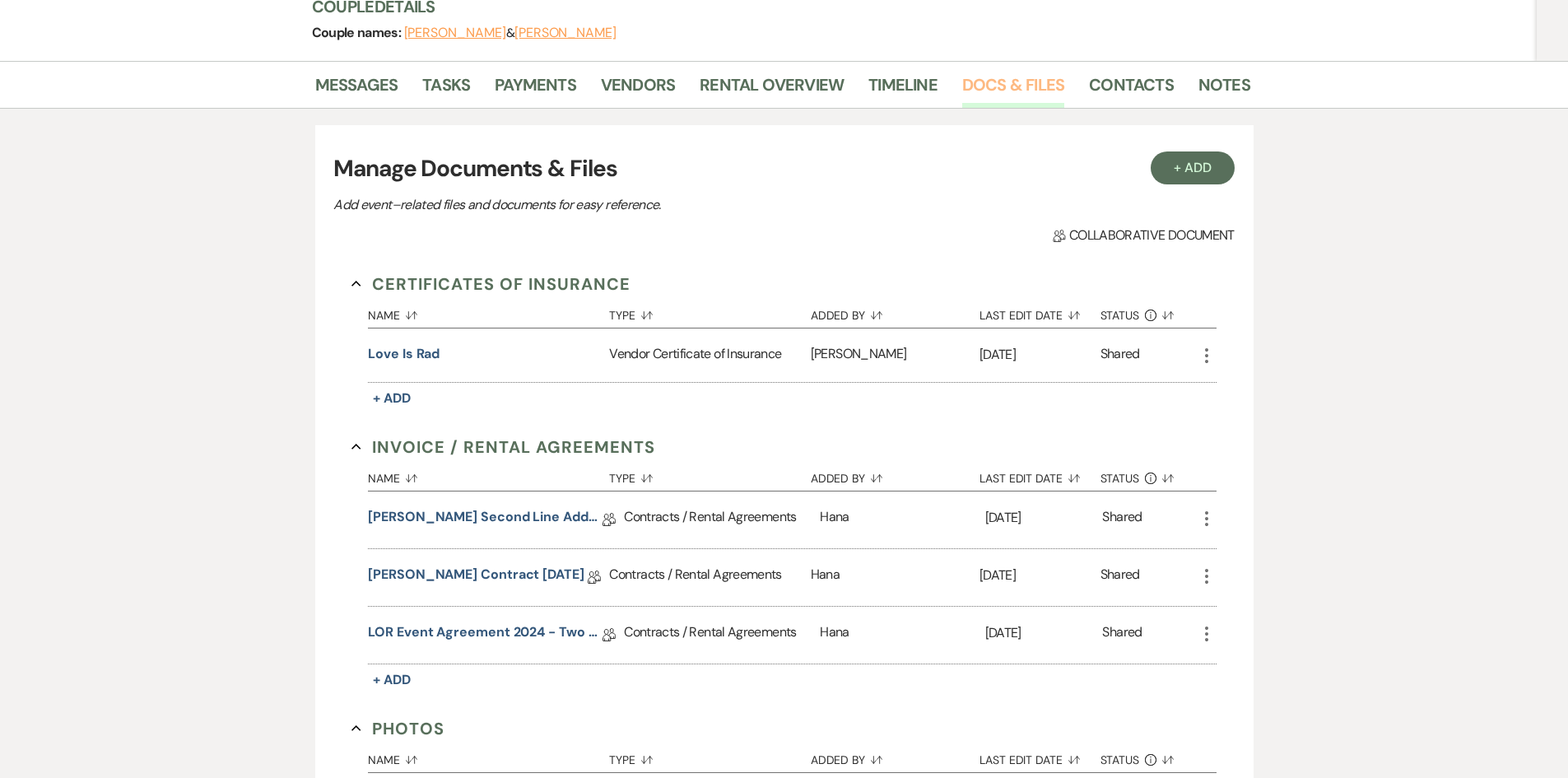
scroll to position [247, 0]
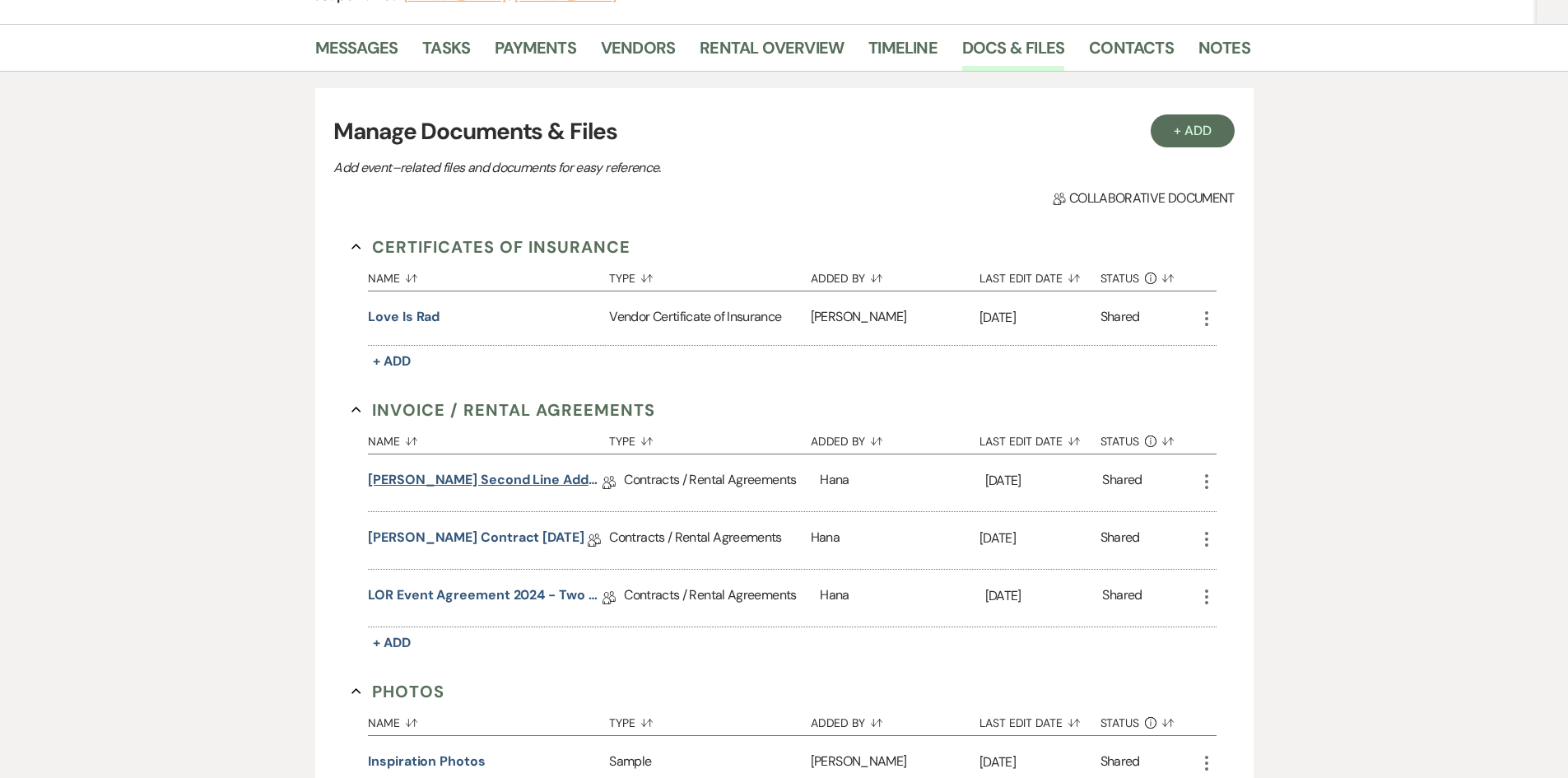
click at [558, 477] on link "Meade Brandys Second Line Addendum 10.17.25" at bounding box center [485, 482] width 235 height 26
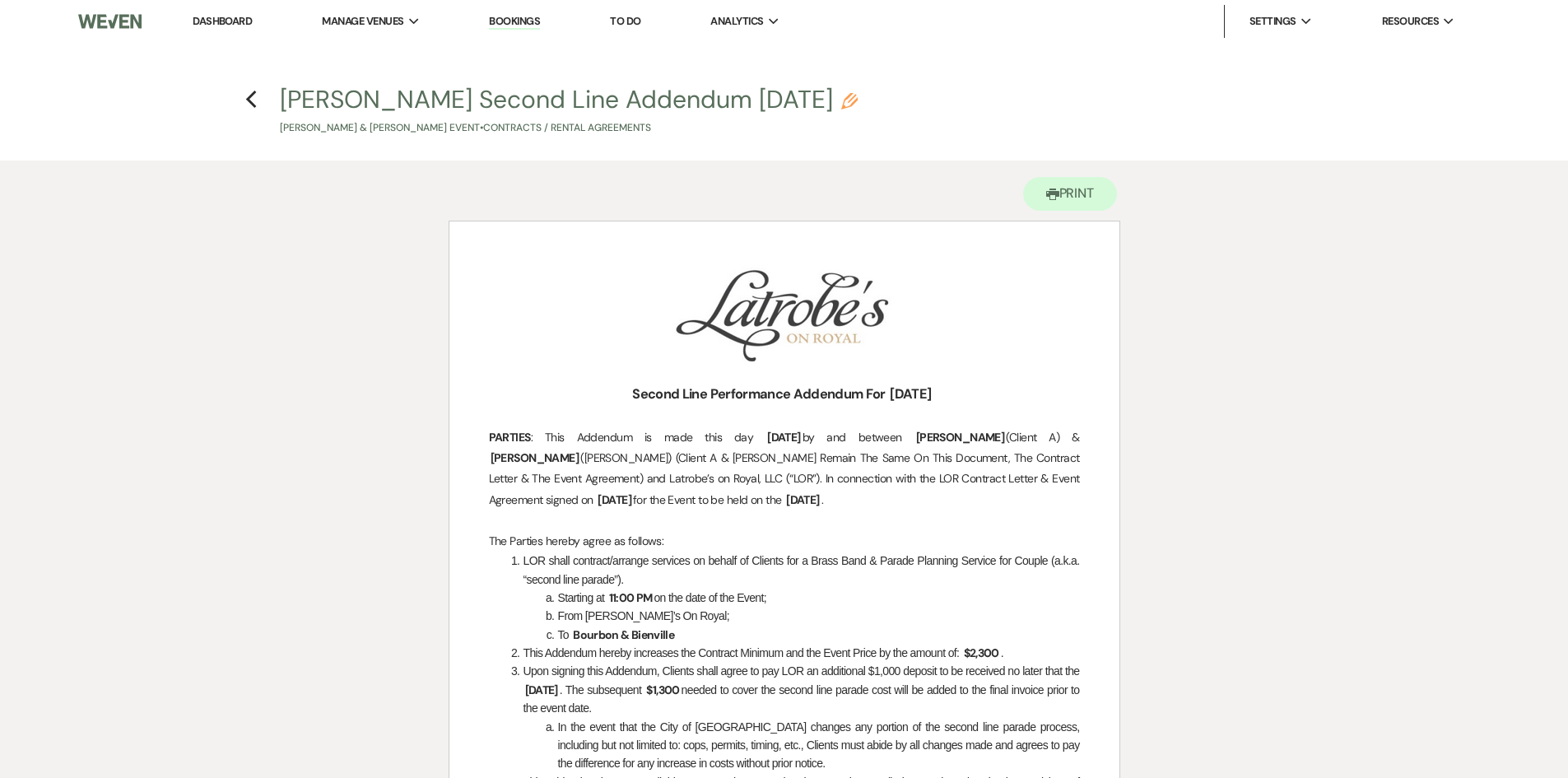
click at [253, 113] on h4 "Previous Meade Brandys Second Line Addendum 10.17.25 Pencil Ashley Meade & Matt…" at bounding box center [784, 109] width 1186 height 53
click at [251, 104] on use "button" at bounding box center [252, 99] width 11 height 18
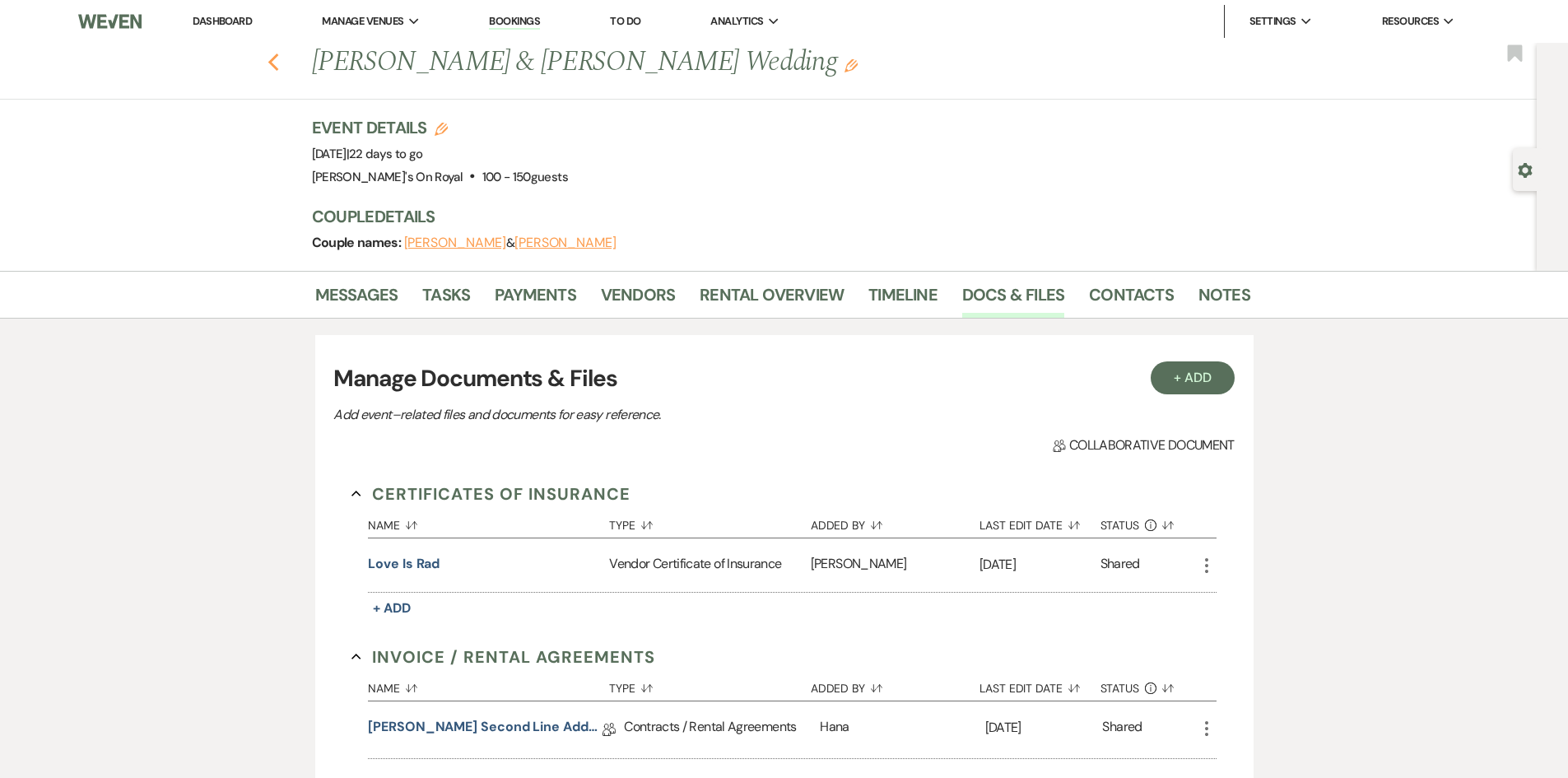
click at [278, 63] on icon "Previous" at bounding box center [273, 63] width 13 height 20
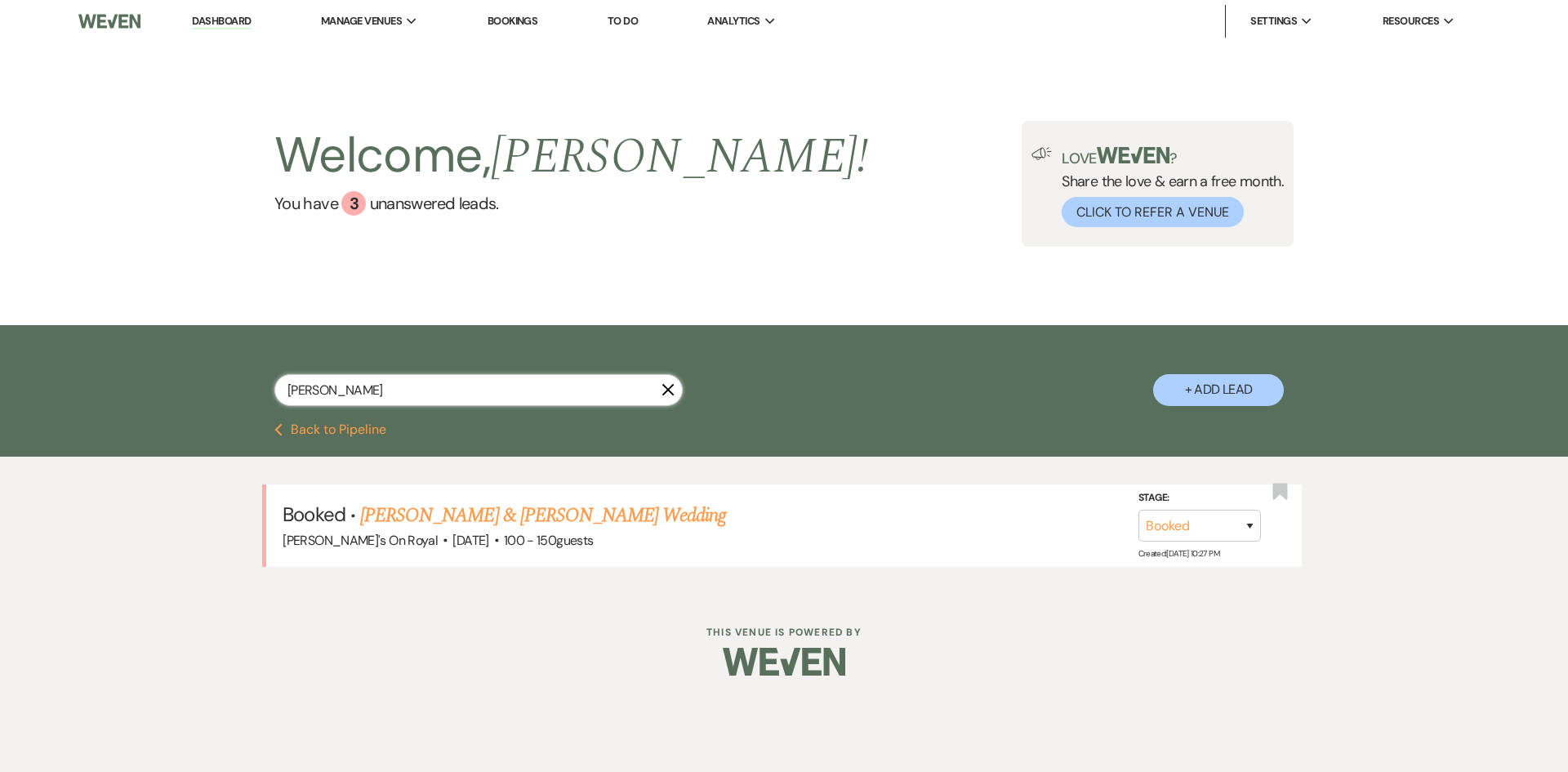
drag, startPoint x: 334, startPoint y: 385, endPoint x: 264, endPoint y: 388, distance: 70.1
click at [264, 388] on div "meade X + Add Lead" at bounding box center [784, 376] width 1176 height 86
type input "wade"
click at [544, 511] on link "[PERSON_NAME] & [PERSON_NAME] Wedding" at bounding box center [543, 516] width 365 height 29
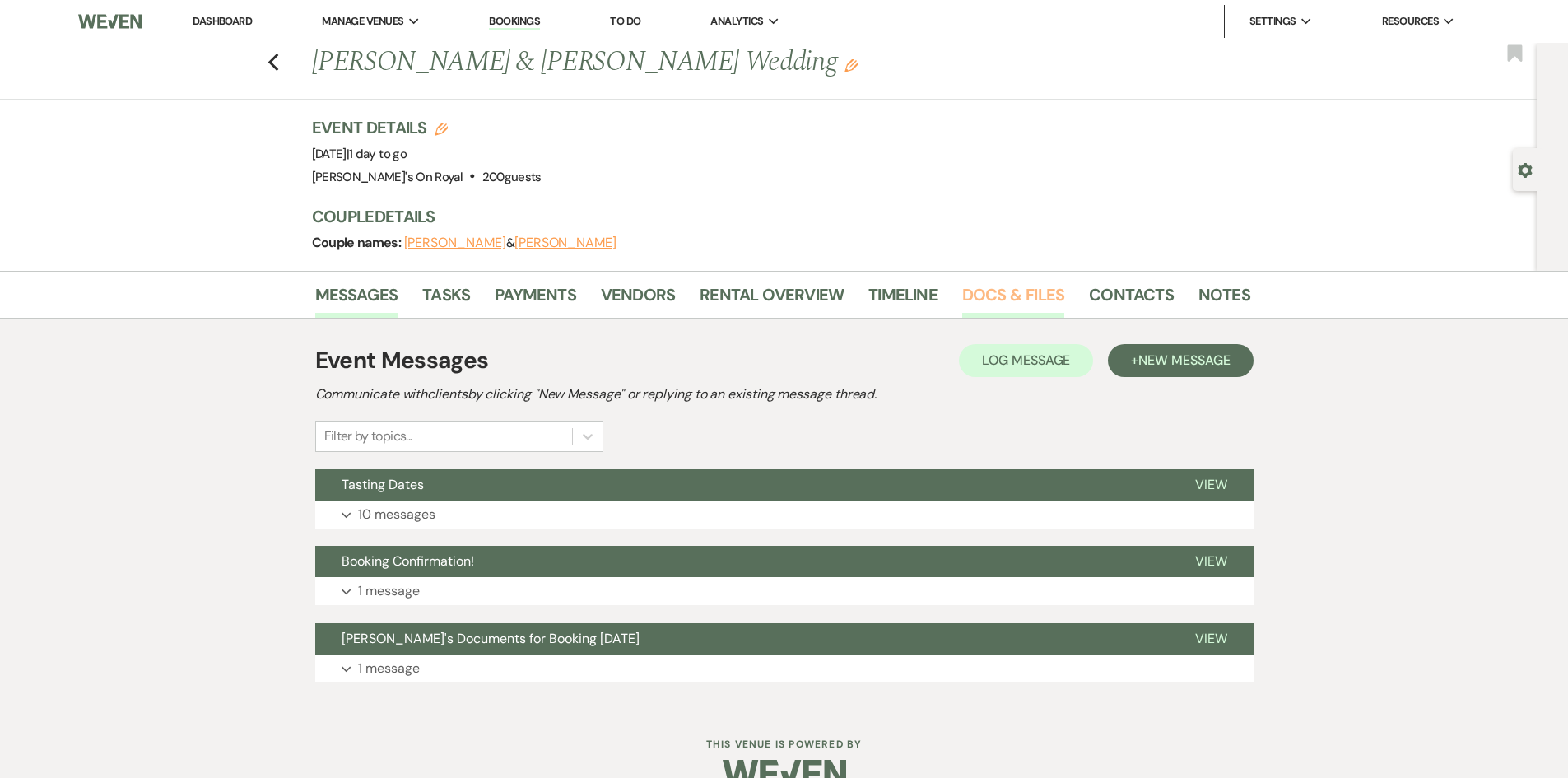
click at [1040, 291] on link "Docs & Files" at bounding box center [1014, 300] width 102 height 36
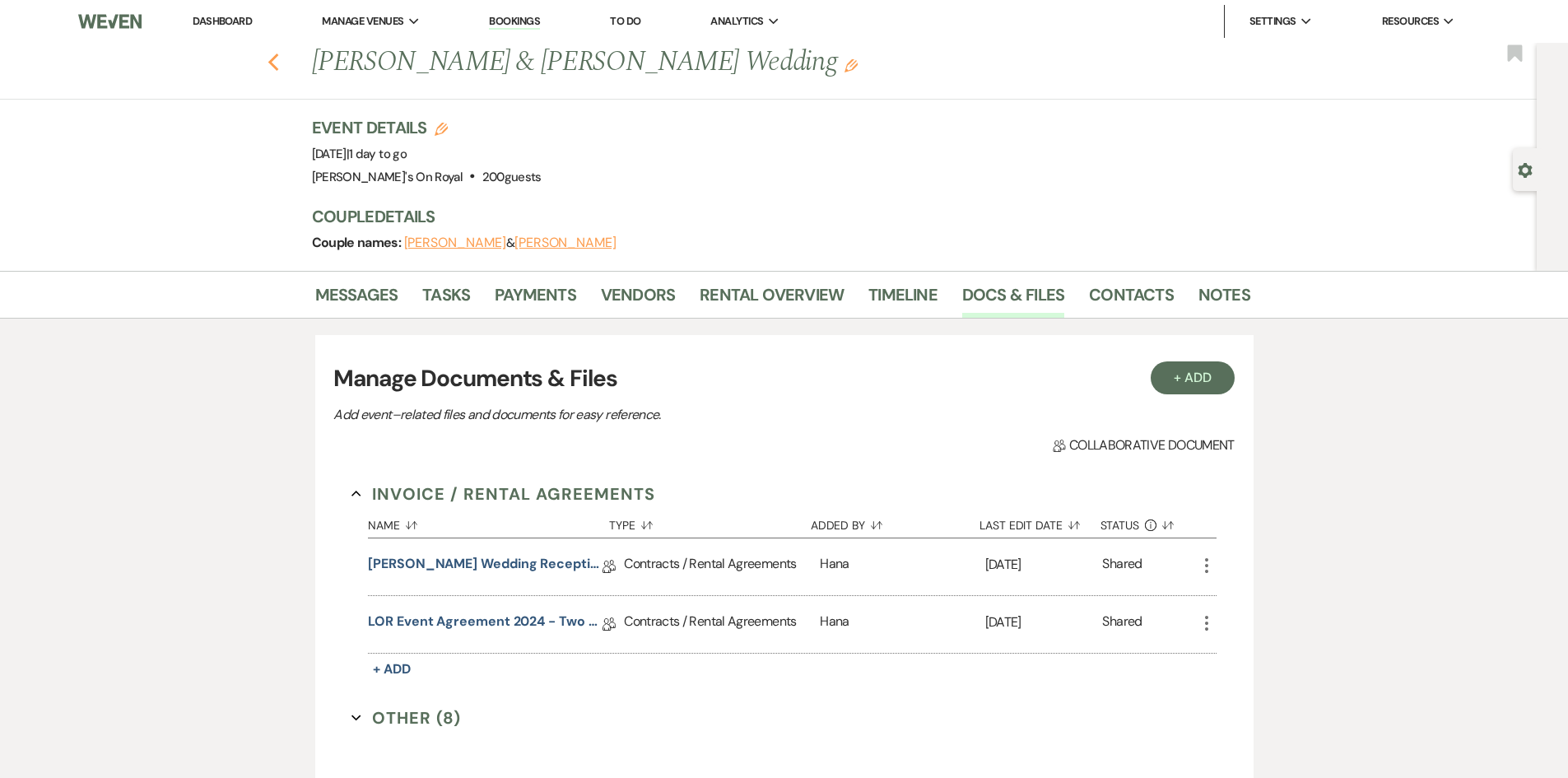
click at [278, 69] on use "button" at bounding box center [272, 62] width 11 height 18
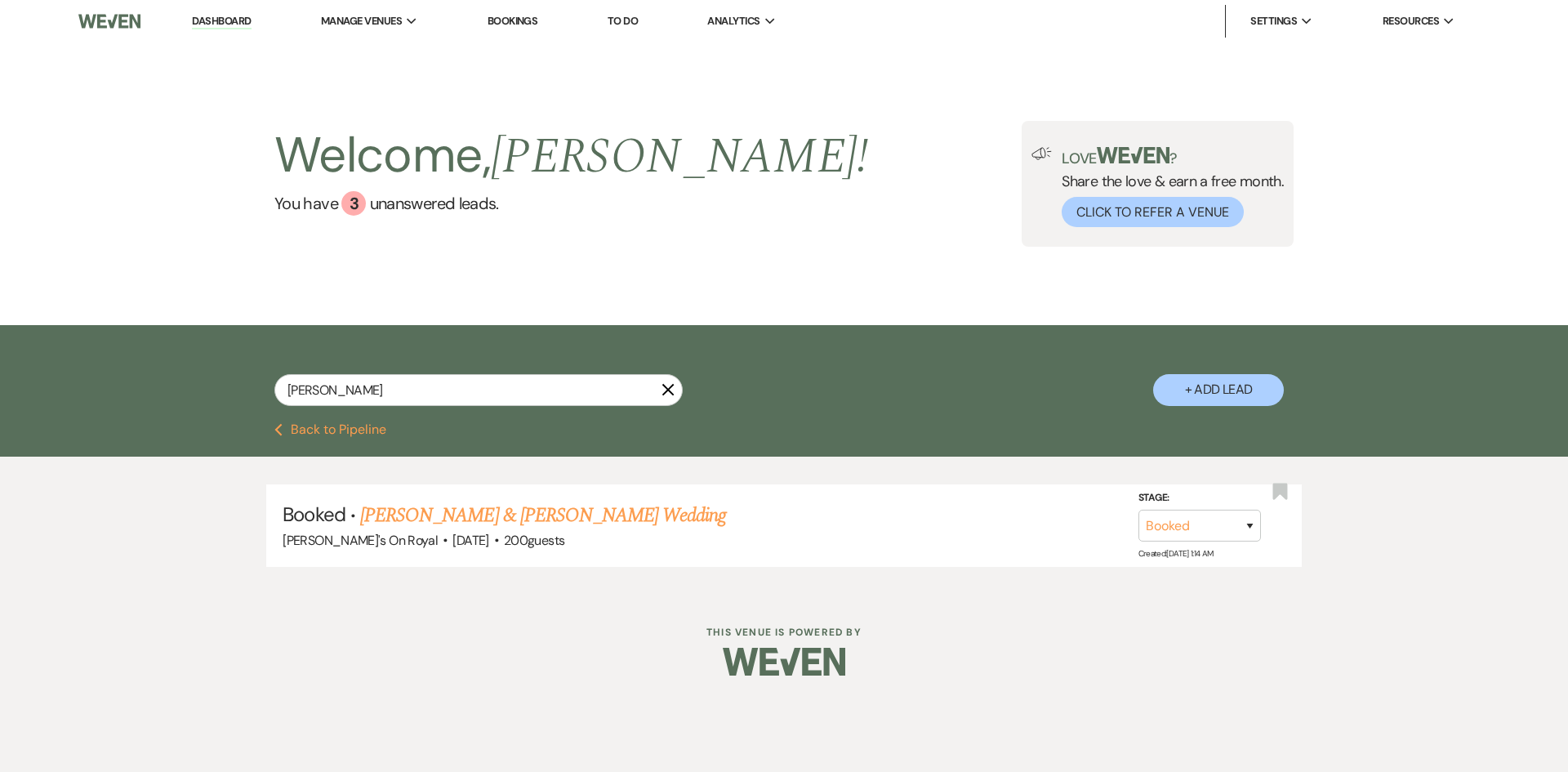
click at [330, 435] on button "Previous Back to Pipeline" at bounding box center [330, 429] width 112 height 13
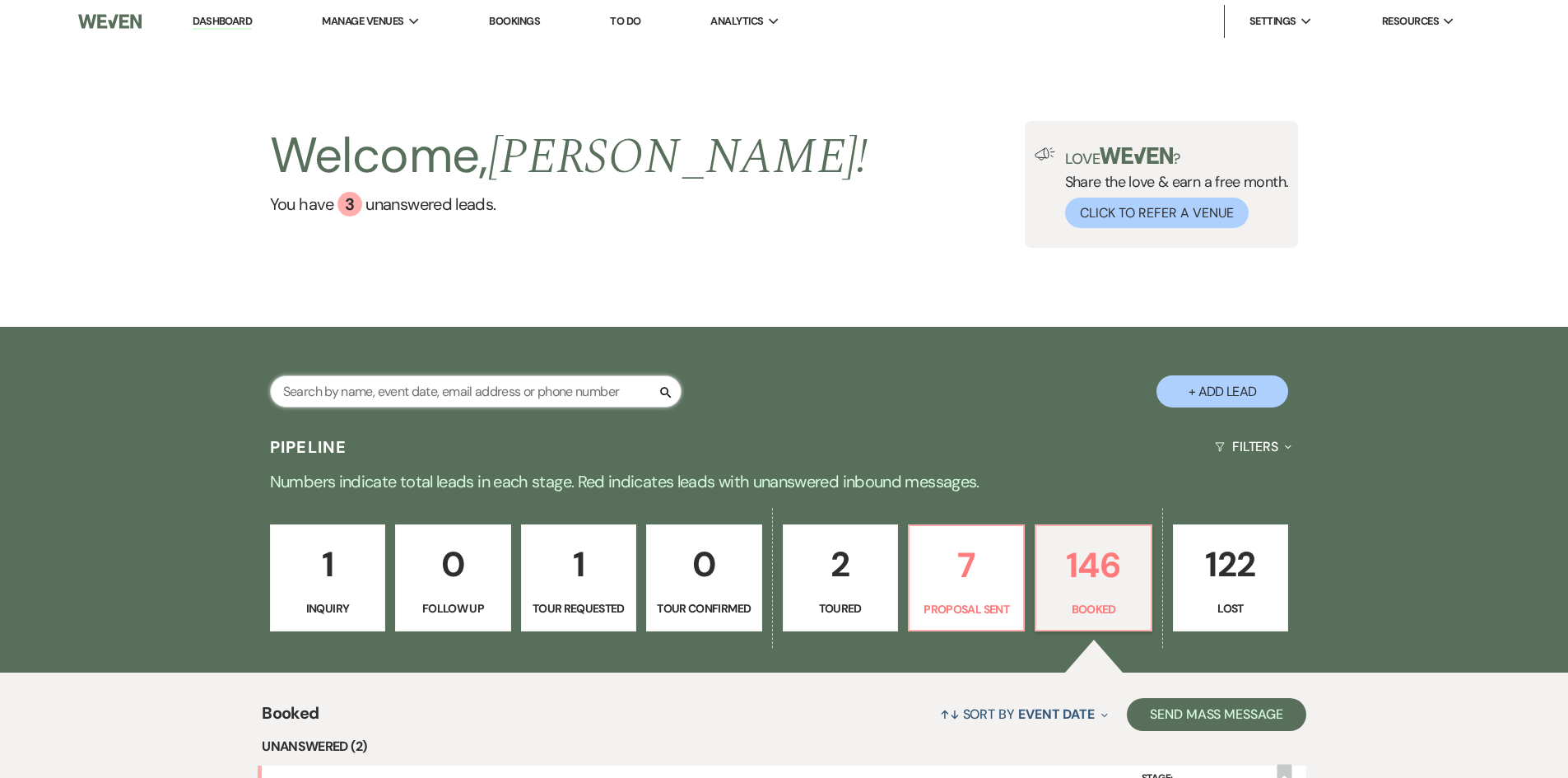
click at [418, 395] on input "text" at bounding box center [476, 391] width 412 height 32
type input "corb"
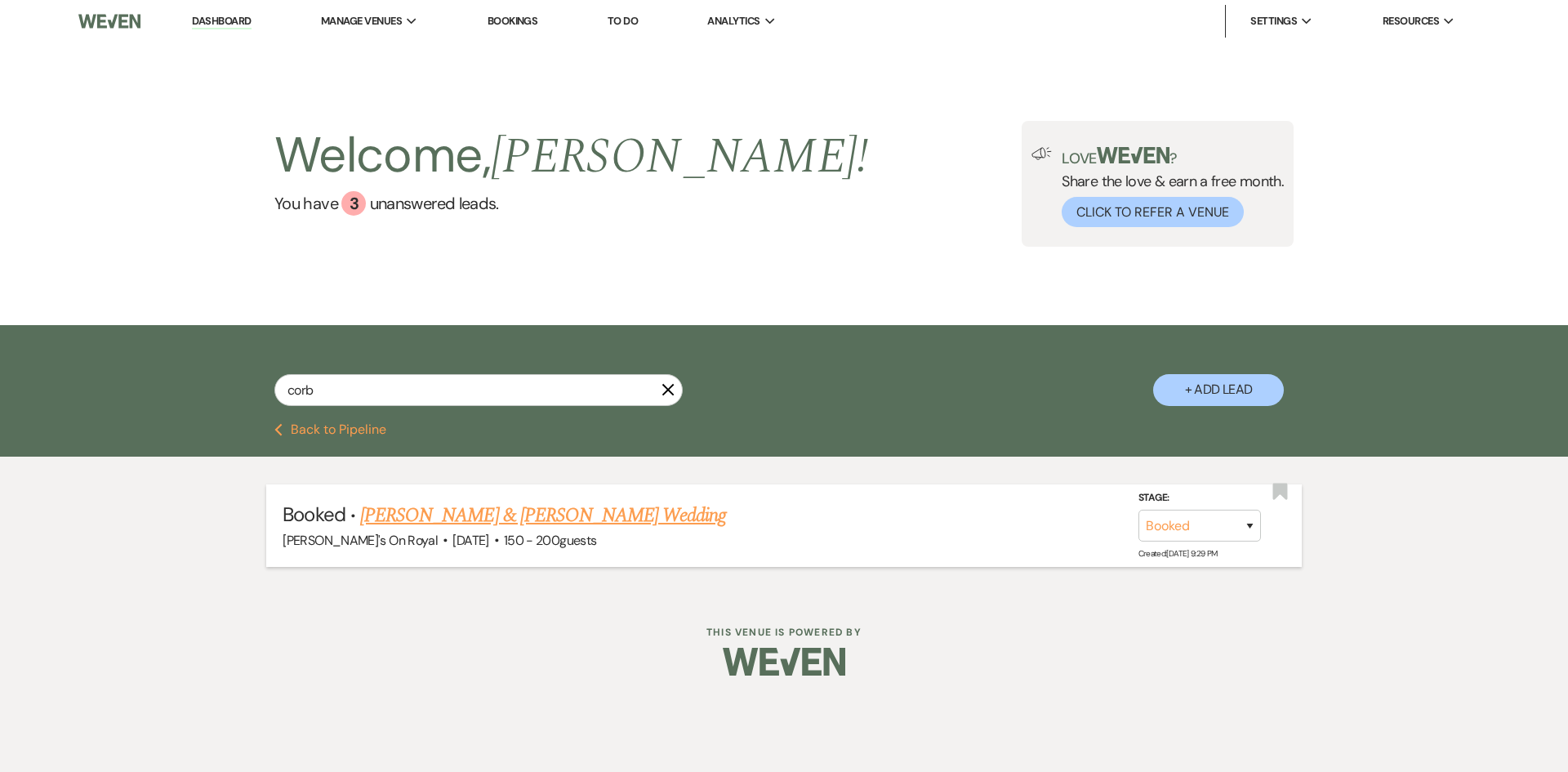
click at [561, 523] on link "[PERSON_NAME] & [PERSON_NAME] Wedding" at bounding box center [543, 516] width 365 height 29
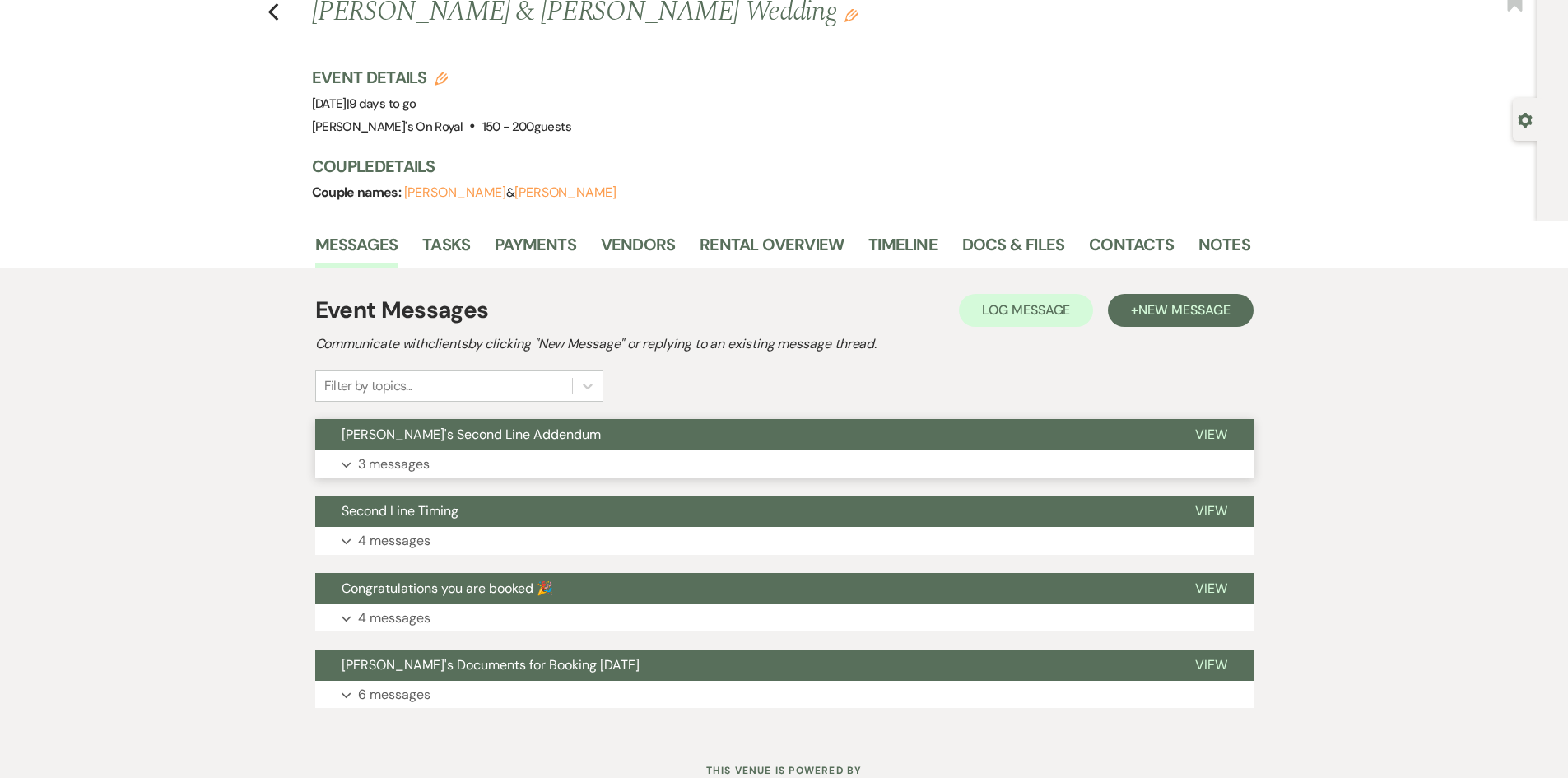
scroll to position [111, 0]
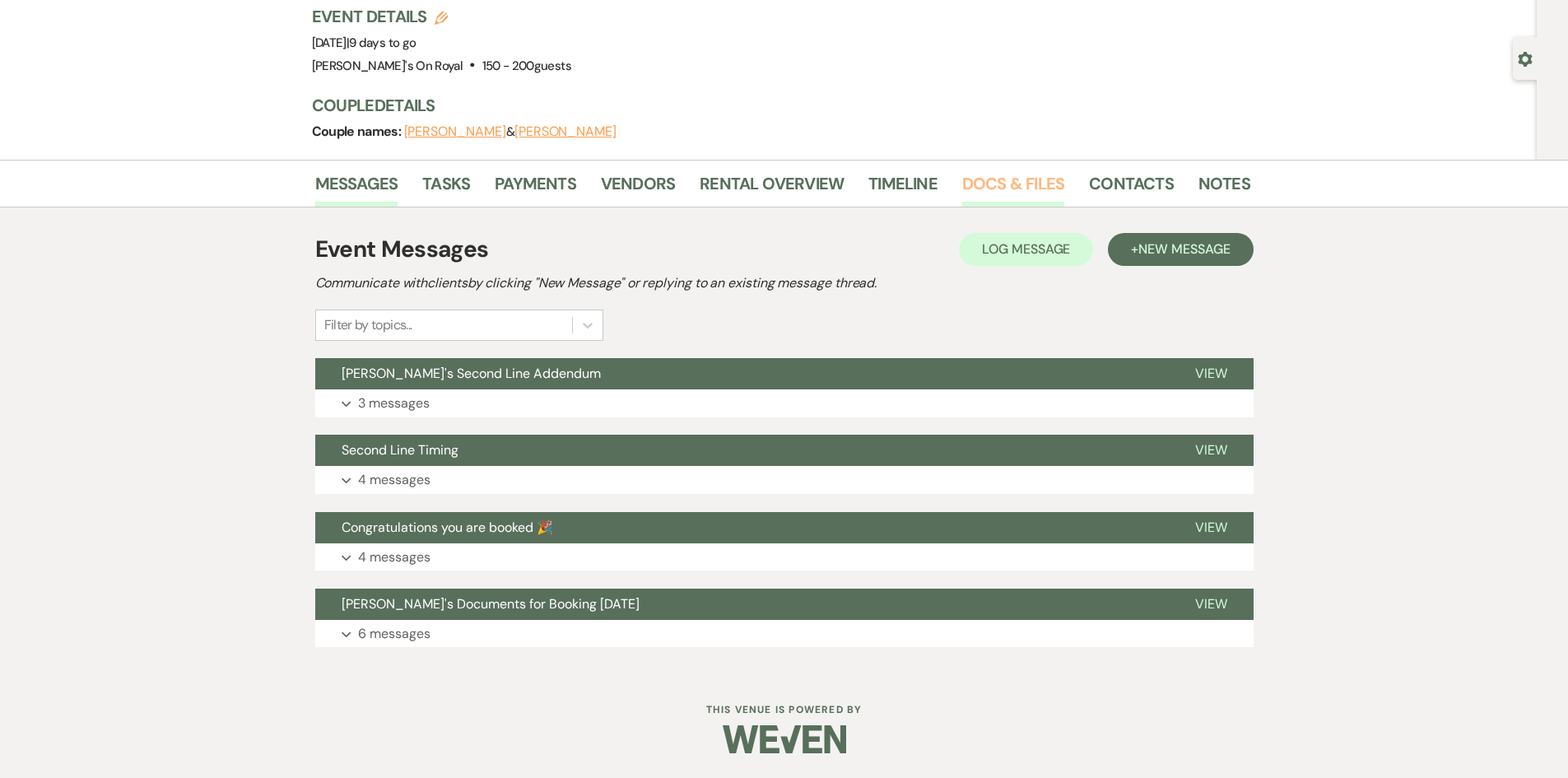
click at [1024, 191] on link "Docs & Files" at bounding box center [1014, 188] width 102 height 36
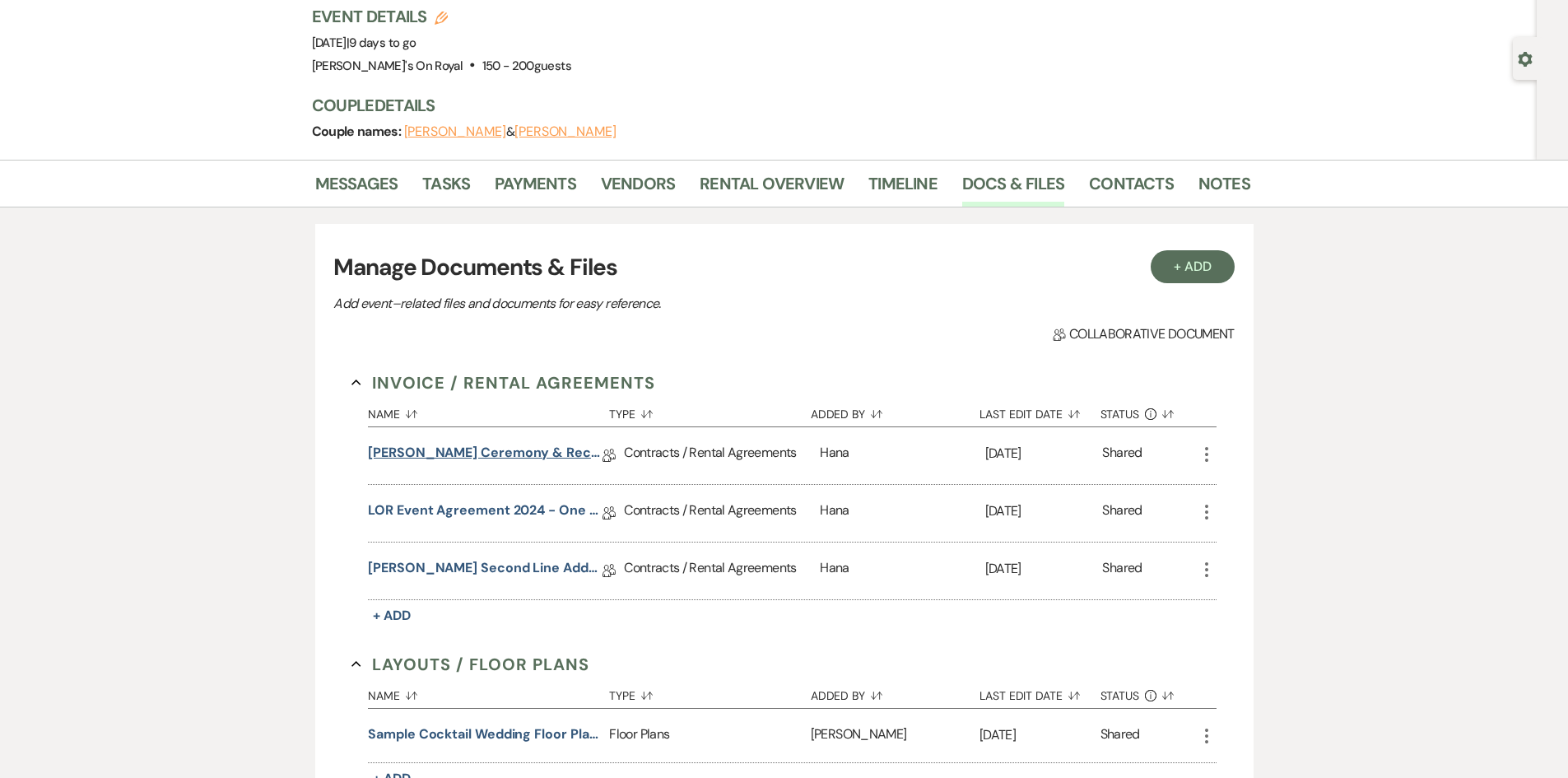
click at [496, 453] on link "[PERSON_NAME] Ceremony & Reception Contract [DATE]" at bounding box center [485, 456] width 235 height 26
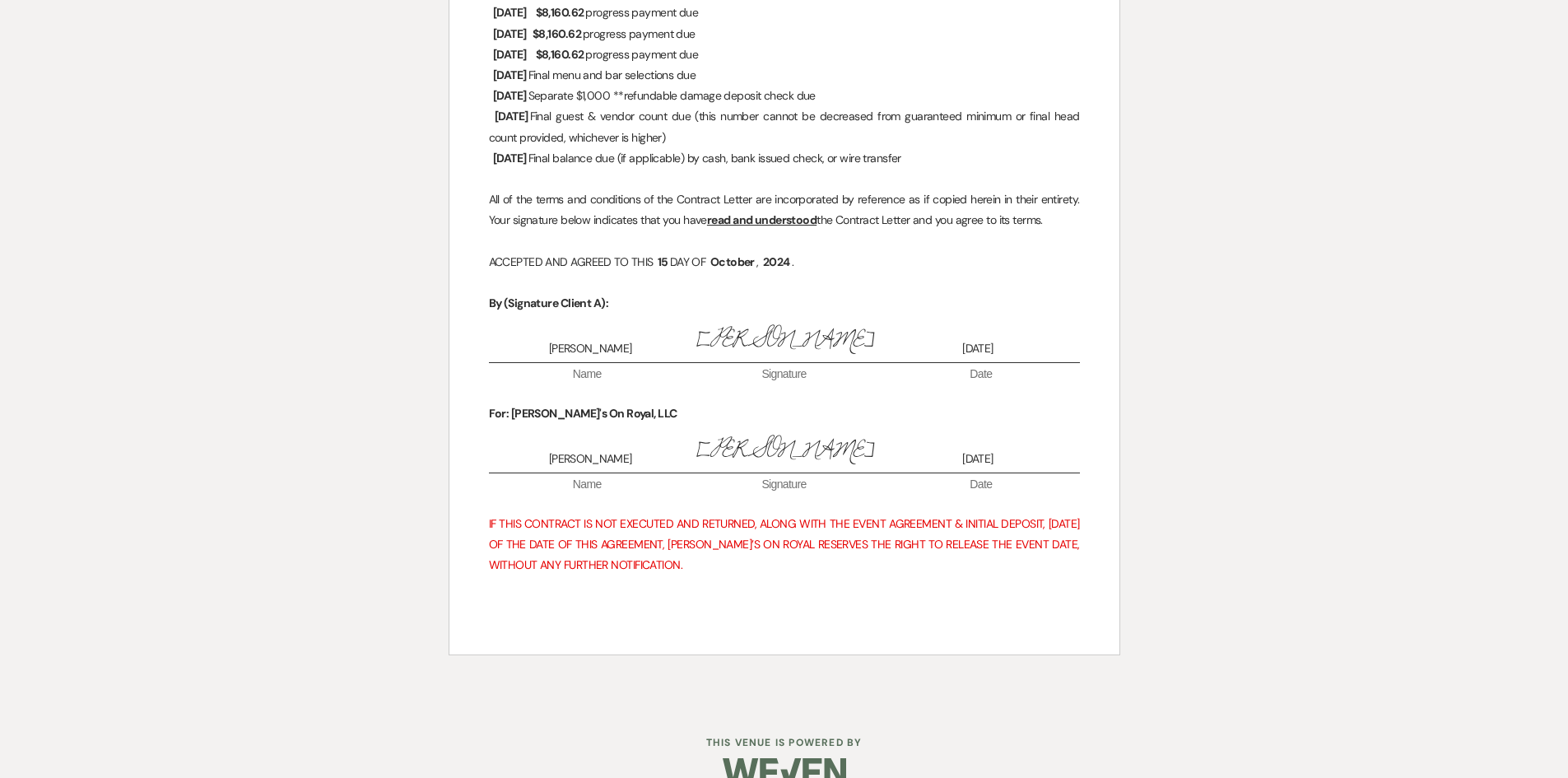
scroll to position [4284, 0]
